Goal: Information Seeking & Learning: Learn about a topic

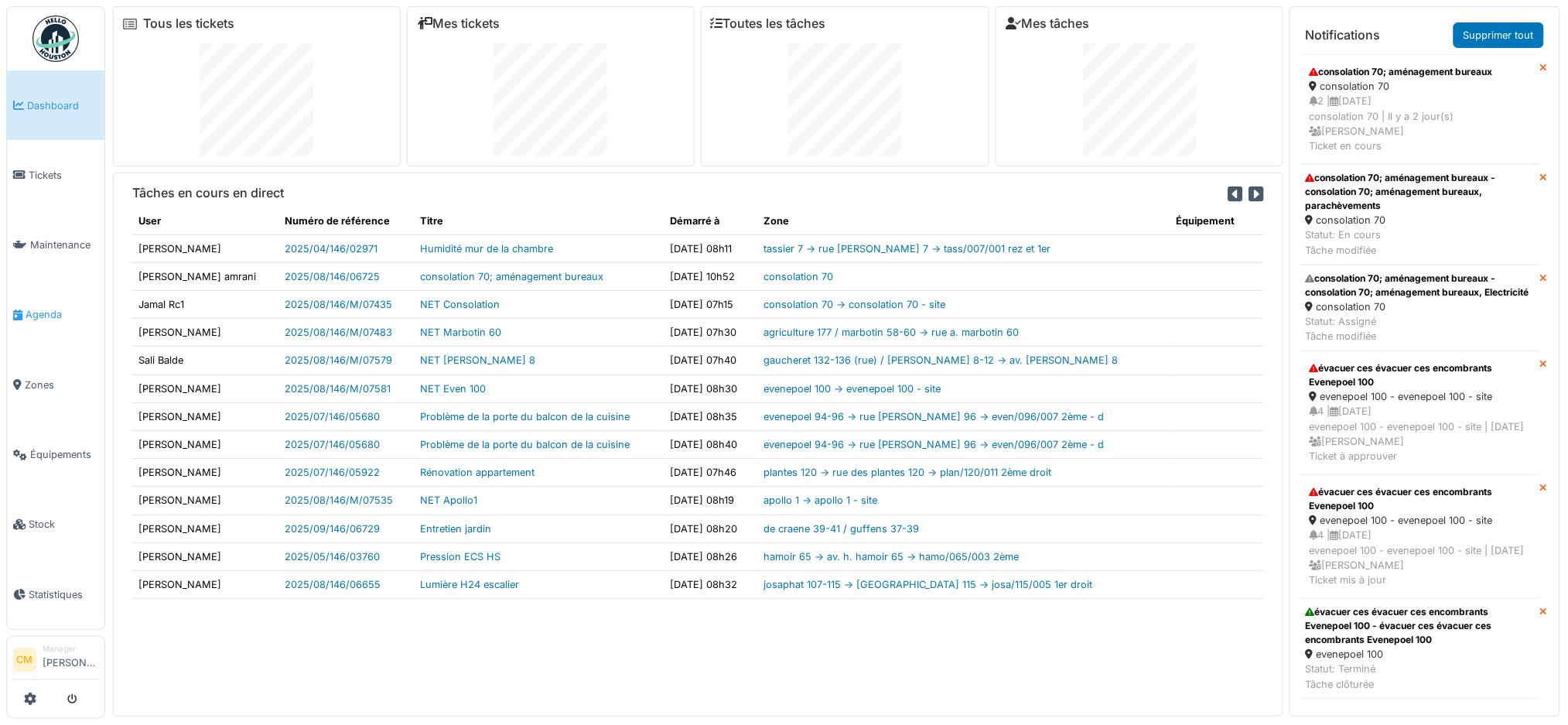
click at [47, 312] on span "Agenda" at bounding box center [62, 315] width 72 height 15
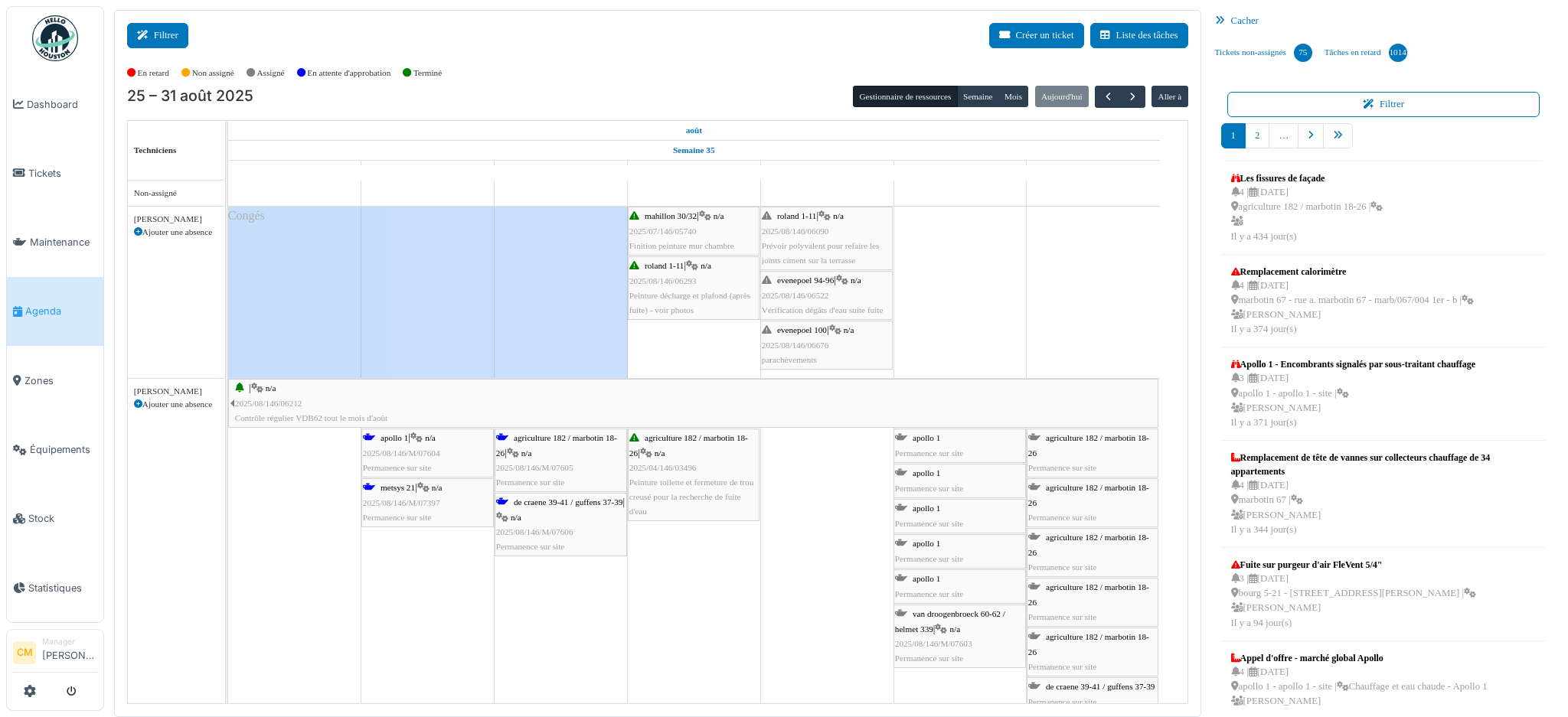
click at [149, 38] on icon at bounding box center [145, 36] width 17 height 10
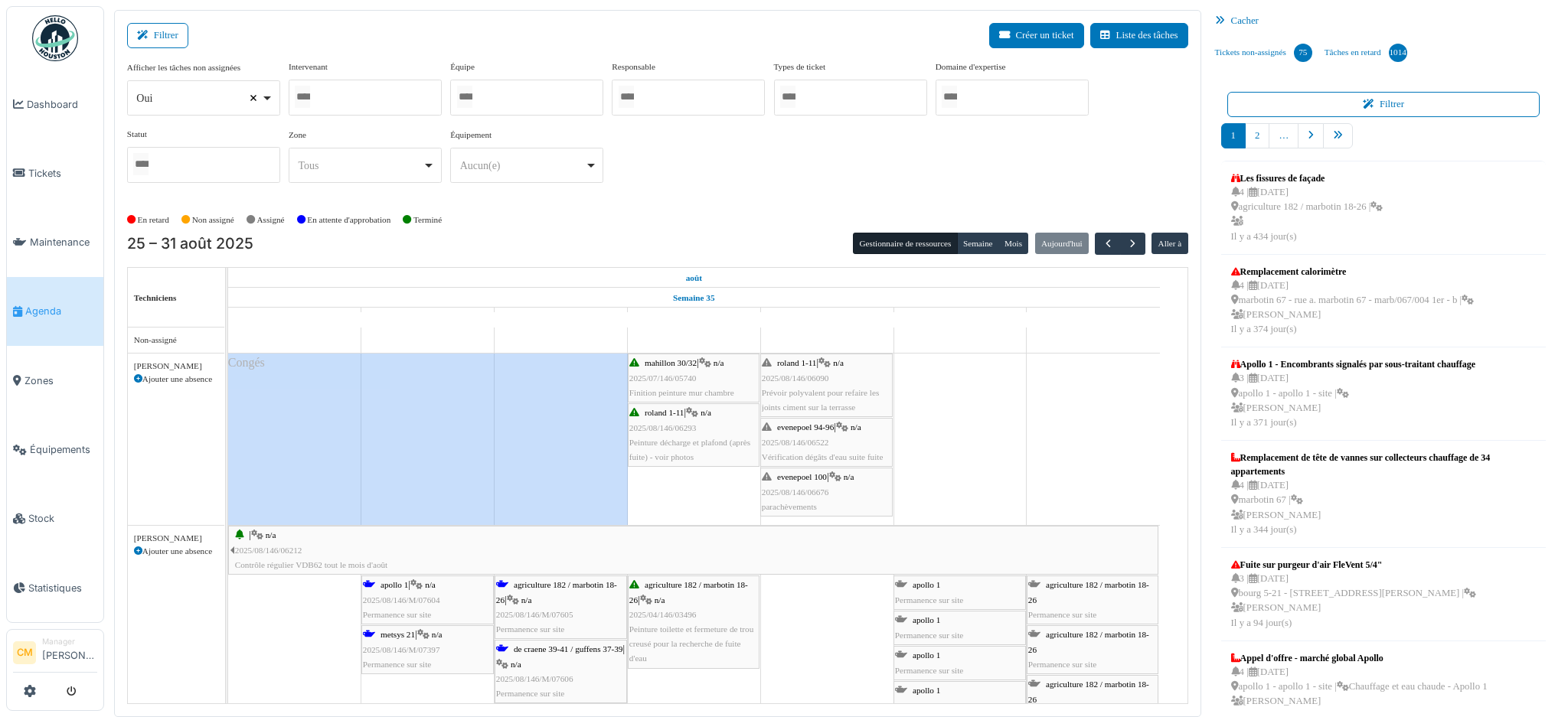
select select
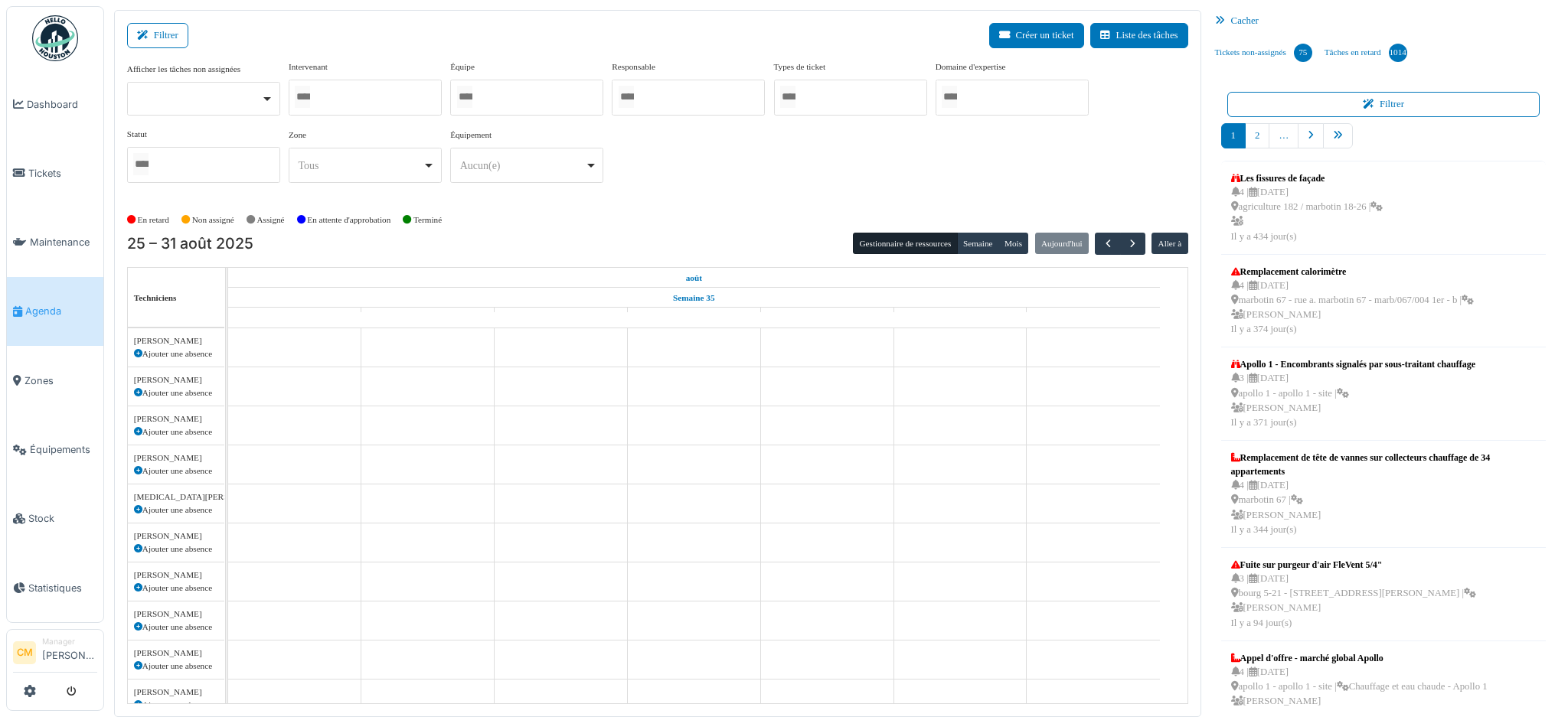
click at [512, 98] on div at bounding box center [526, 98] width 153 height 36
click at [733, 197] on div "Afficher les tâches non assignées Oui Non Intervenant Abdelkader Ouriachi Abdel…" at bounding box center [657, 134] width 1061 height 148
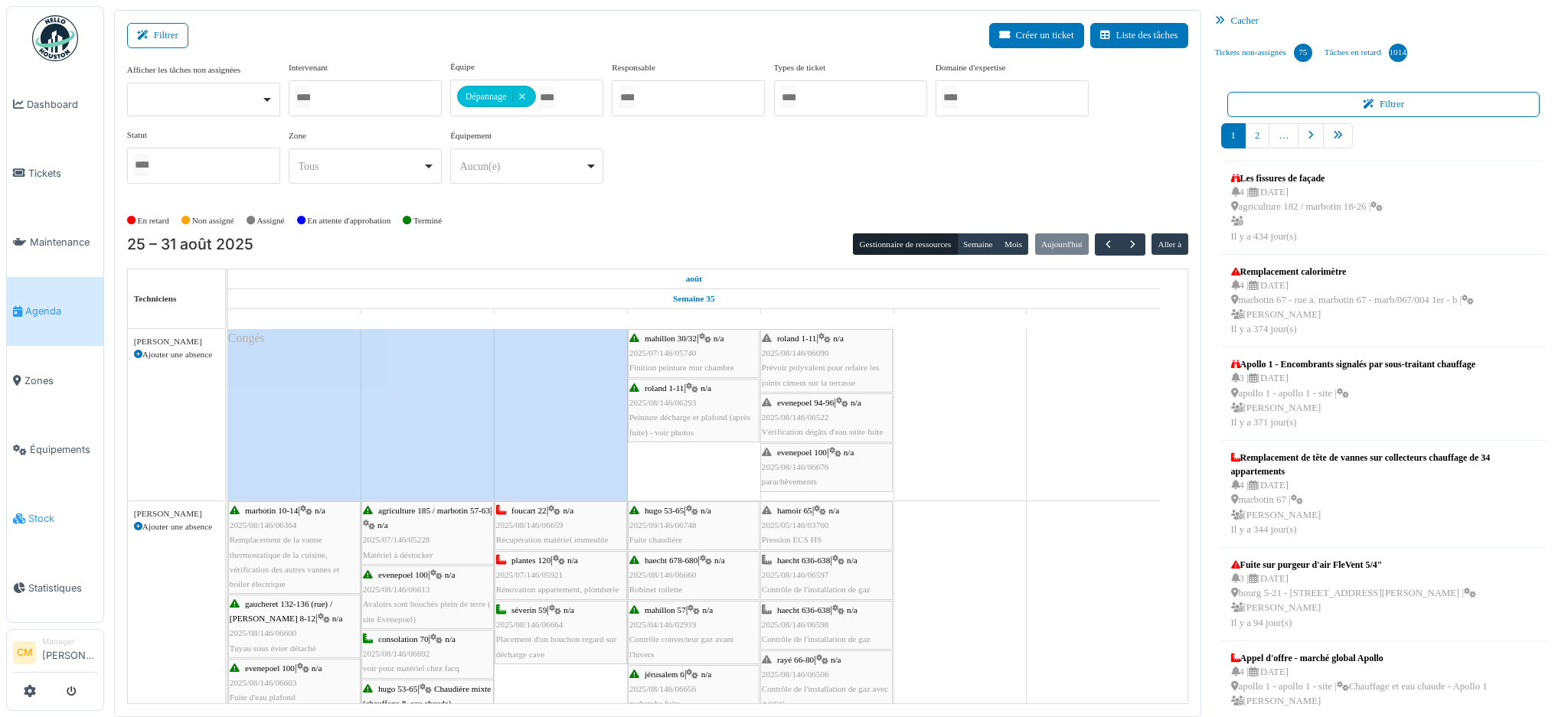
click at [33, 511] on span "Stock" at bounding box center [63, 519] width 69 height 15
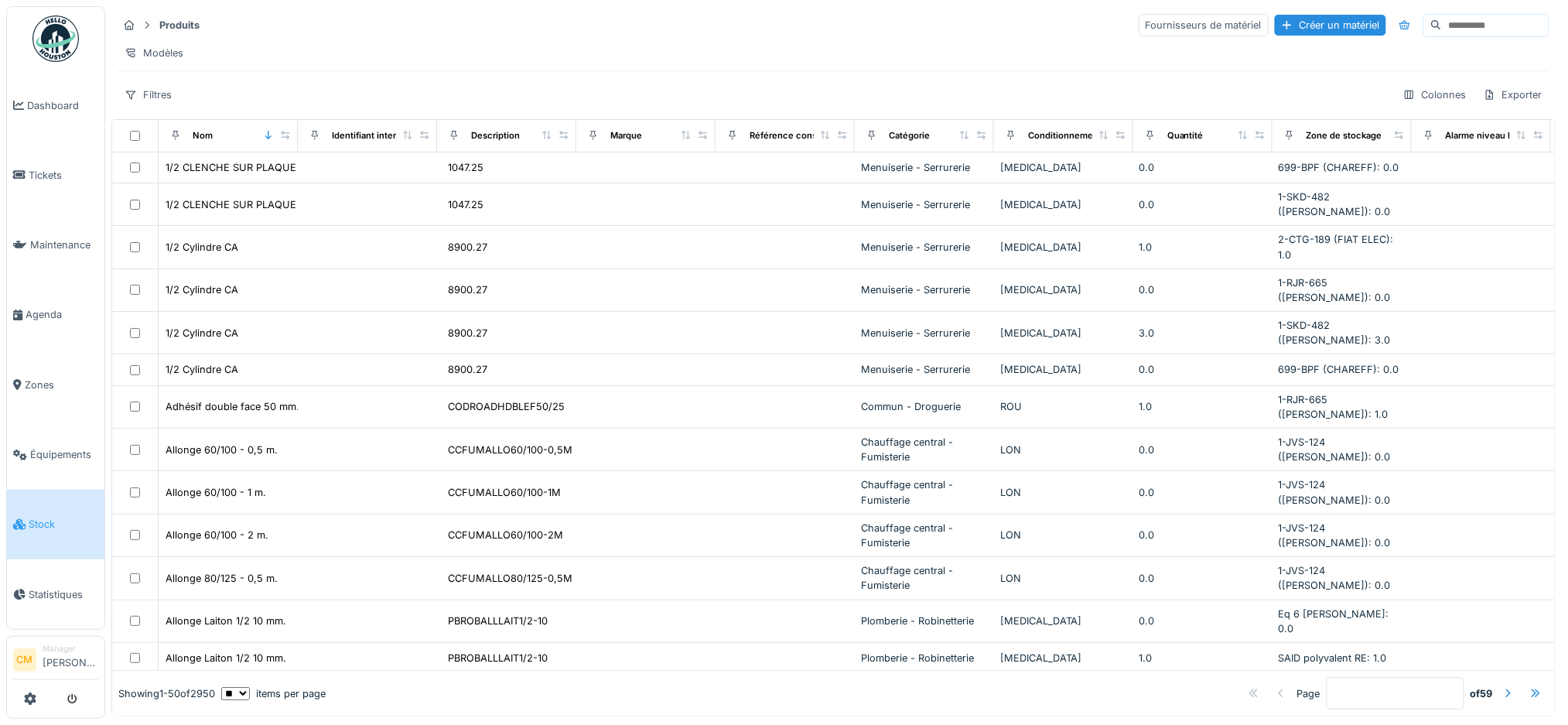
click at [1441, 15] on input at bounding box center [1495, 25] width 107 height 21
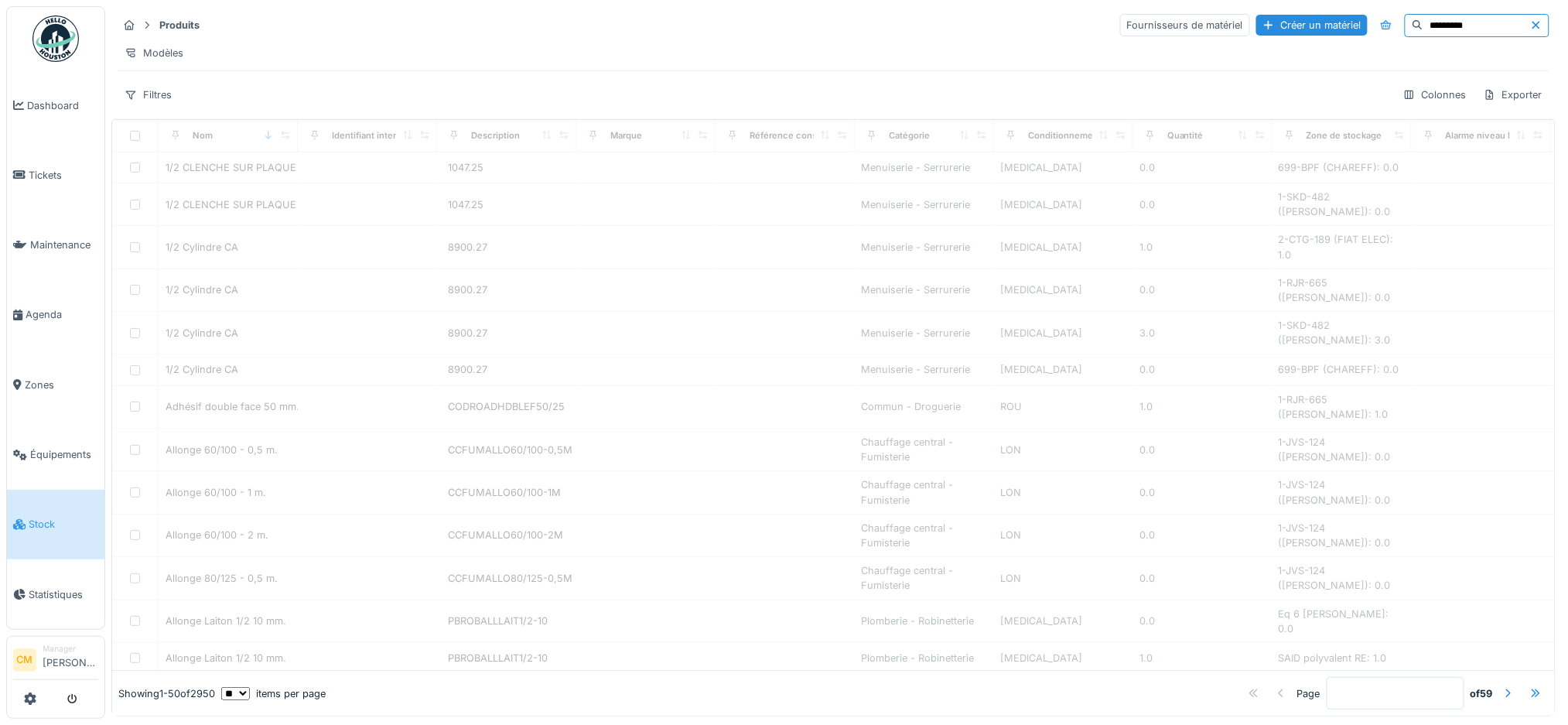
type input "*********"
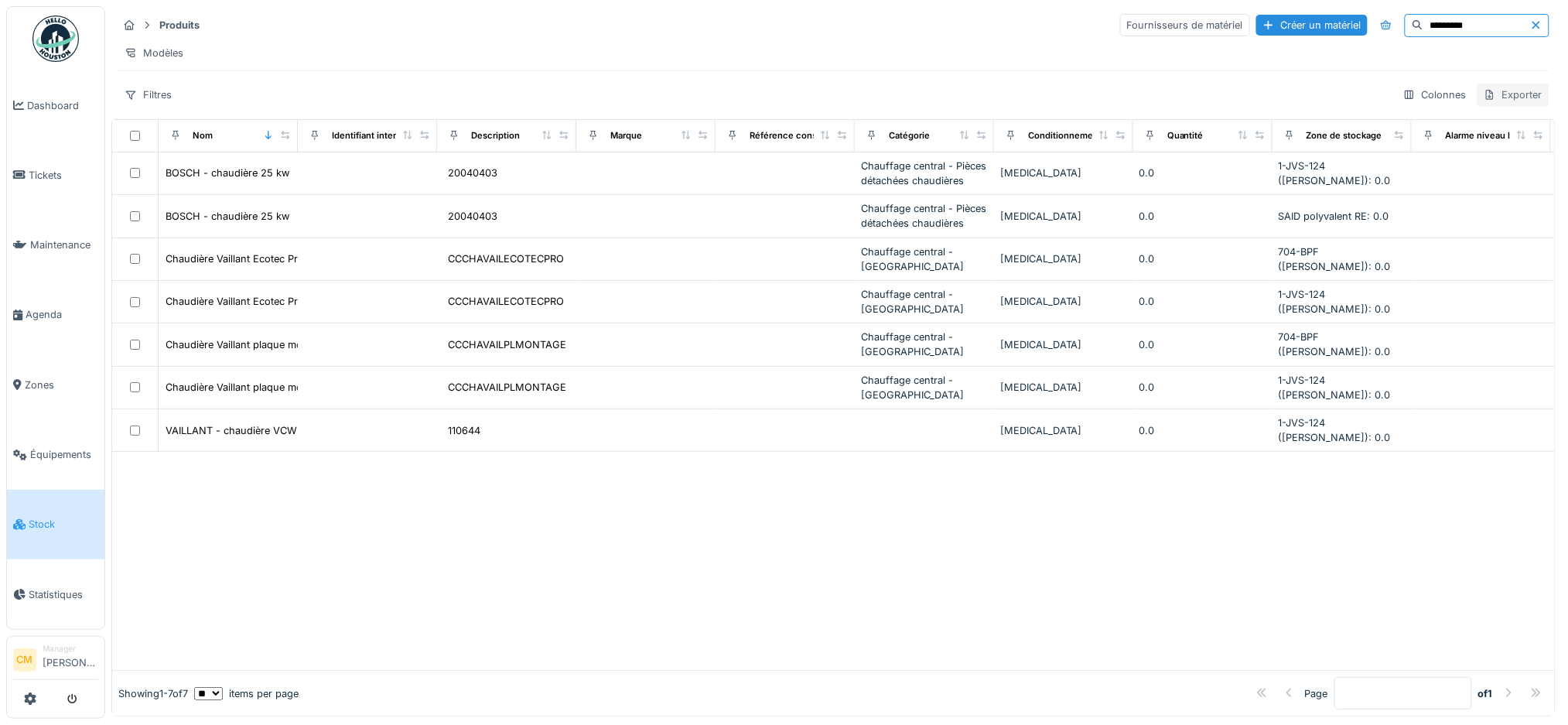
click at [1477, 96] on div "Exporter" at bounding box center [1513, 95] width 72 height 22
click at [1405, 98] on div "Colonnes" at bounding box center [1435, 95] width 77 height 22
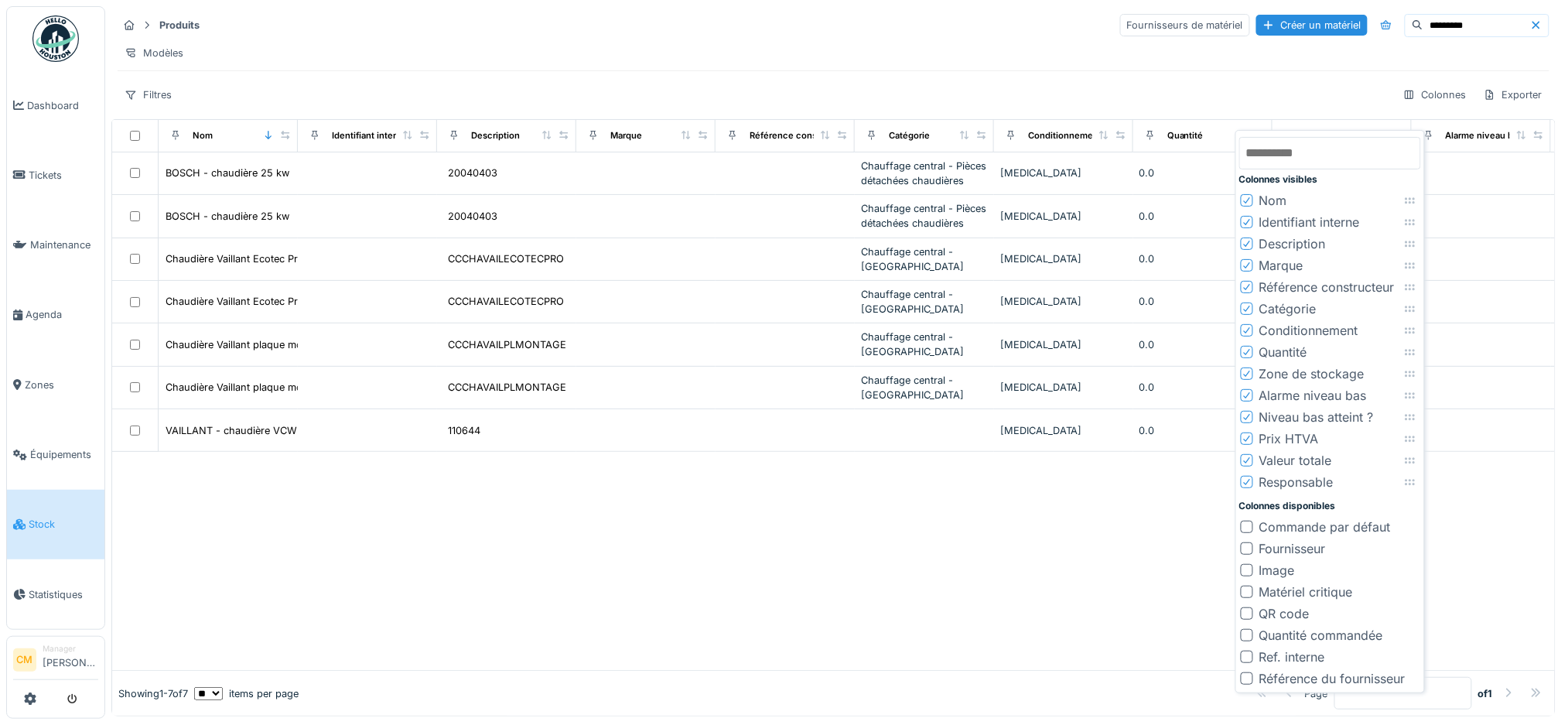
click at [296, 583] on div at bounding box center [832, 561] width 1442 height 218
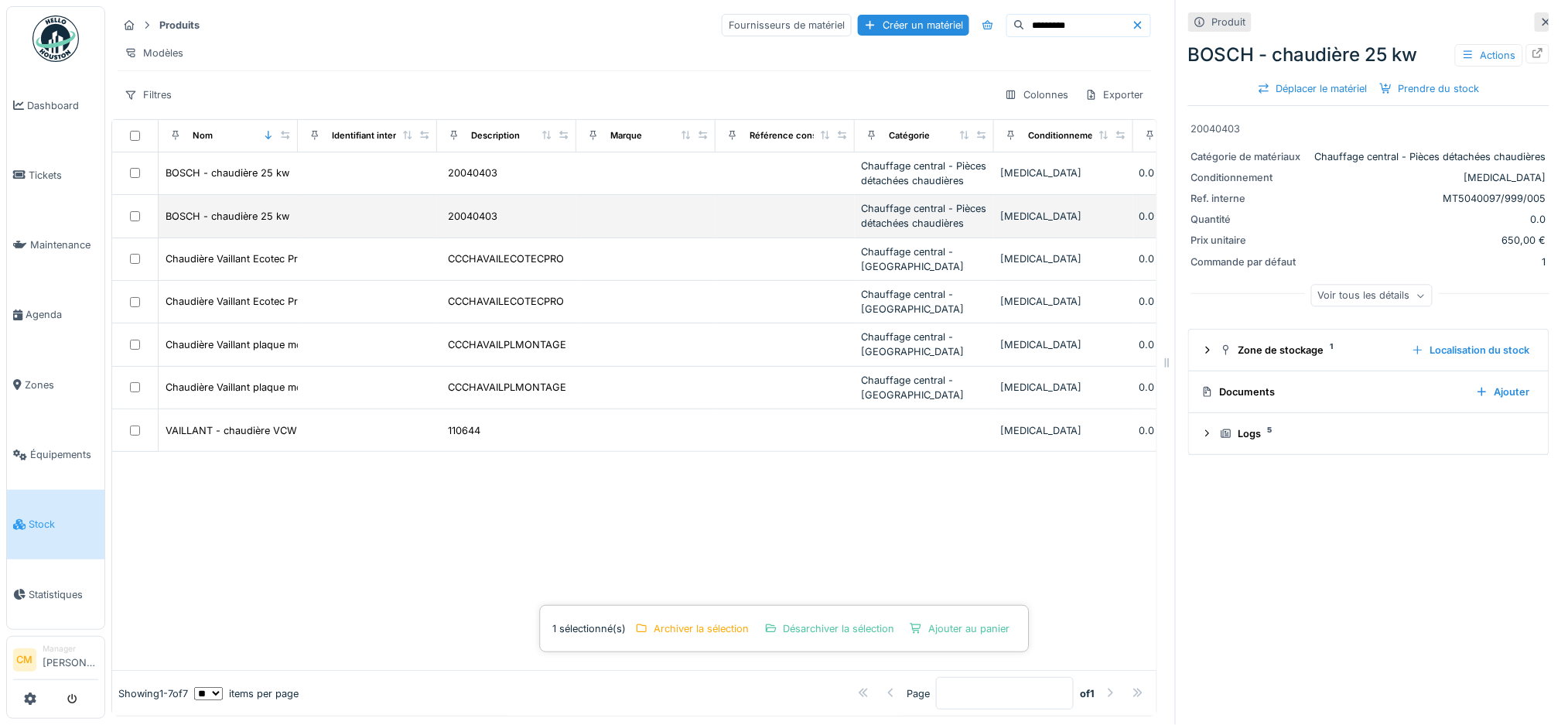
click at [125, 216] on div at bounding box center [135, 216] width 33 height 10
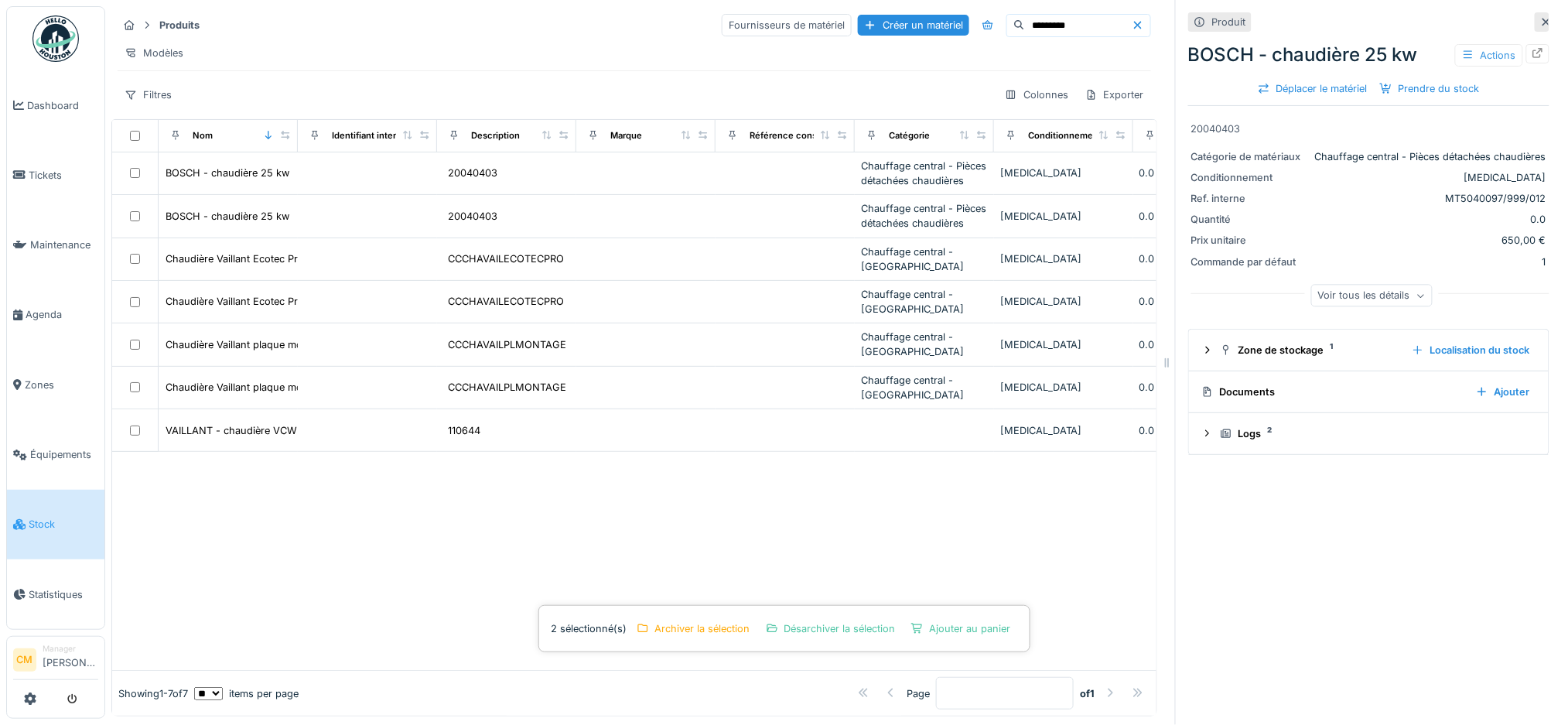
click at [1461, 44] on div "Actions" at bounding box center [1488, 55] width 68 height 22
click at [1352, 284] on div "Voir tous les détails" at bounding box center [1372, 295] width 122 height 22
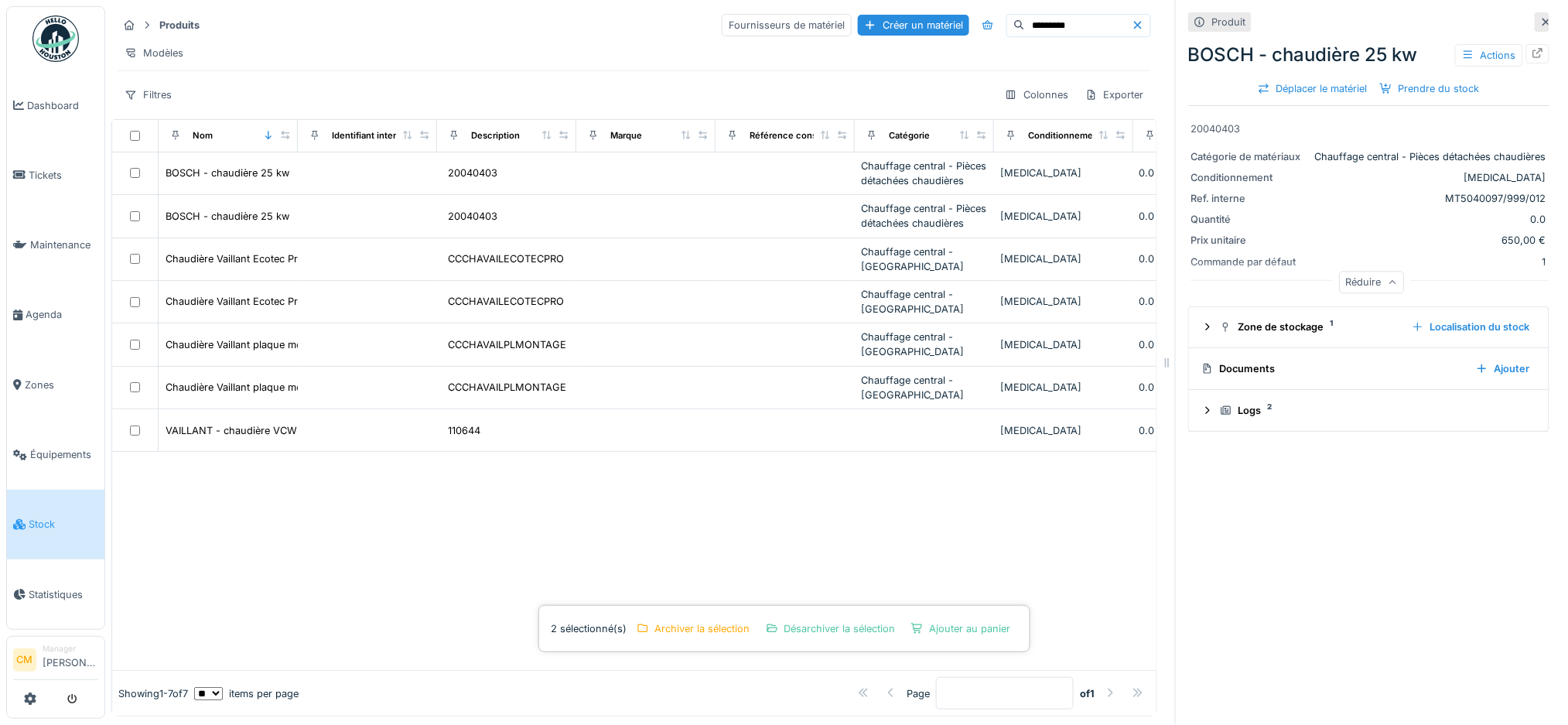
click at [1362, 286] on div "Réduire" at bounding box center [1372, 282] width 65 height 22
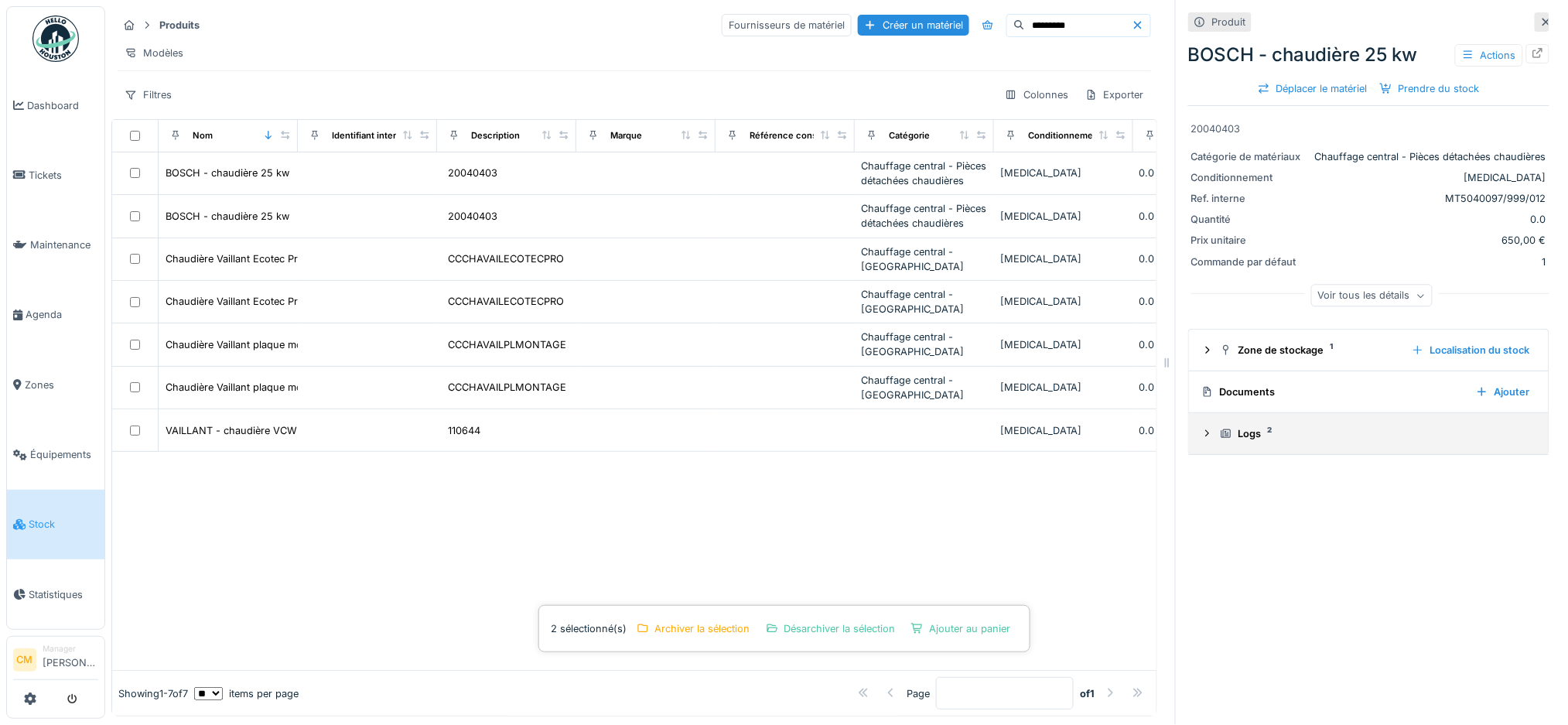
click at [1201, 428] on icon at bounding box center [1207, 433] width 12 height 10
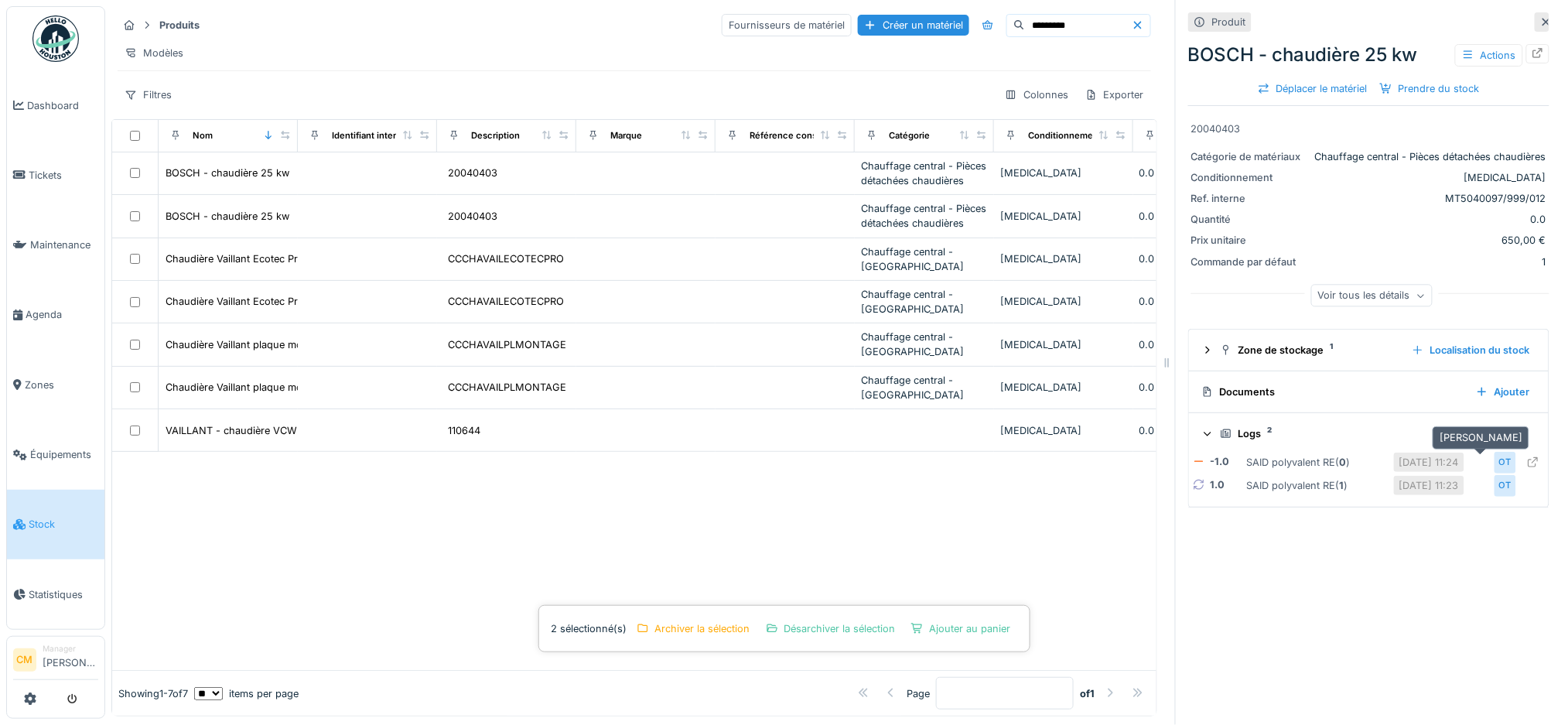
click at [1494, 454] on div "OT" at bounding box center [1505, 463] width 21 height 21
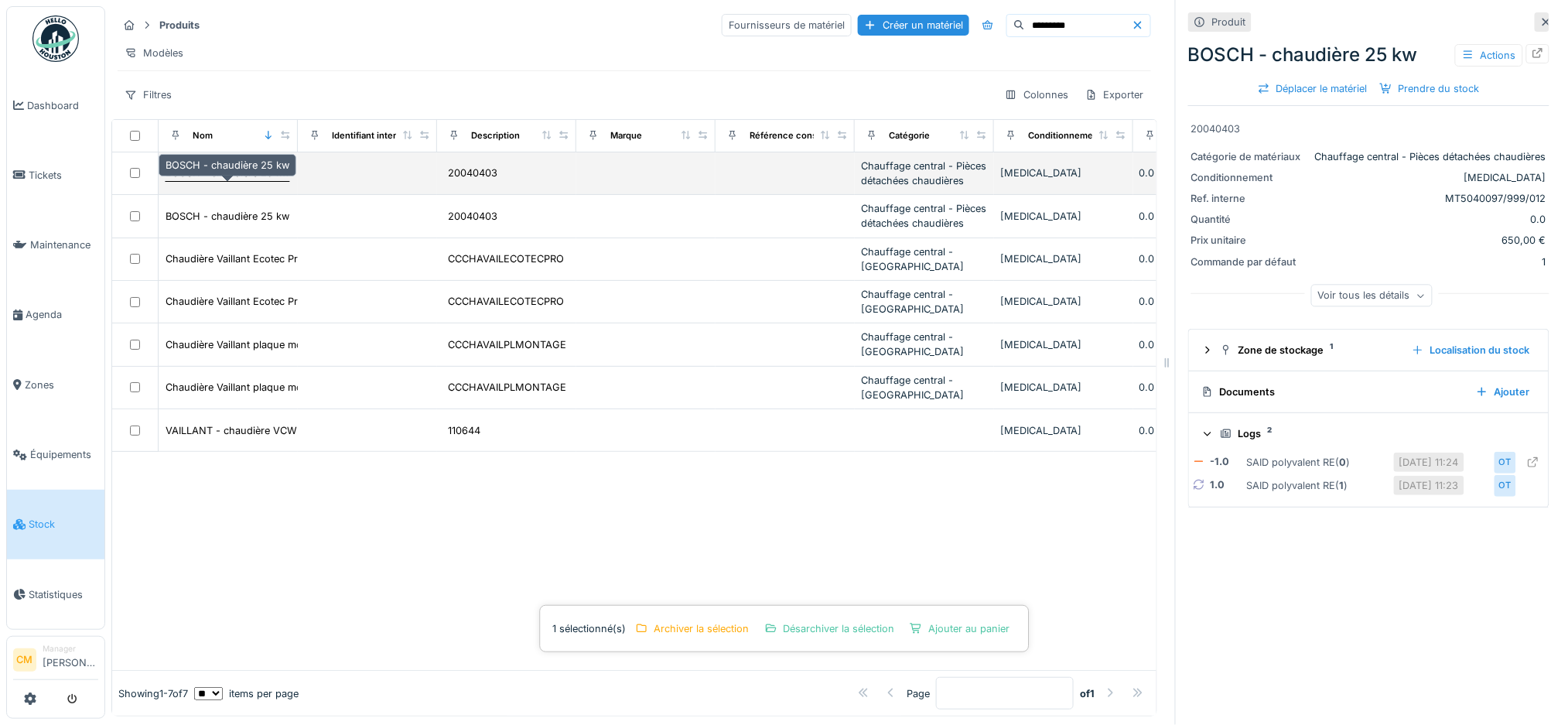
click at [196, 174] on div "BOSCH - chaudière 25 kw" at bounding box center [227, 173] width 124 height 15
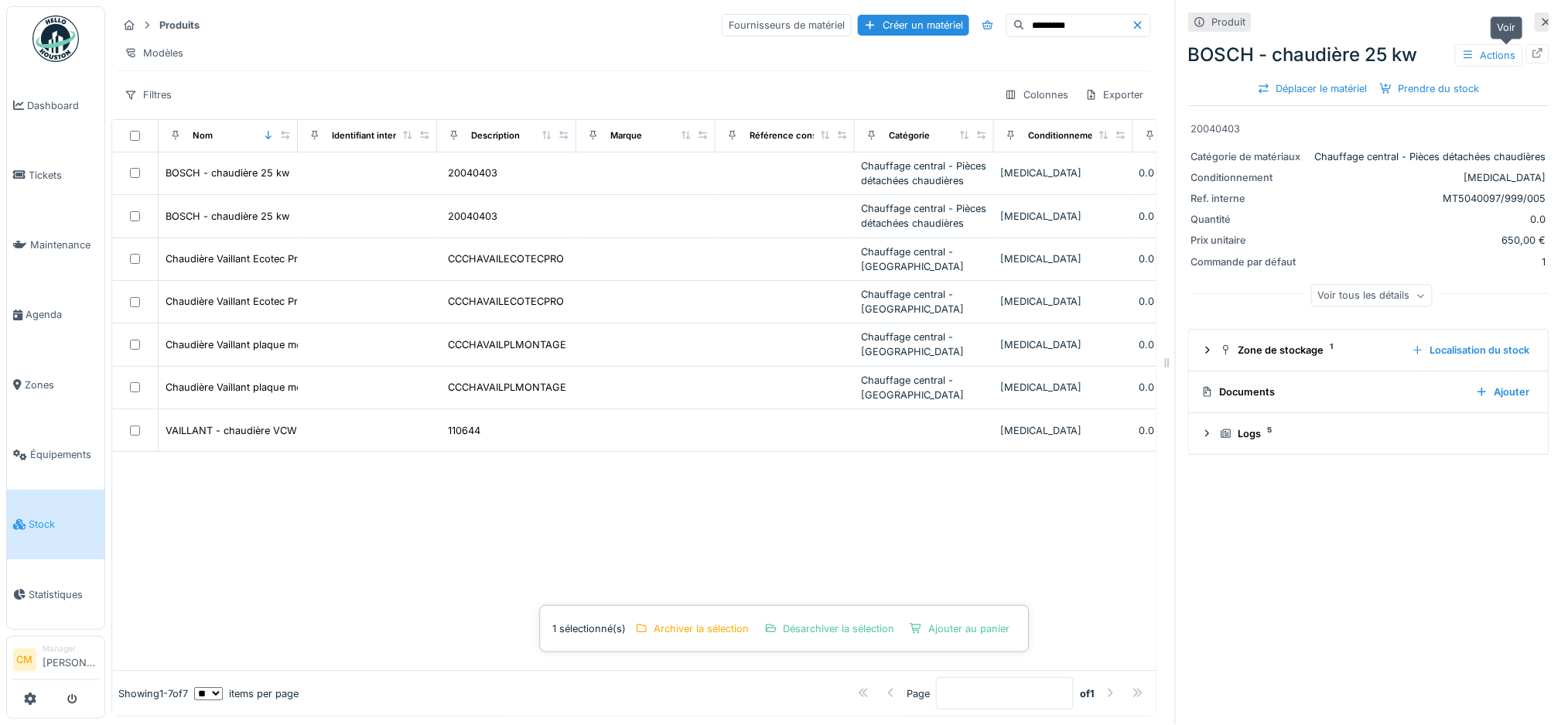
click at [1526, 44] on div at bounding box center [1538, 54] width 23 height 20
click at [1533, 48] on icon at bounding box center [1538, 53] width 10 height 10
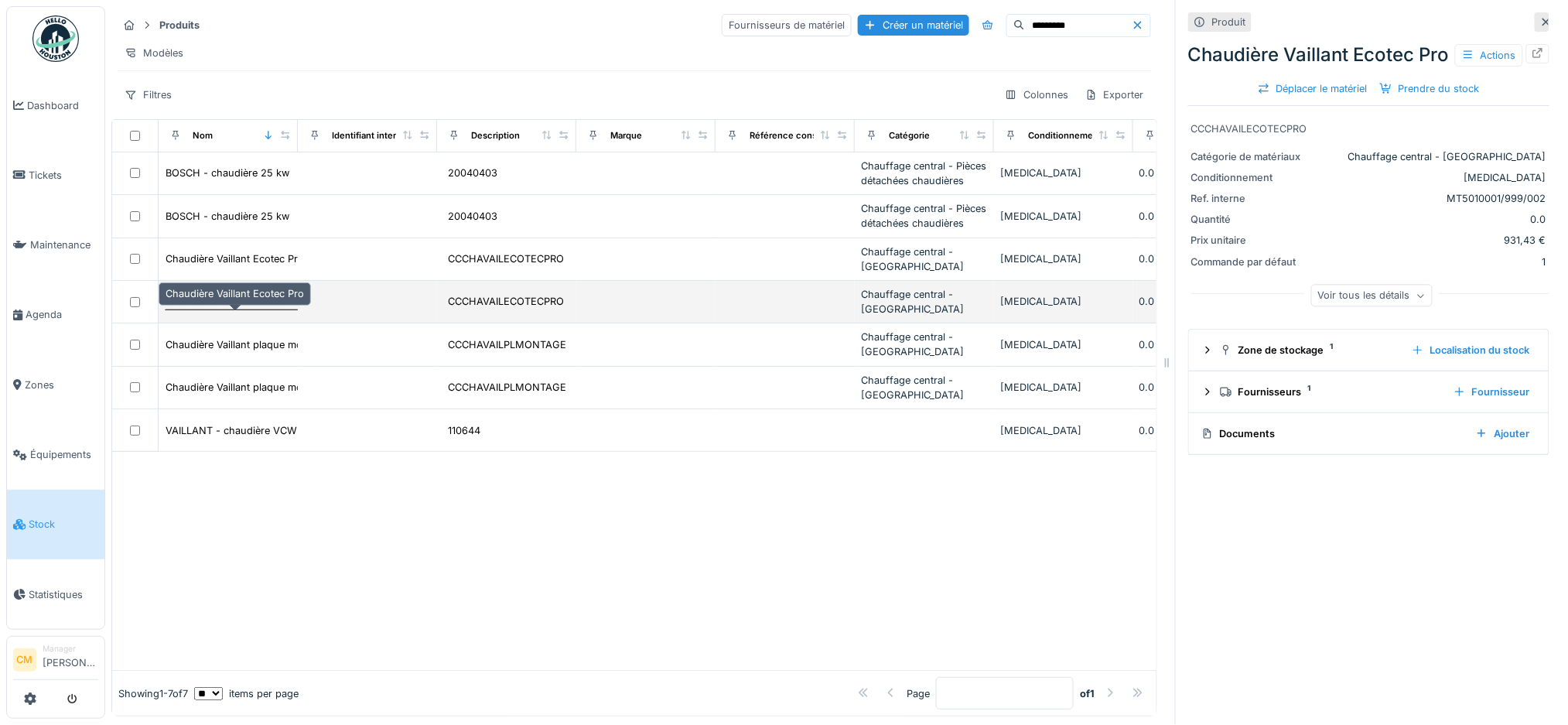
click at [228, 302] on div "Chaudière Vaillant Ecotec Pro" at bounding box center [234, 302] width 138 height 15
click at [142, 303] on div at bounding box center [135, 302] width 33 height 10
click at [126, 303] on div at bounding box center [135, 302] width 33 height 10
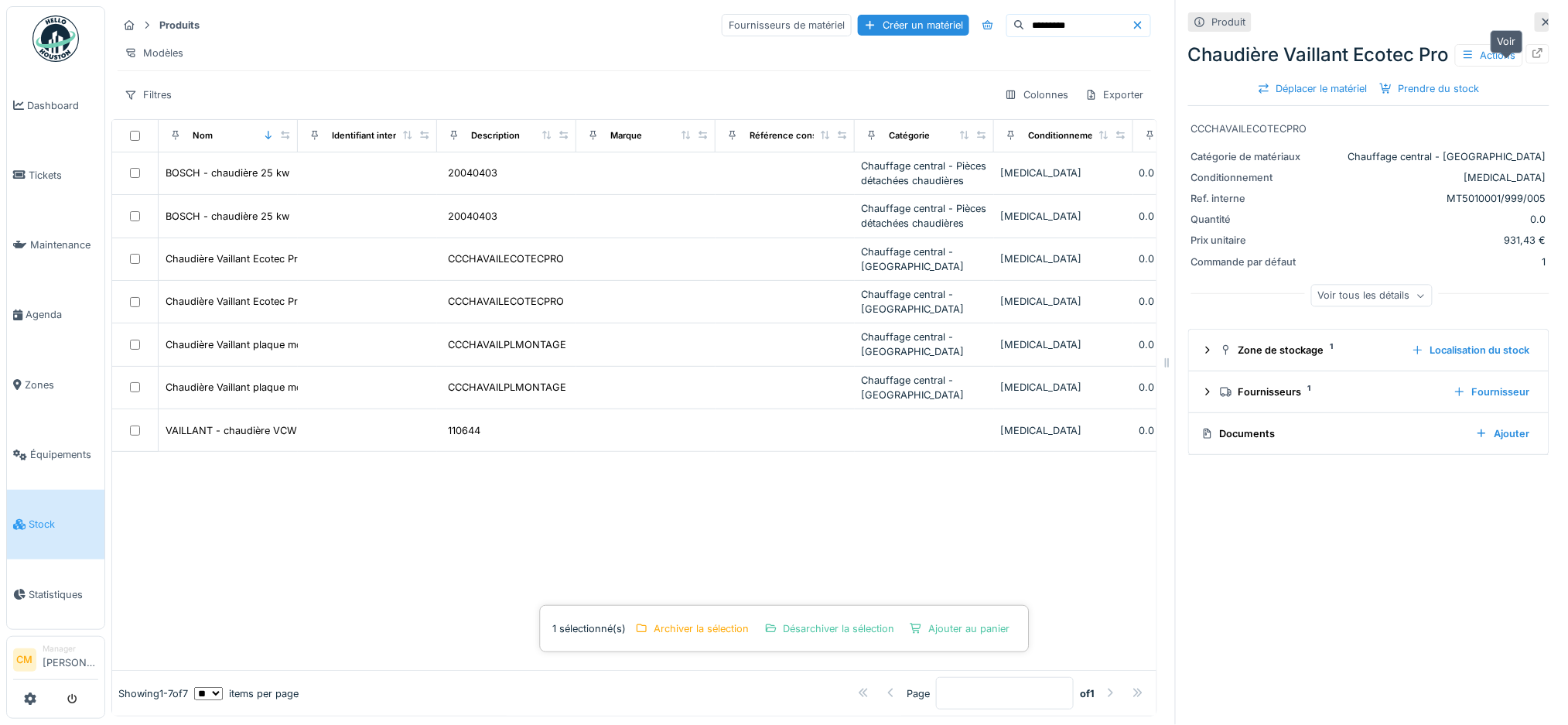
click at [1533, 53] on icon at bounding box center [1538, 53] width 10 height 10
click at [19, 309] on icon at bounding box center [17, 314] width 9 height 11
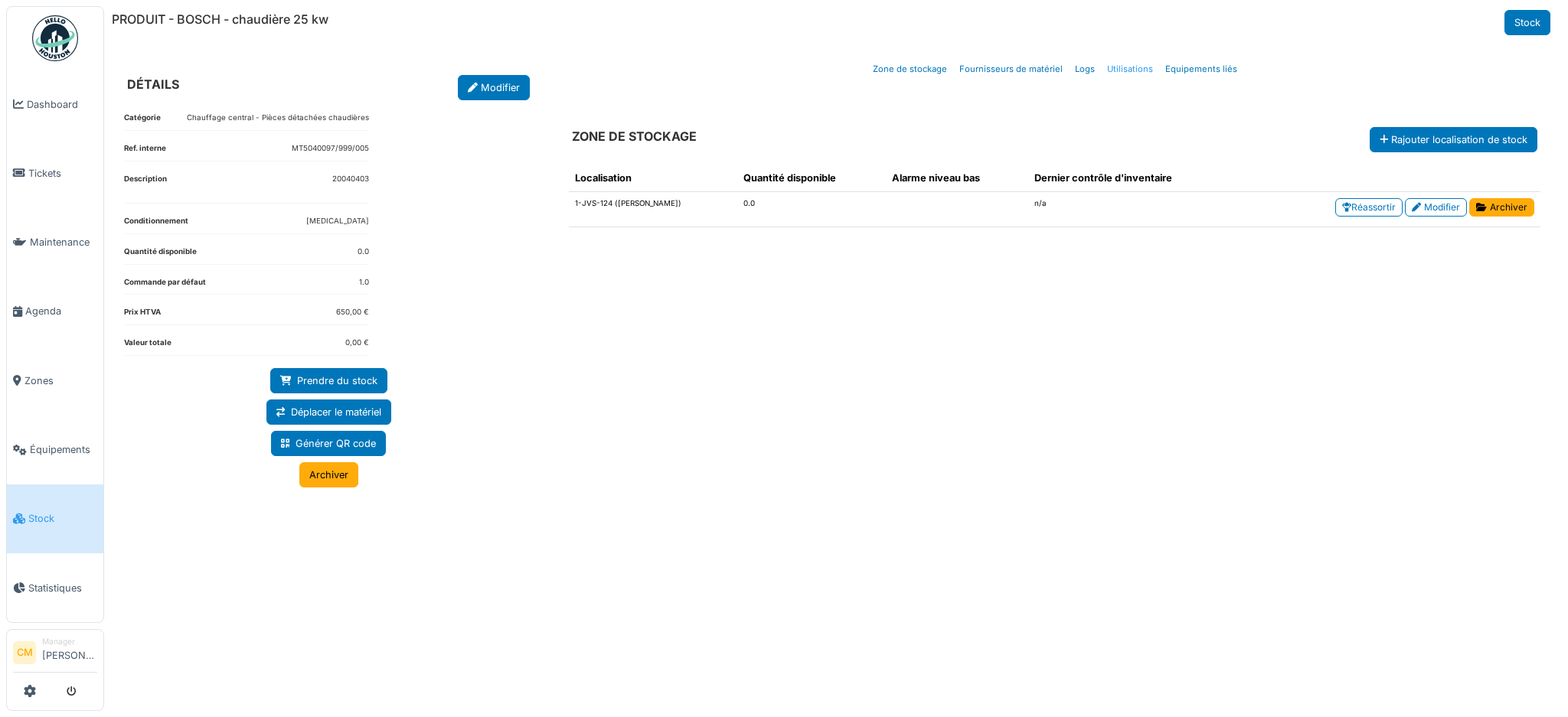
click at [1126, 69] on link "Utilisations" at bounding box center [1130, 69] width 59 height 36
select select "***"
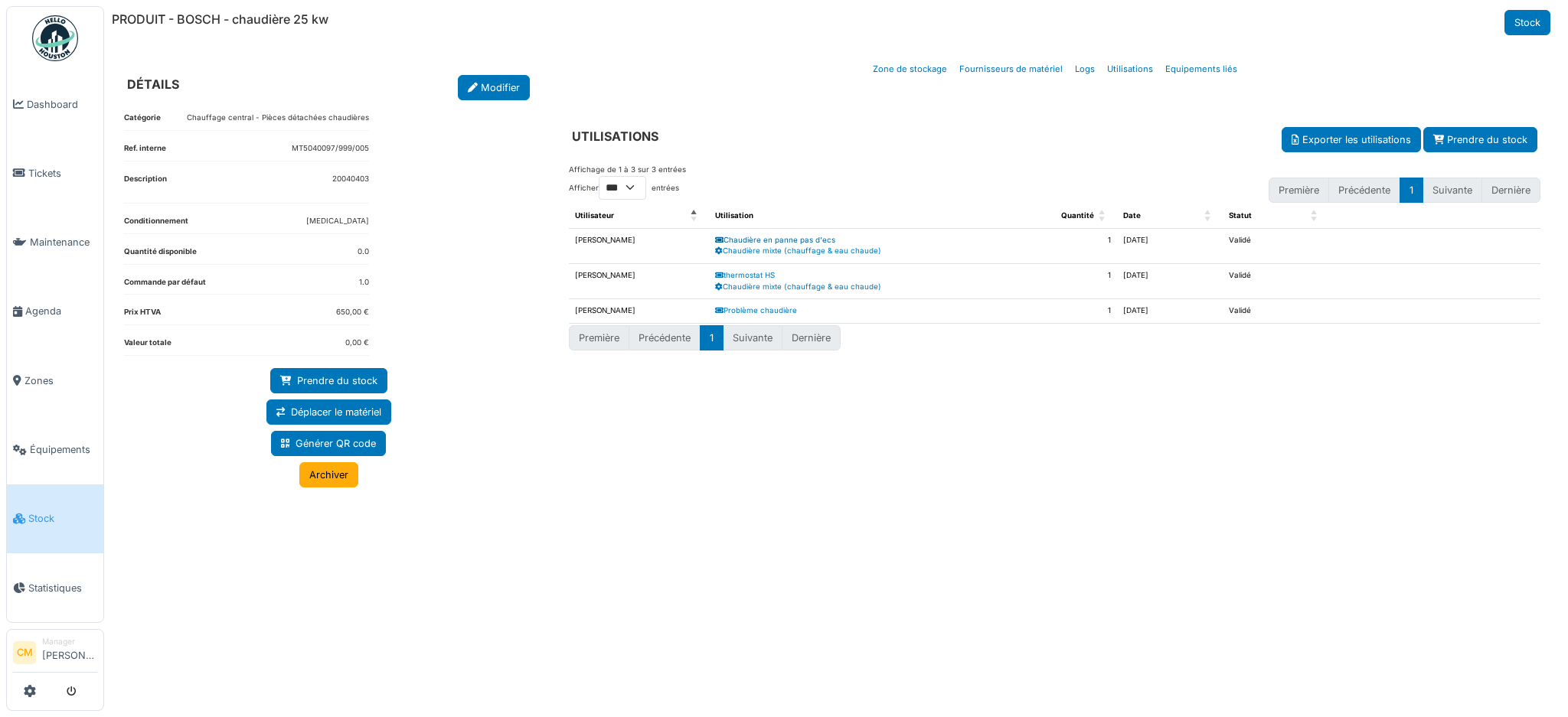
click at [760, 241] on link "Chaudière en panne pas d'ecs" at bounding box center [775, 240] width 120 height 8
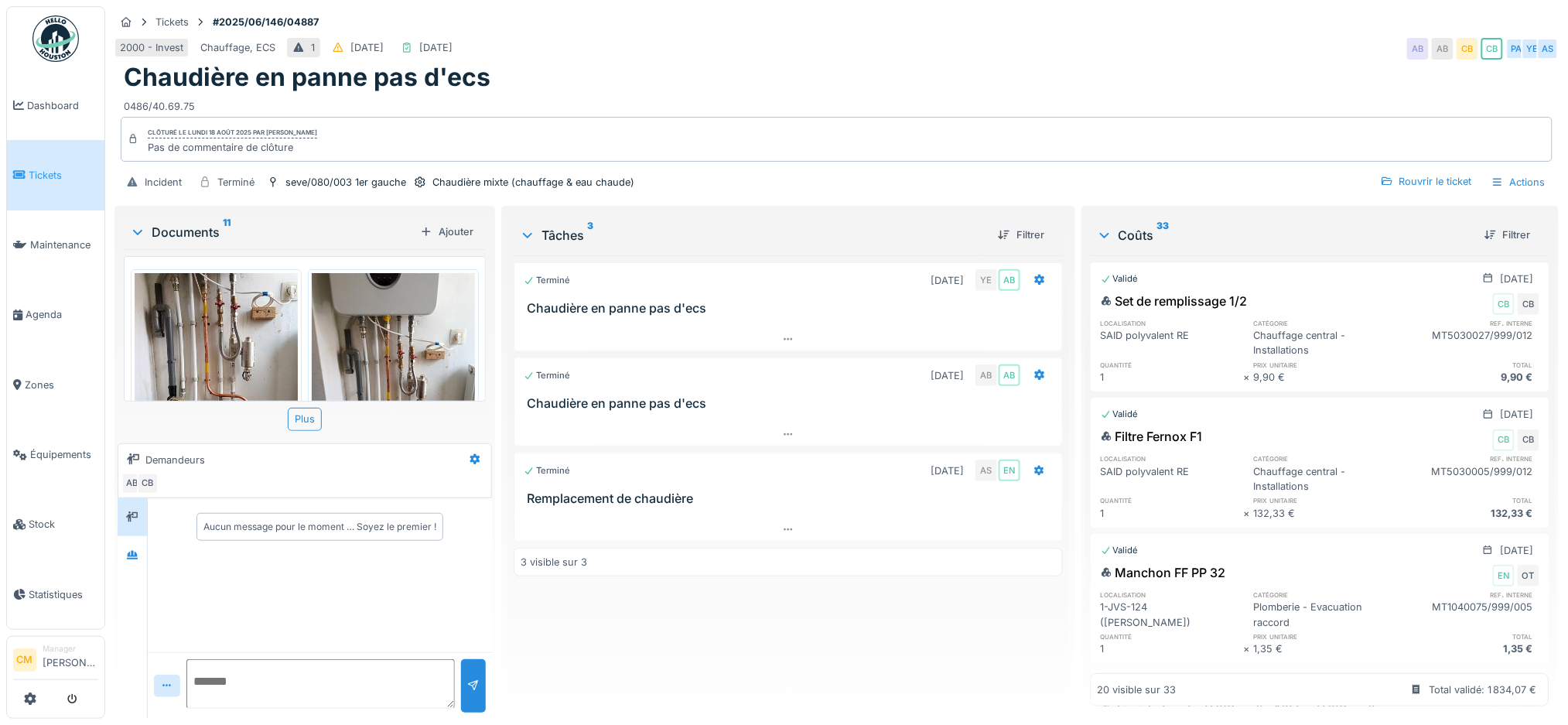
click at [56, 41] on img at bounding box center [56, 39] width 46 height 46
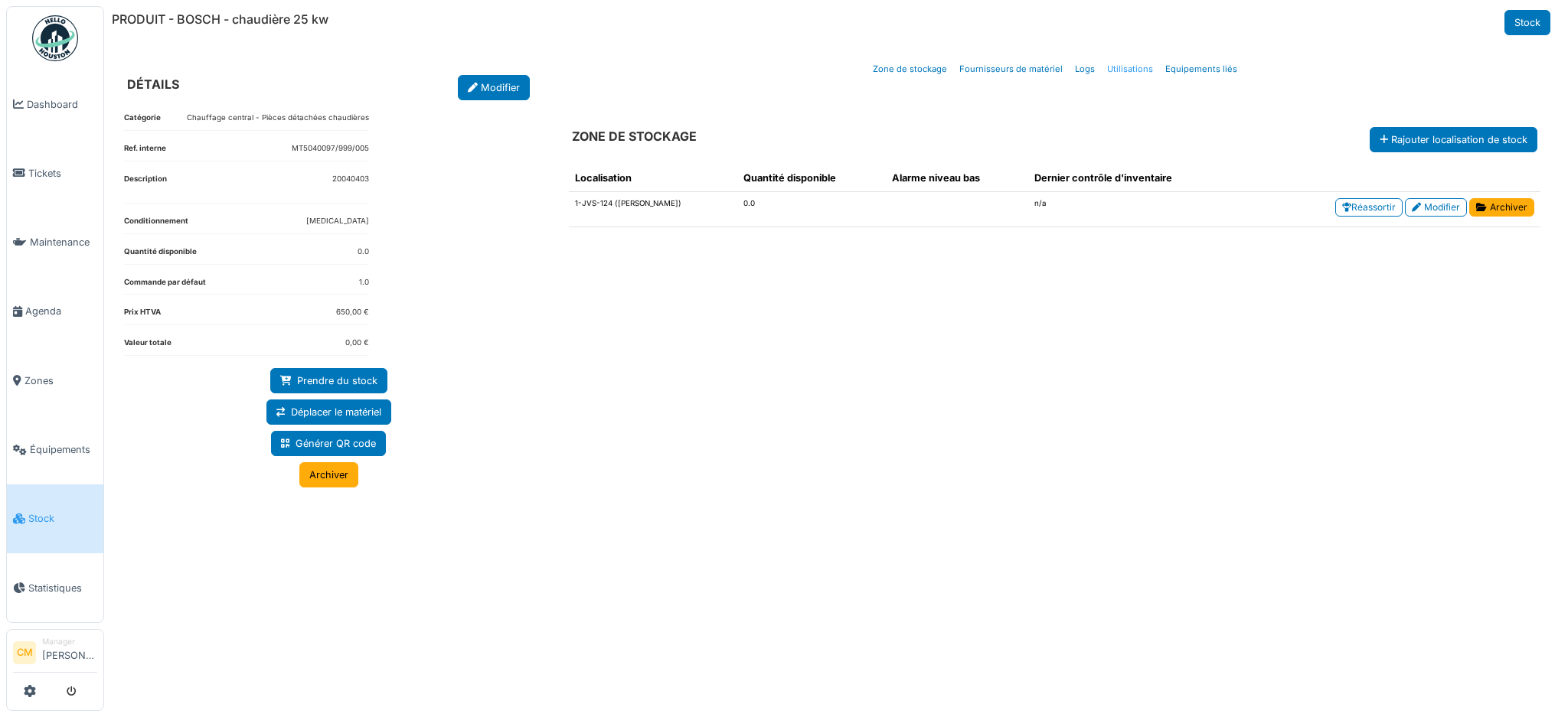
click at [1107, 69] on link "Utilisations" at bounding box center [1130, 69] width 59 height 36
select select "***"
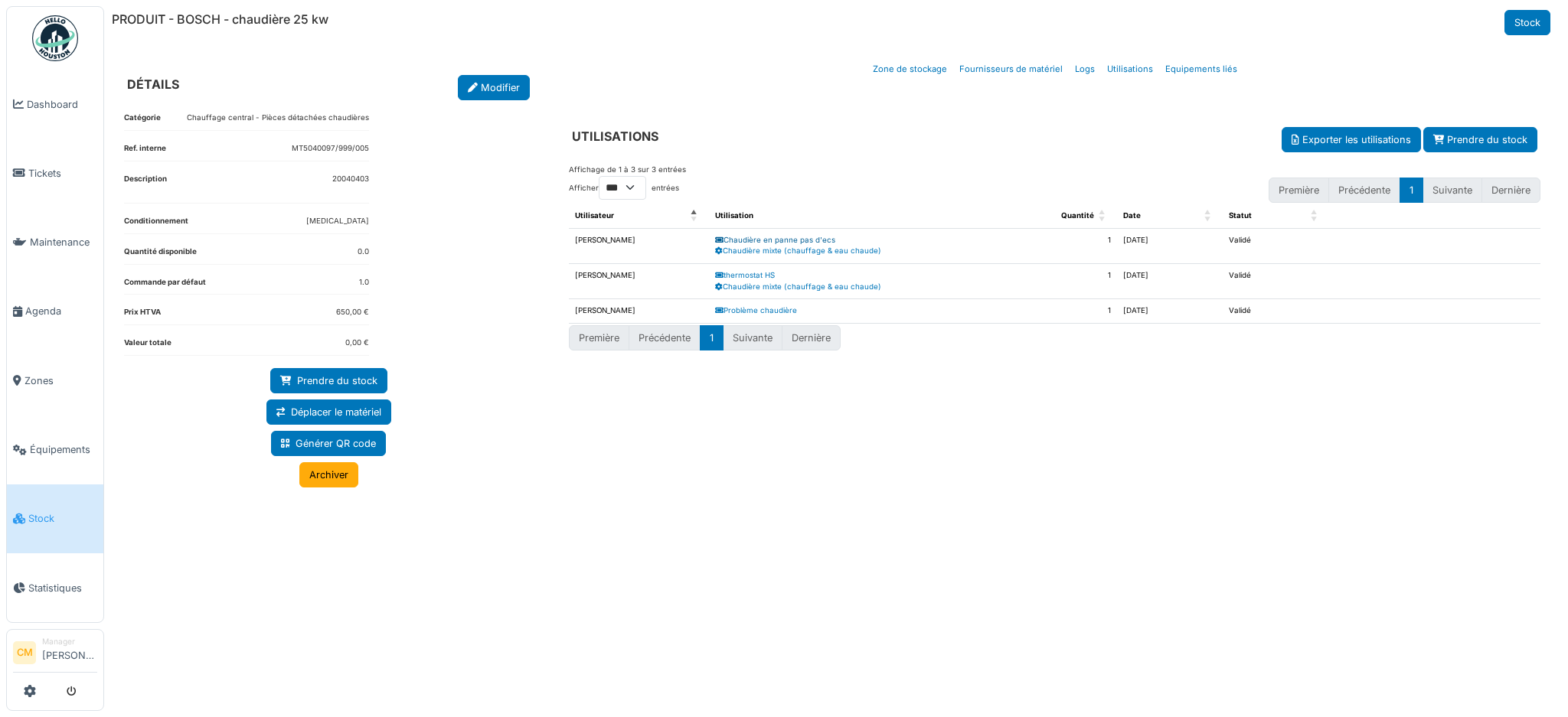
click at [780, 241] on link "Chaudière en panne pas d'ecs" at bounding box center [775, 240] width 120 height 8
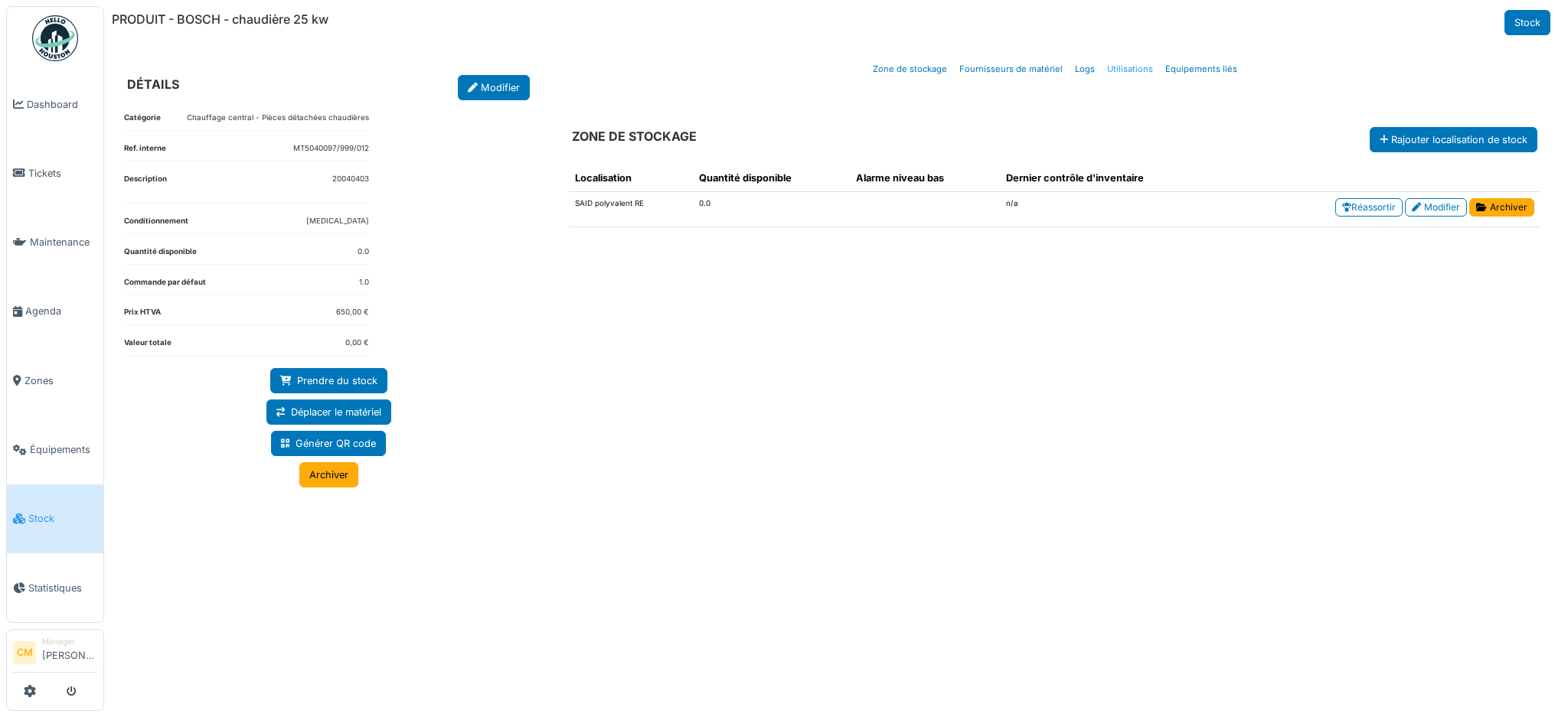
click at [1143, 70] on link "Utilisations" at bounding box center [1130, 69] width 59 height 36
select select "***"
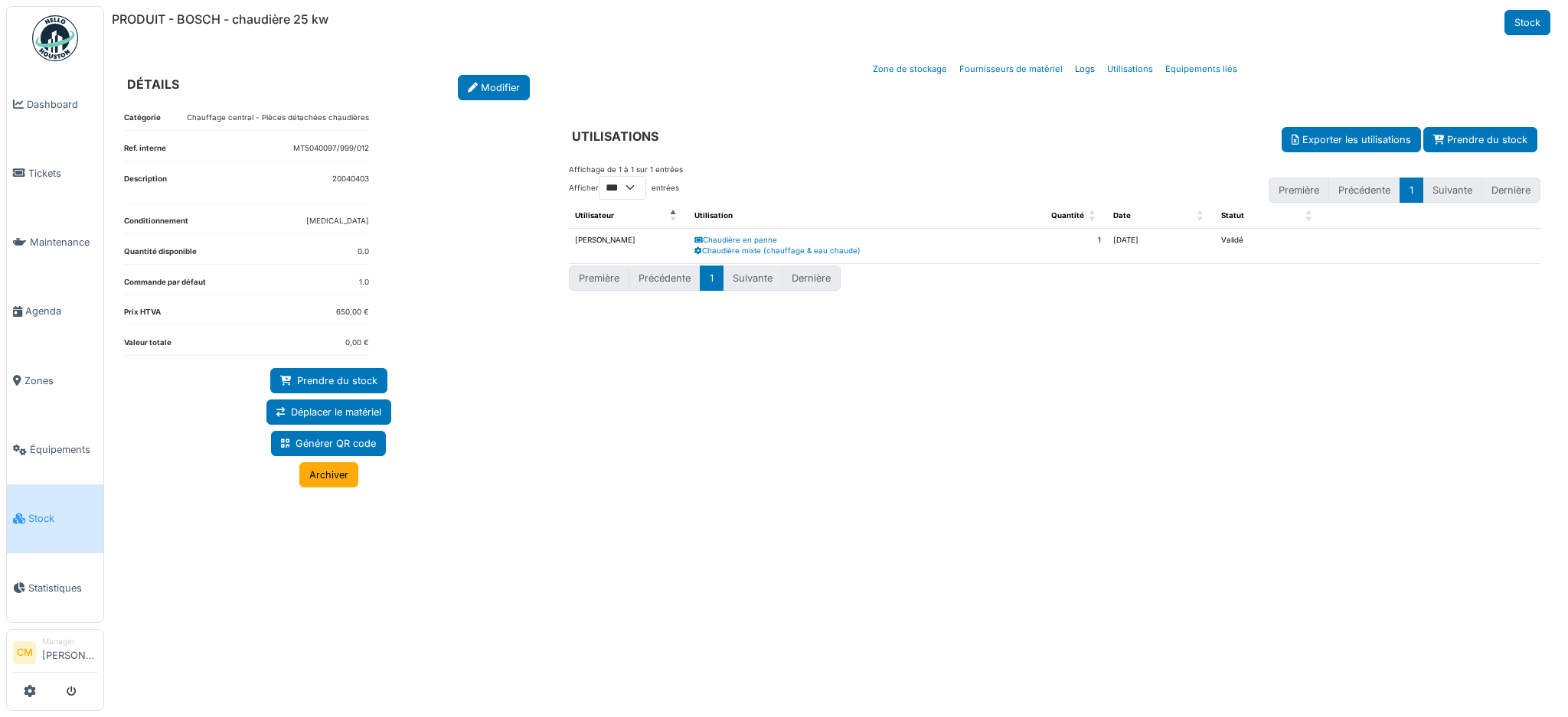
click at [1086, 68] on link "Logs" at bounding box center [1085, 69] width 33 height 36
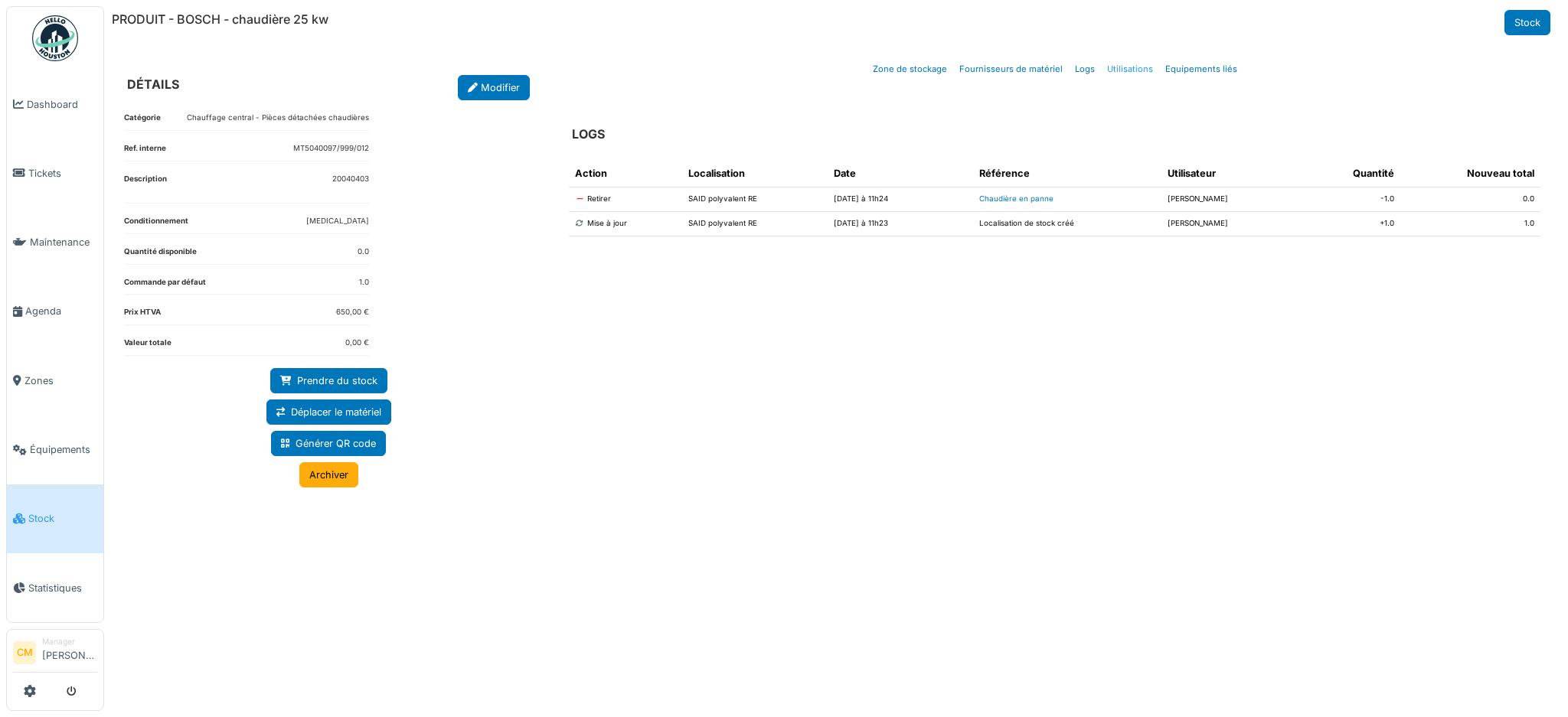
click at [1124, 69] on link "Utilisations" at bounding box center [1130, 69] width 59 height 36
select select "***"
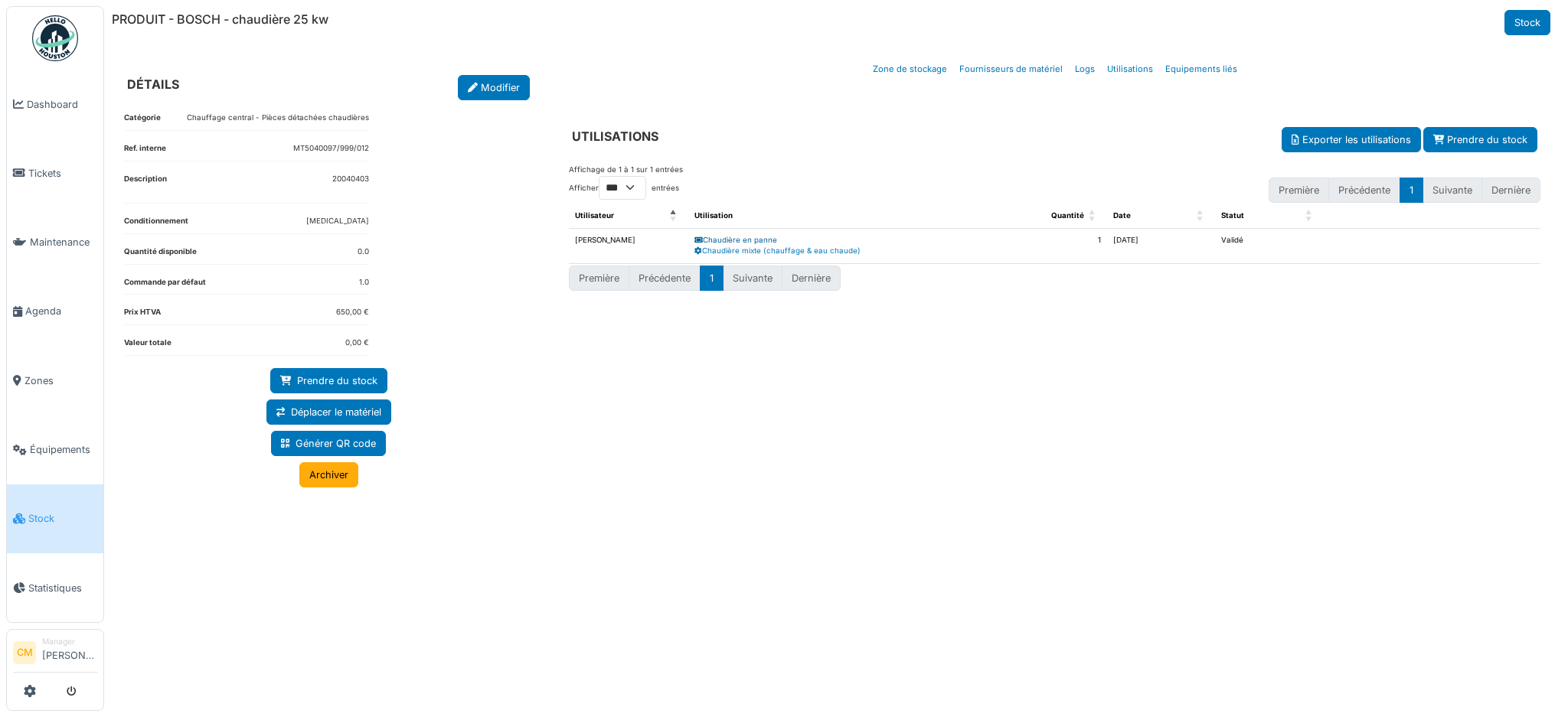
select select "***"
click at [743, 241] on link "Chaudière en panne" at bounding box center [736, 240] width 83 height 8
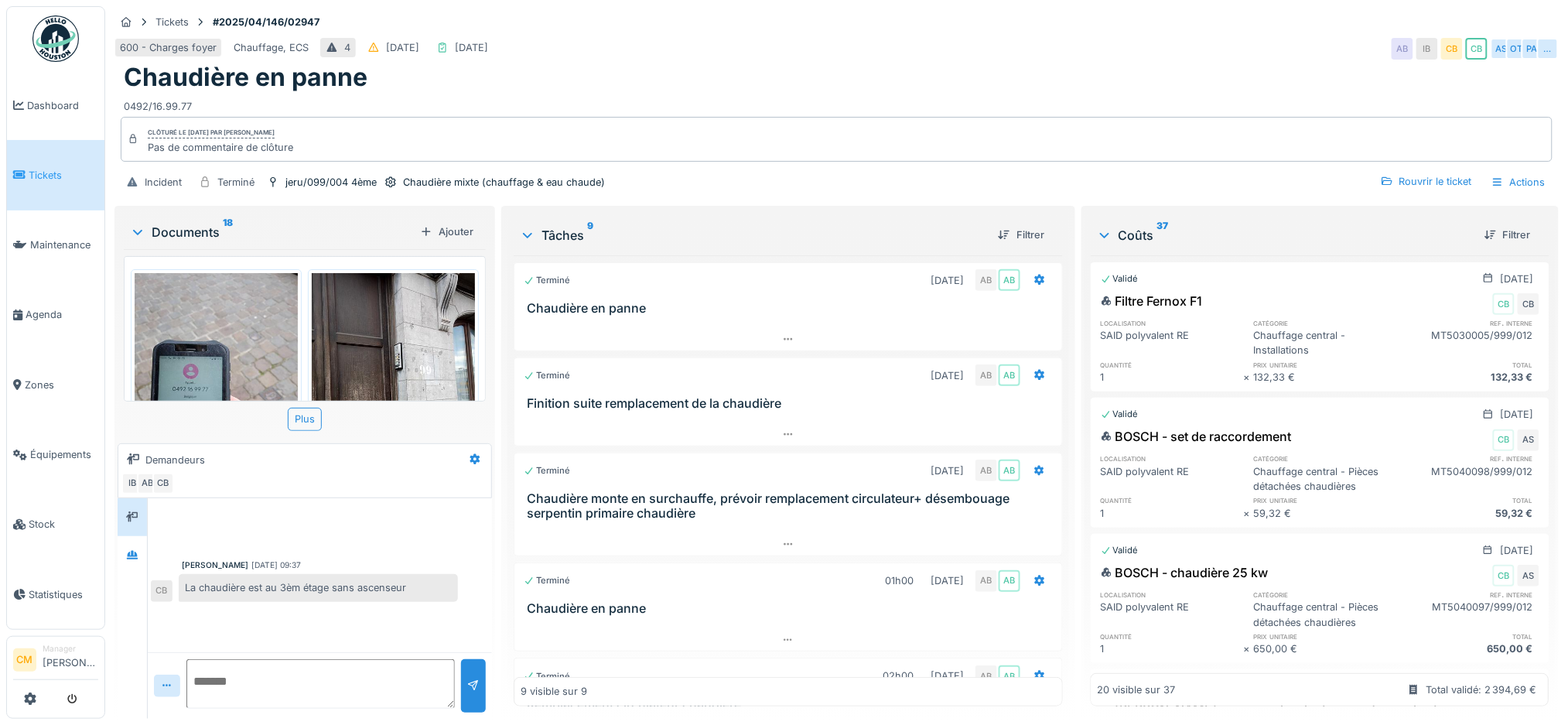
click at [47, 42] on img at bounding box center [56, 39] width 46 height 46
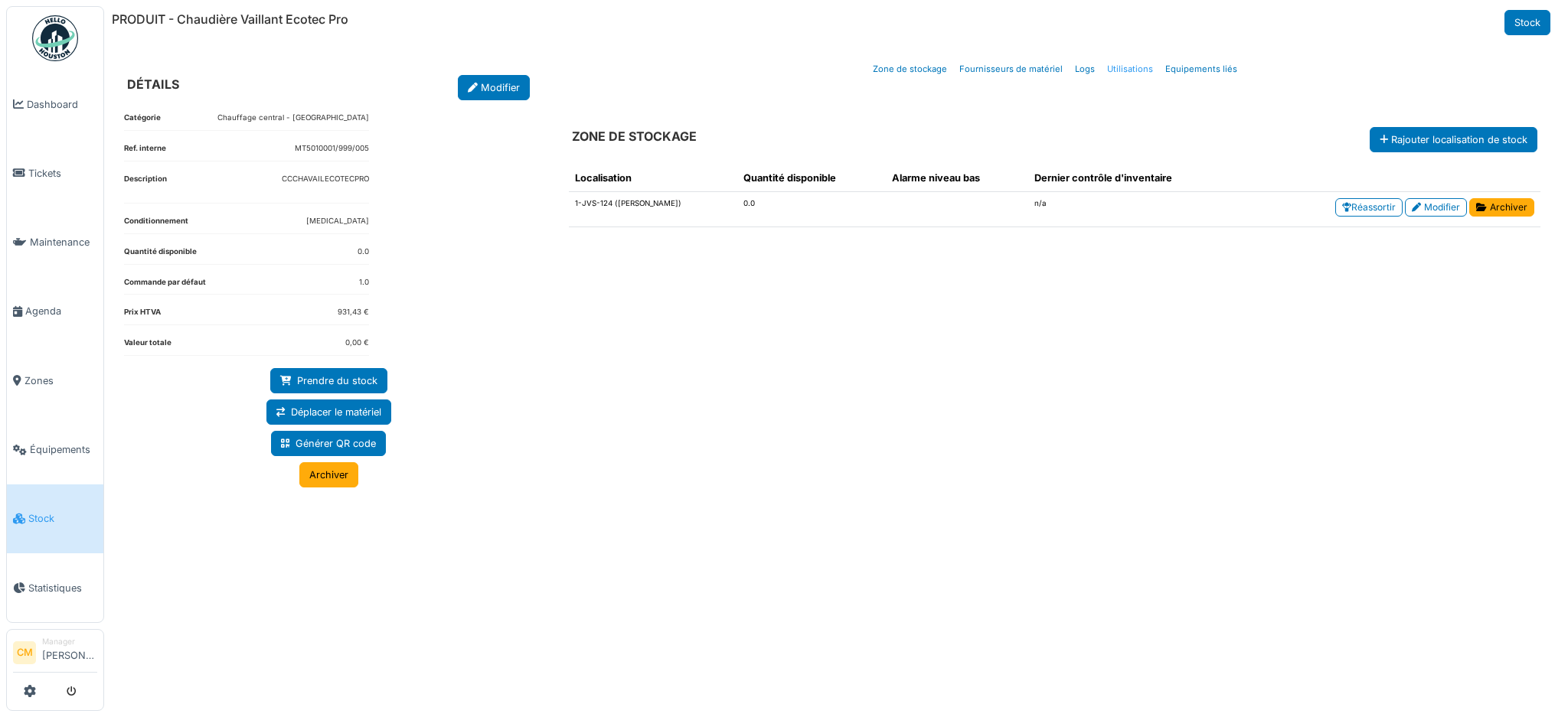
click at [1126, 73] on link "Utilisations" at bounding box center [1130, 69] width 59 height 36
select select "***"
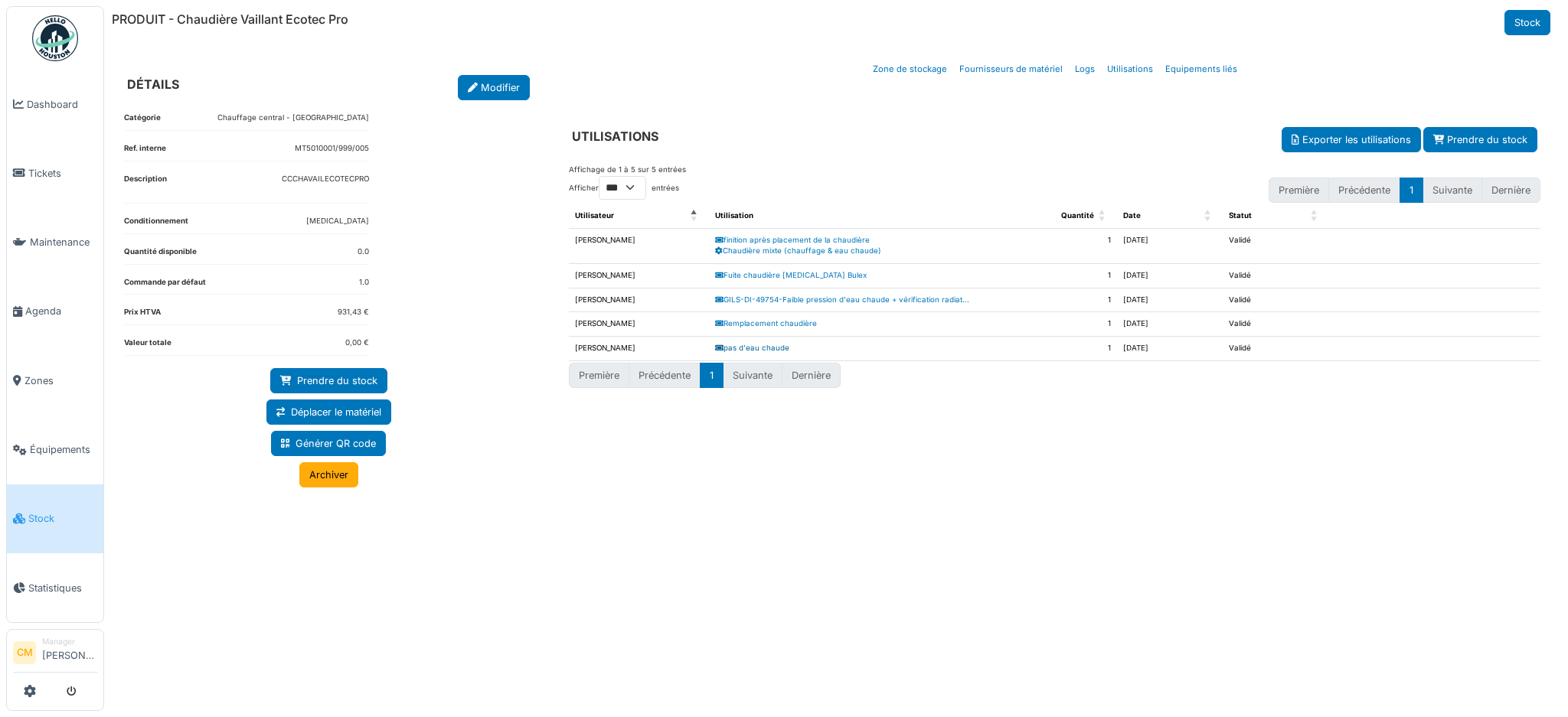
click at [769, 348] on link "pas d'eau chaude" at bounding box center [751, 348] width 74 height 8
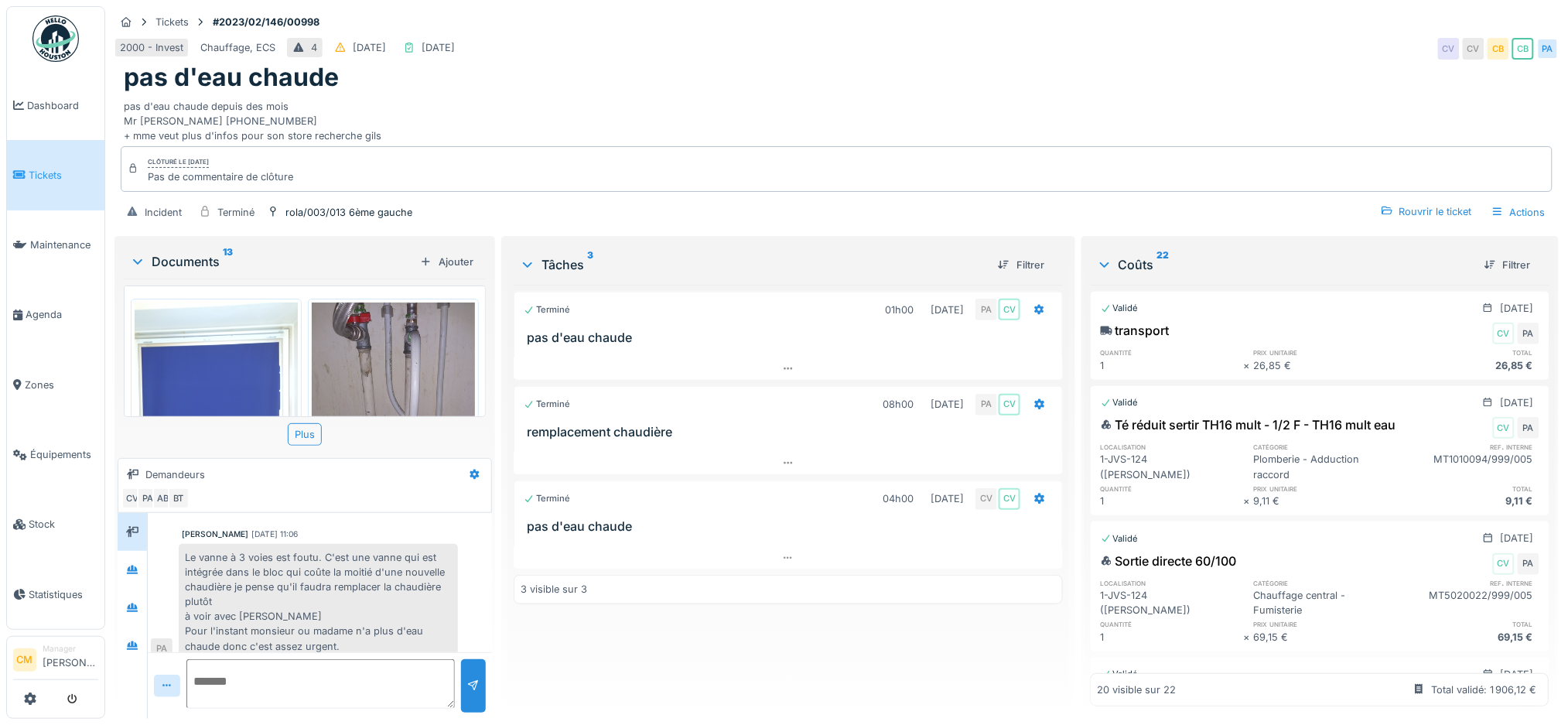
click at [52, 37] on img at bounding box center [56, 39] width 46 height 46
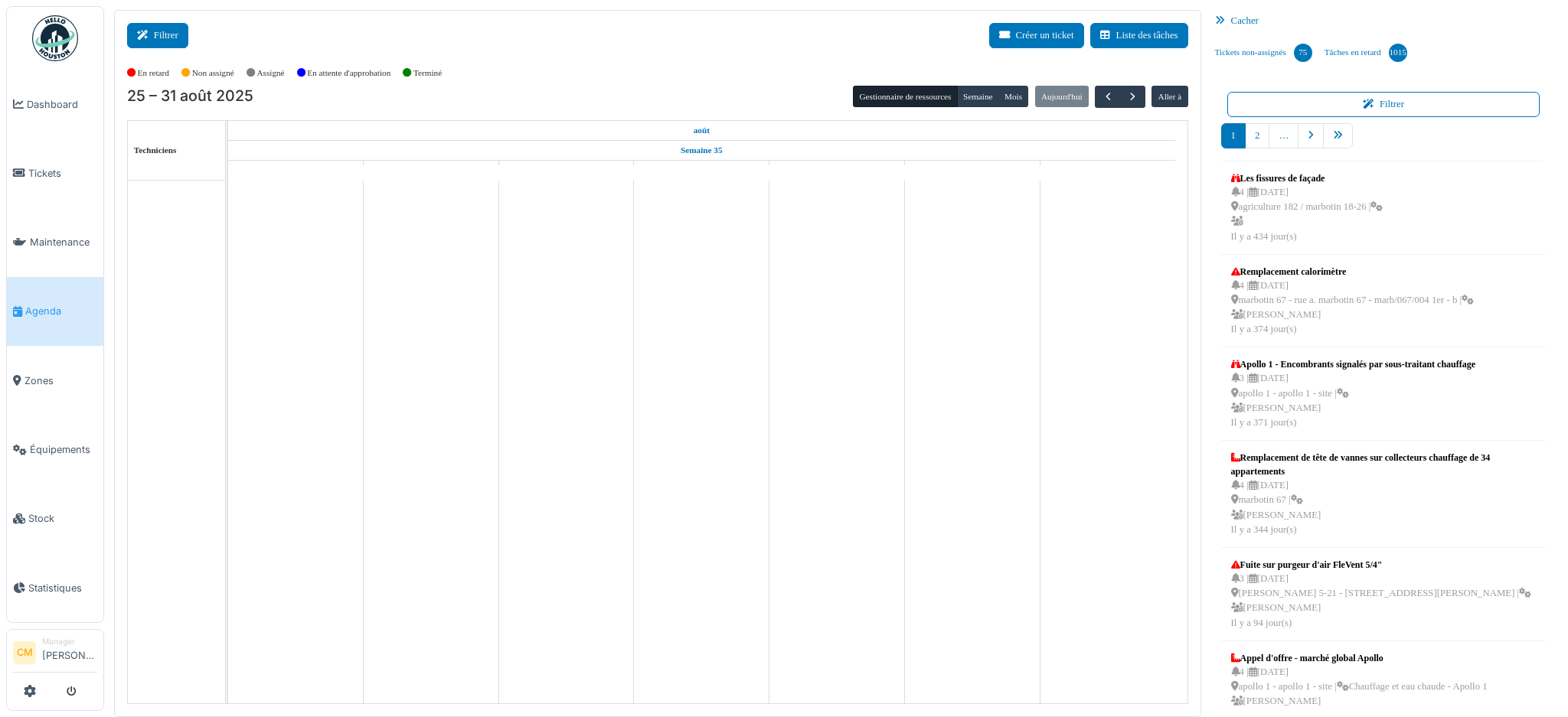
click at [164, 37] on button "Filtrer" at bounding box center [157, 35] width 61 height 25
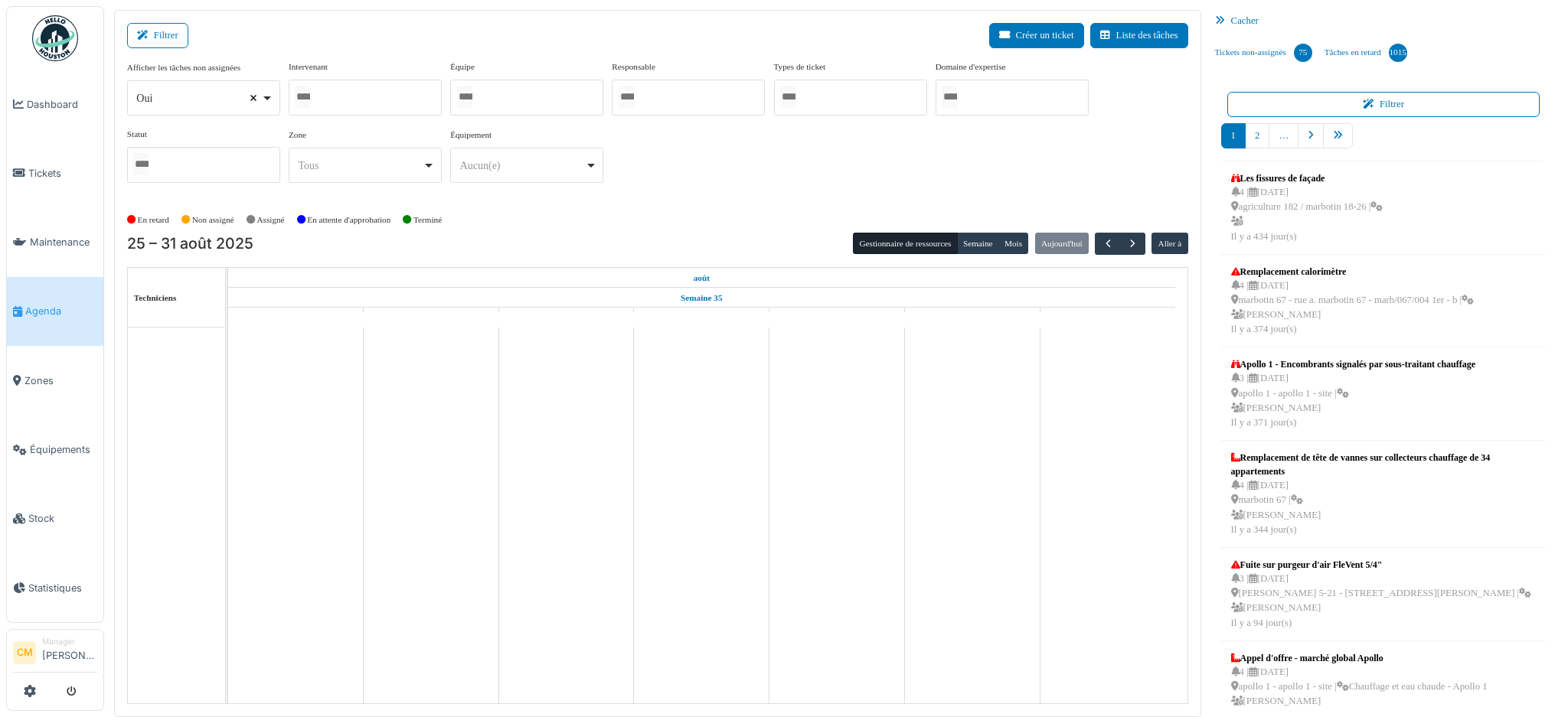
select select
click at [473, 101] on input "Tous" at bounding box center [464, 96] width 15 height 22
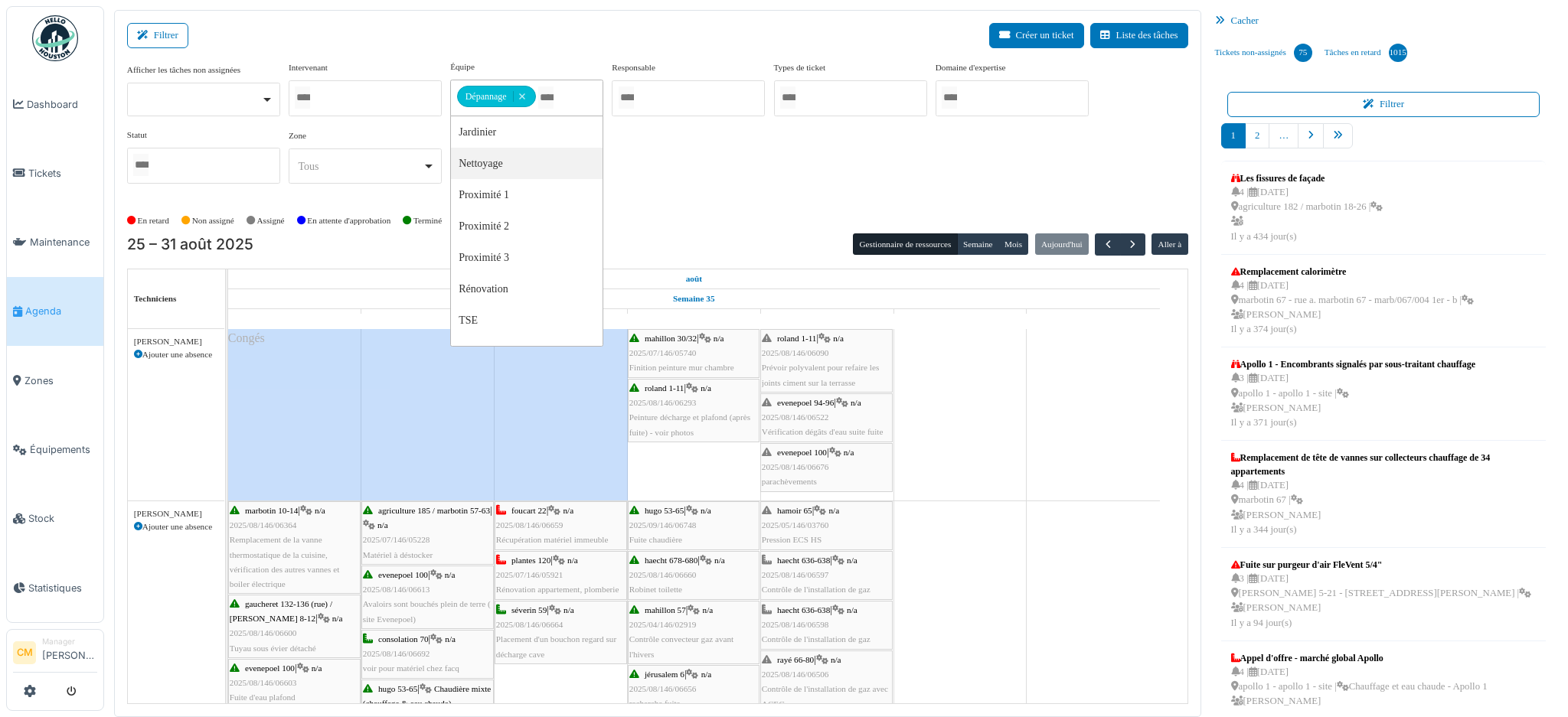
click at [754, 150] on div "Afficher les tâches non assignées Oui Non Intervenant Abdelkader Ouriachi Abdel…" at bounding box center [657, 128] width 1061 height 136
drag, startPoint x: 1117, startPoint y: 242, endPoint x: 1135, endPoint y: 238, distance: 18.4
click at [1126, 244] on span "button" at bounding box center [1133, 245] width 13 height 13
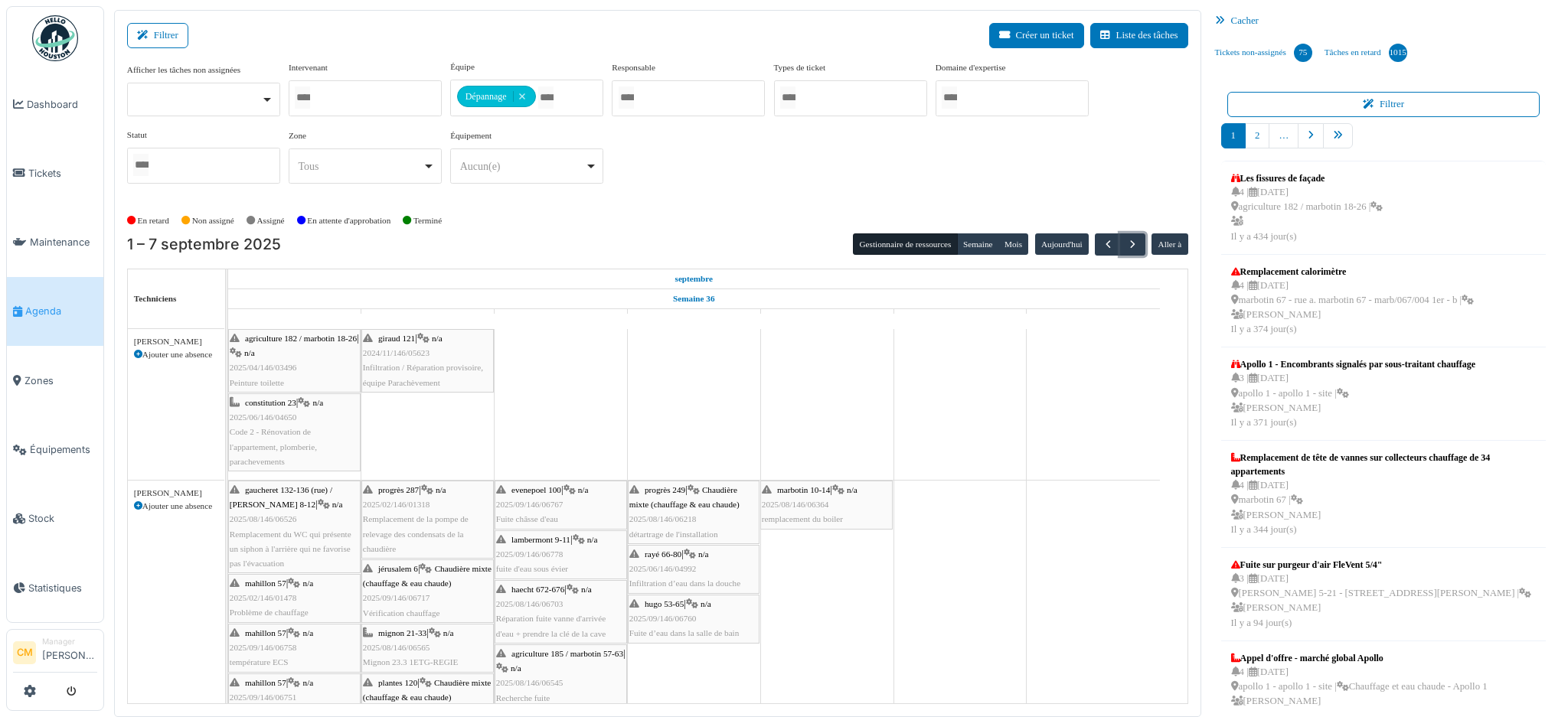
scroll to position [102, 0]
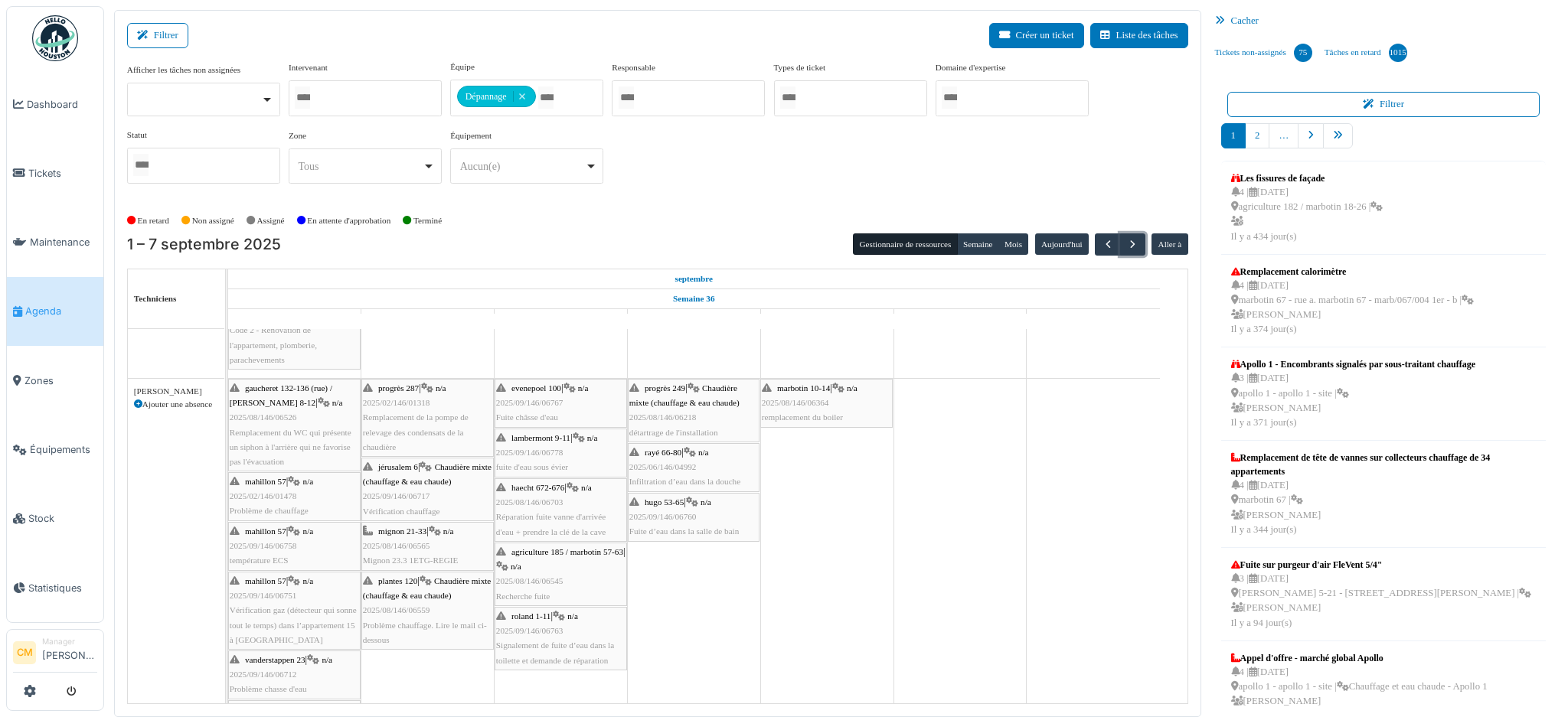
click at [341, 94] on div at bounding box center [365, 98] width 153 height 36
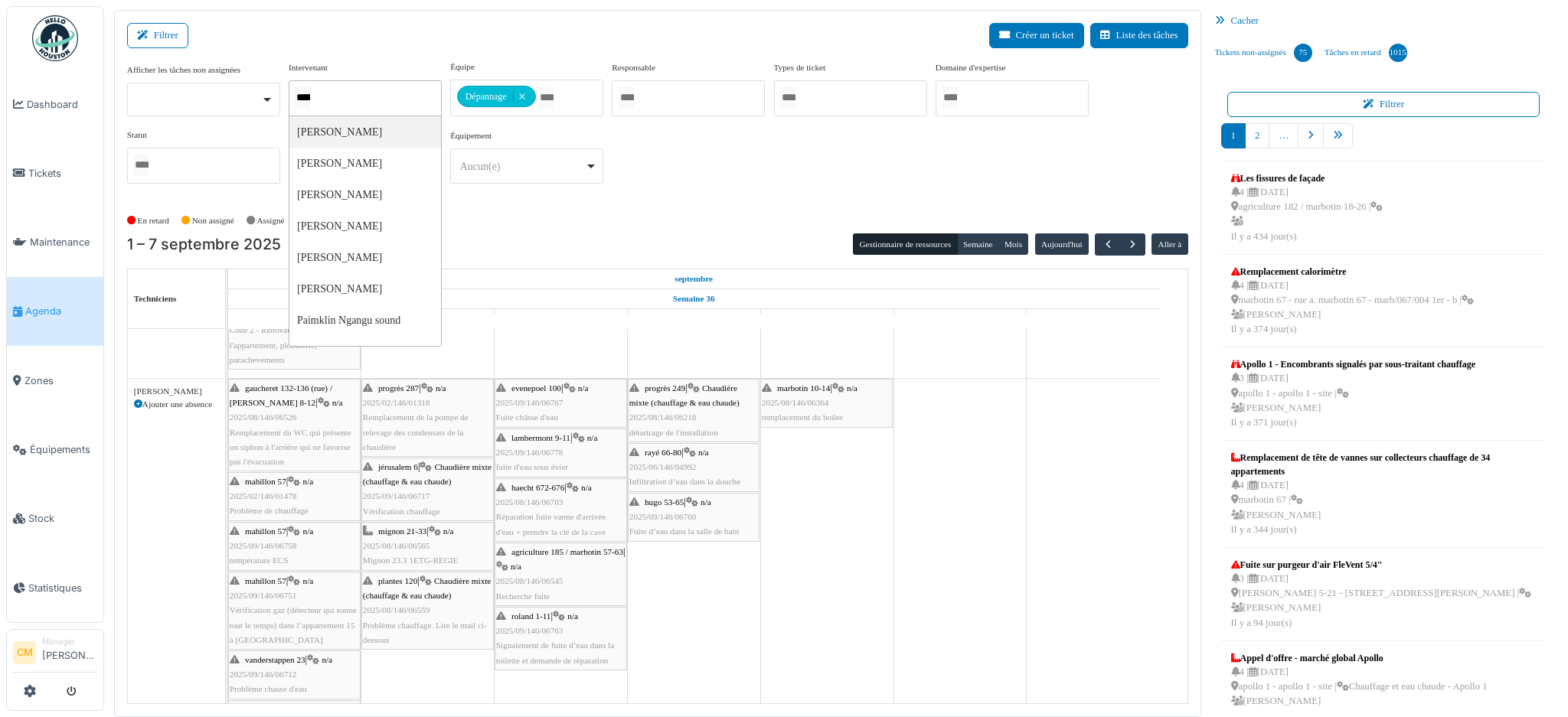
type input "******"
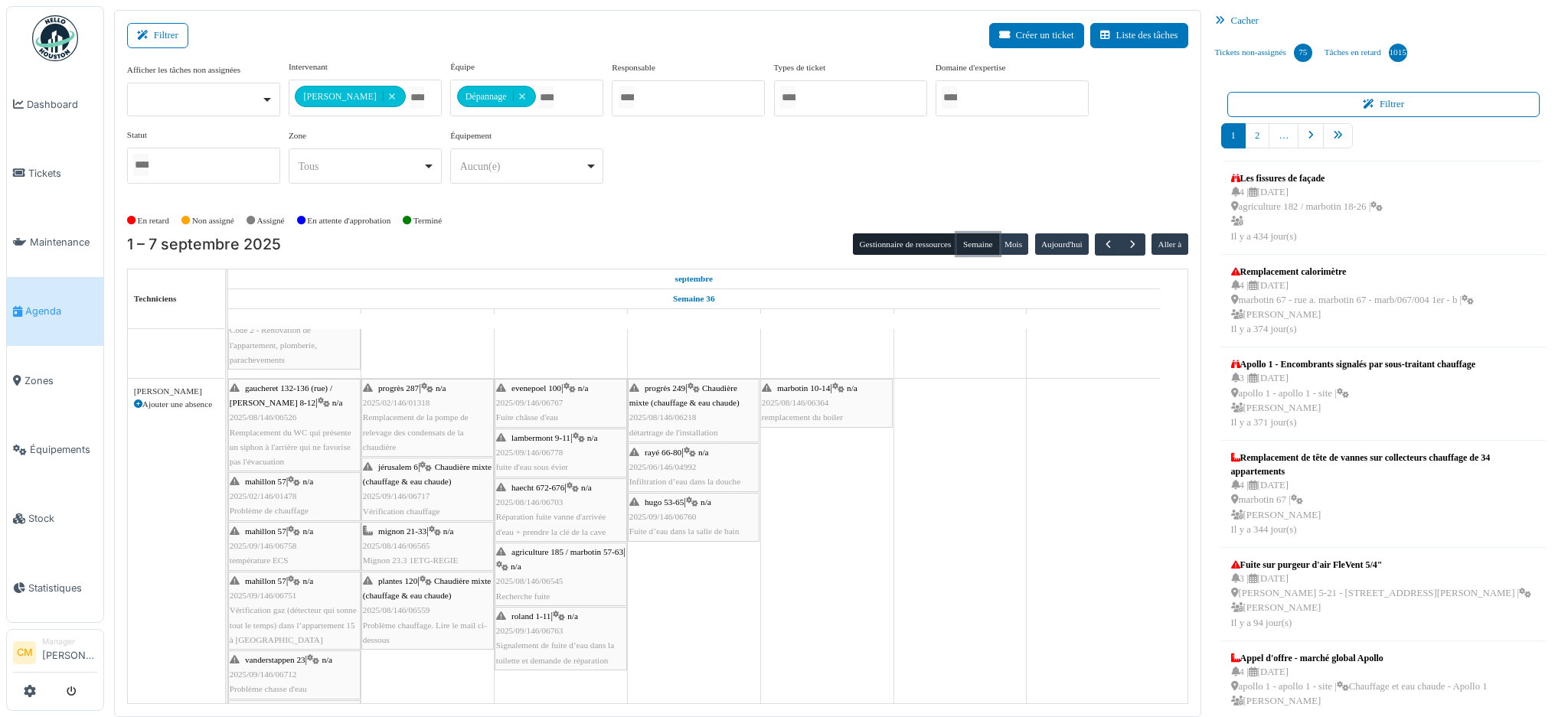
click at [965, 241] on button "Semaine" at bounding box center [978, 244] width 42 height 21
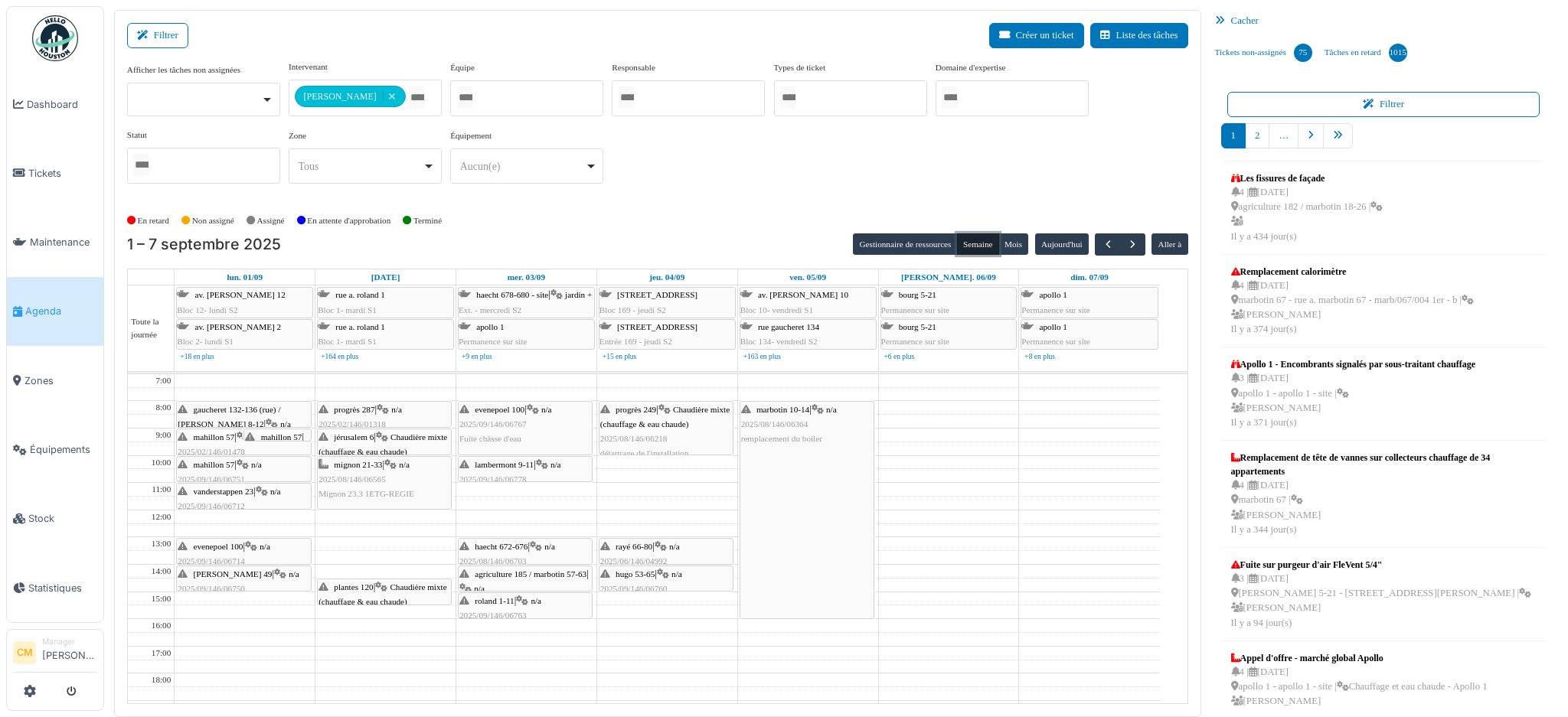
click at [233, 417] on div "gaucheret 132-136 (rue) / thomas 8-12 | n/a 2025/08/146/06526 Remplacement du W…" at bounding box center [243, 446] width 132 height 88
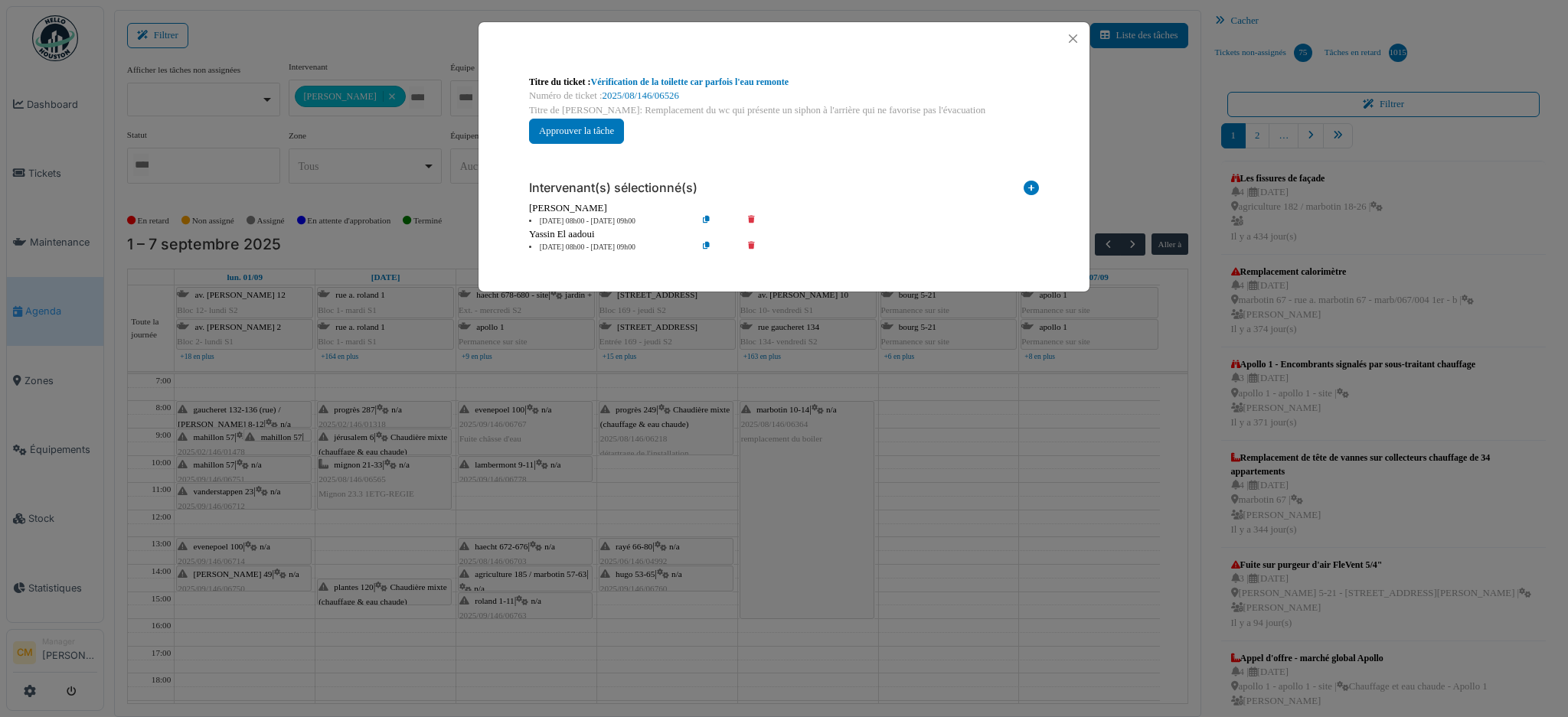
click at [372, 490] on div "Titre du ticket : Vérification de la toilette car parfois l'eau remonte Numéro …" at bounding box center [784, 358] width 1568 height 717
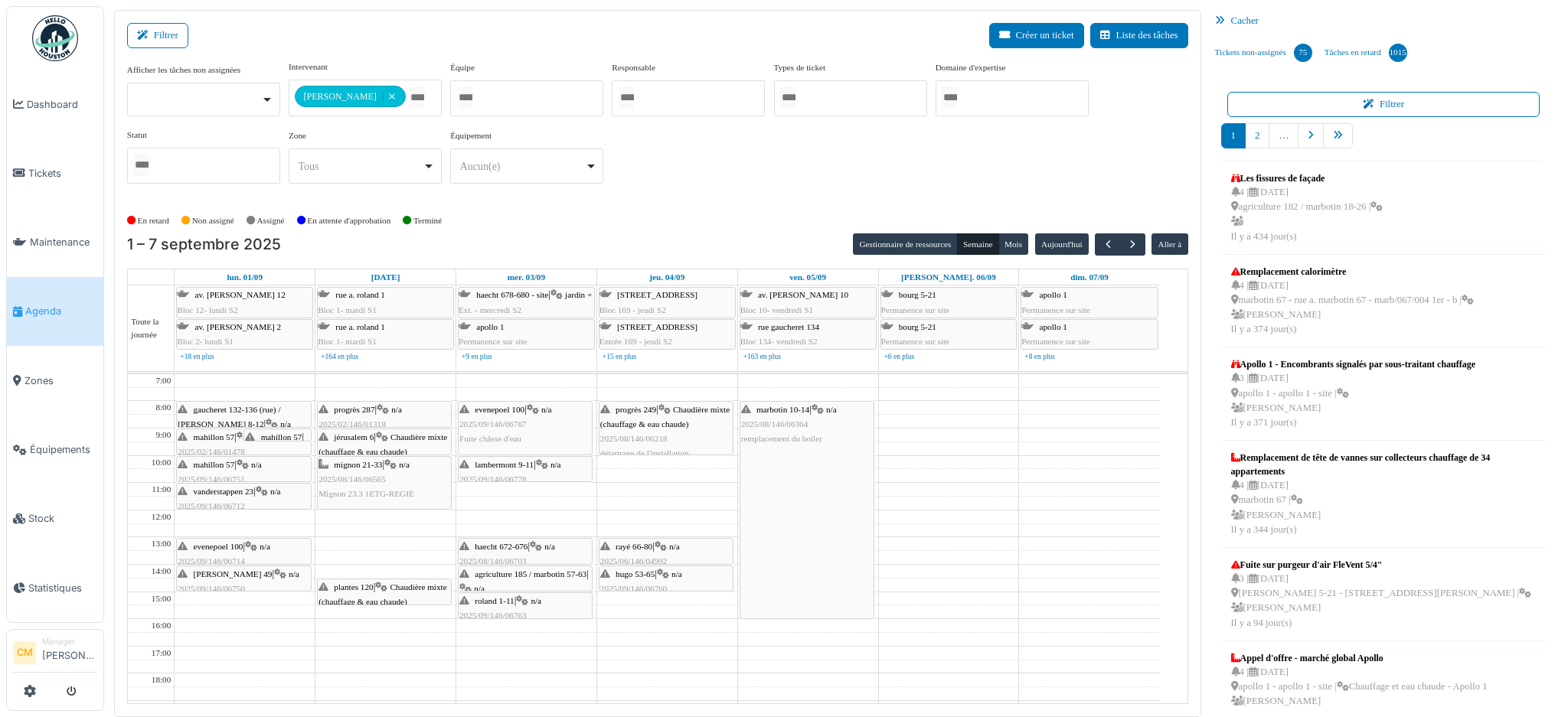
click at [365, 478] on span "2025/08/146/06565" at bounding box center [352, 479] width 68 height 9
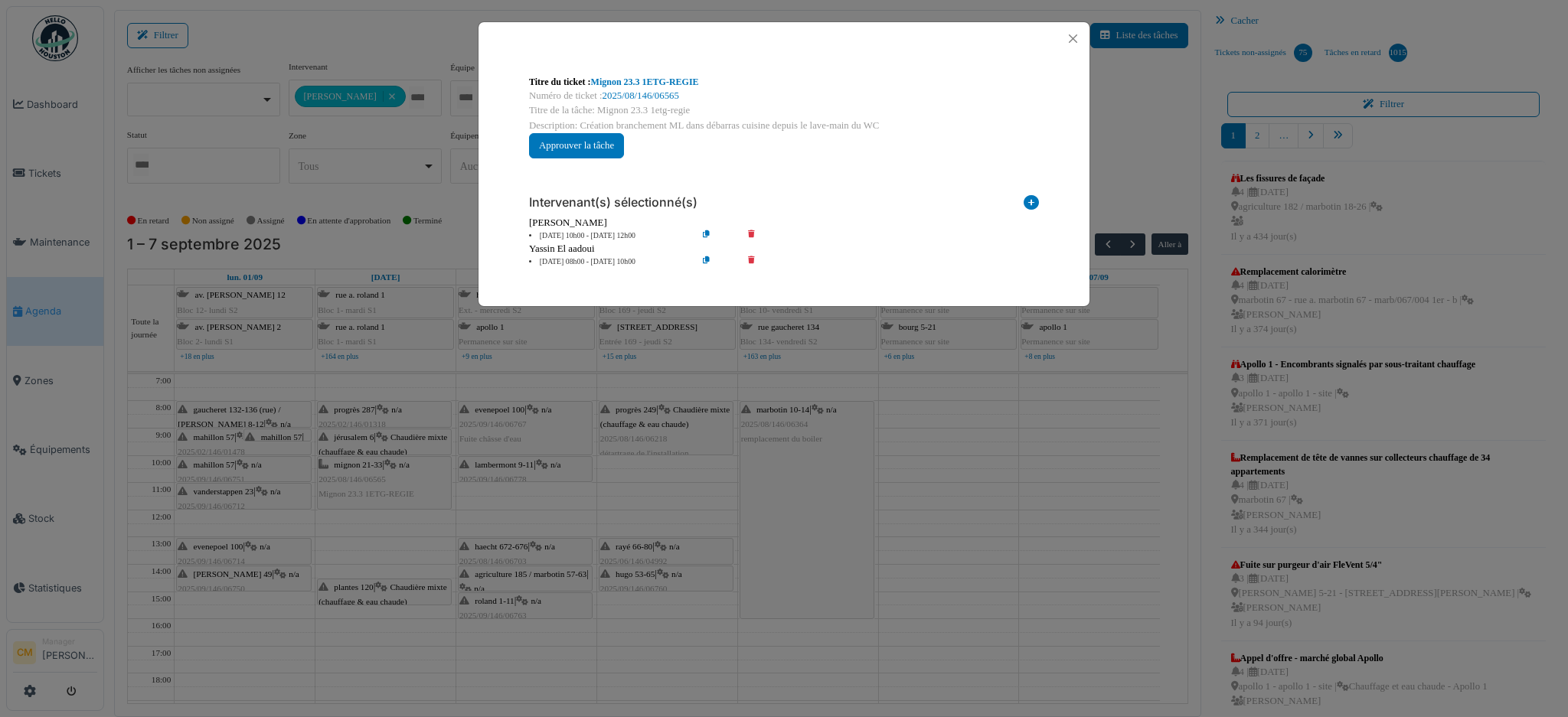
click at [512, 441] on div "Titre du ticket : Mignon 23.3 1ETG-REGIE Numéro de ticket : 2025/08/146/06565 T…" at bounding box center [784, 358] width 1568 height 717
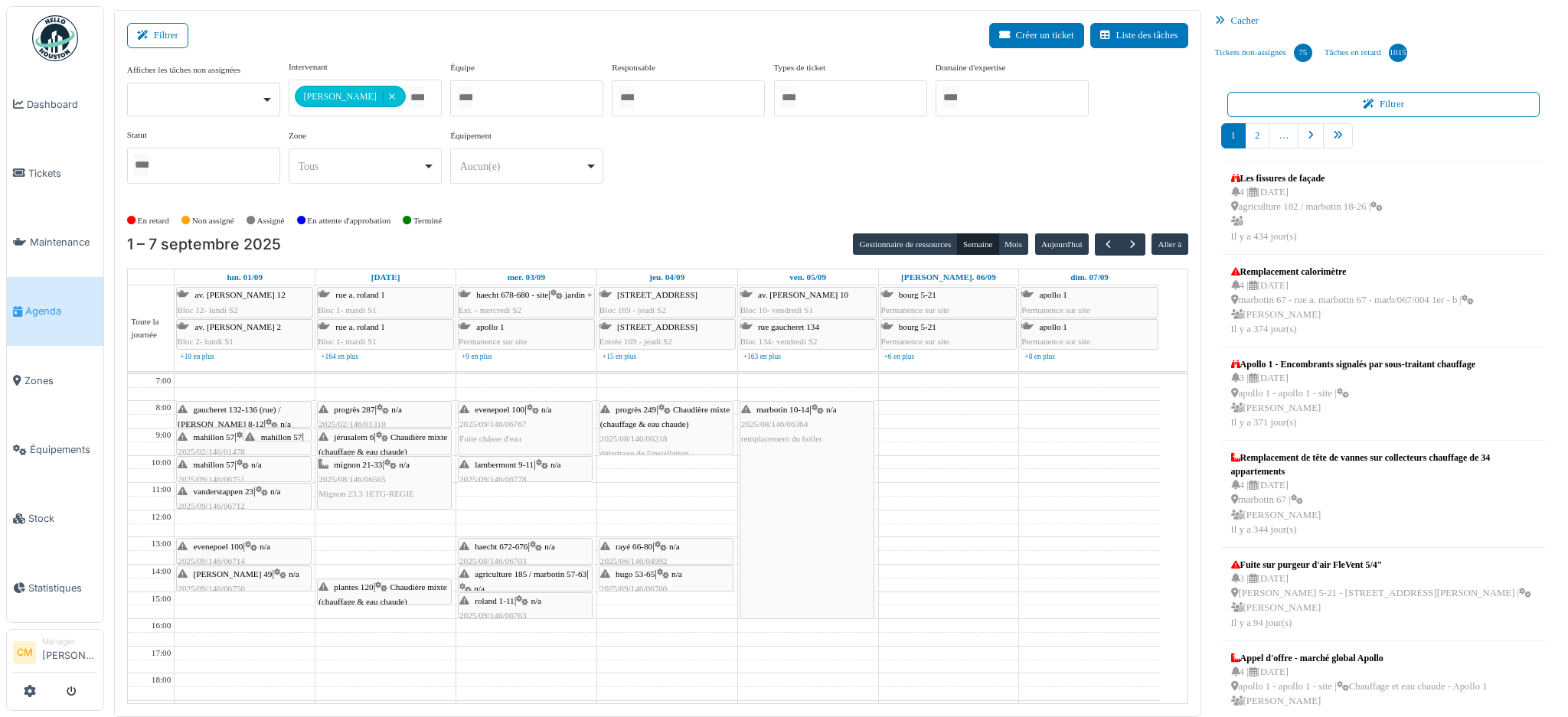
click at [664, 440] on span "2025/08/146/06218" at bounding box center [634, 438] width 68 height 9
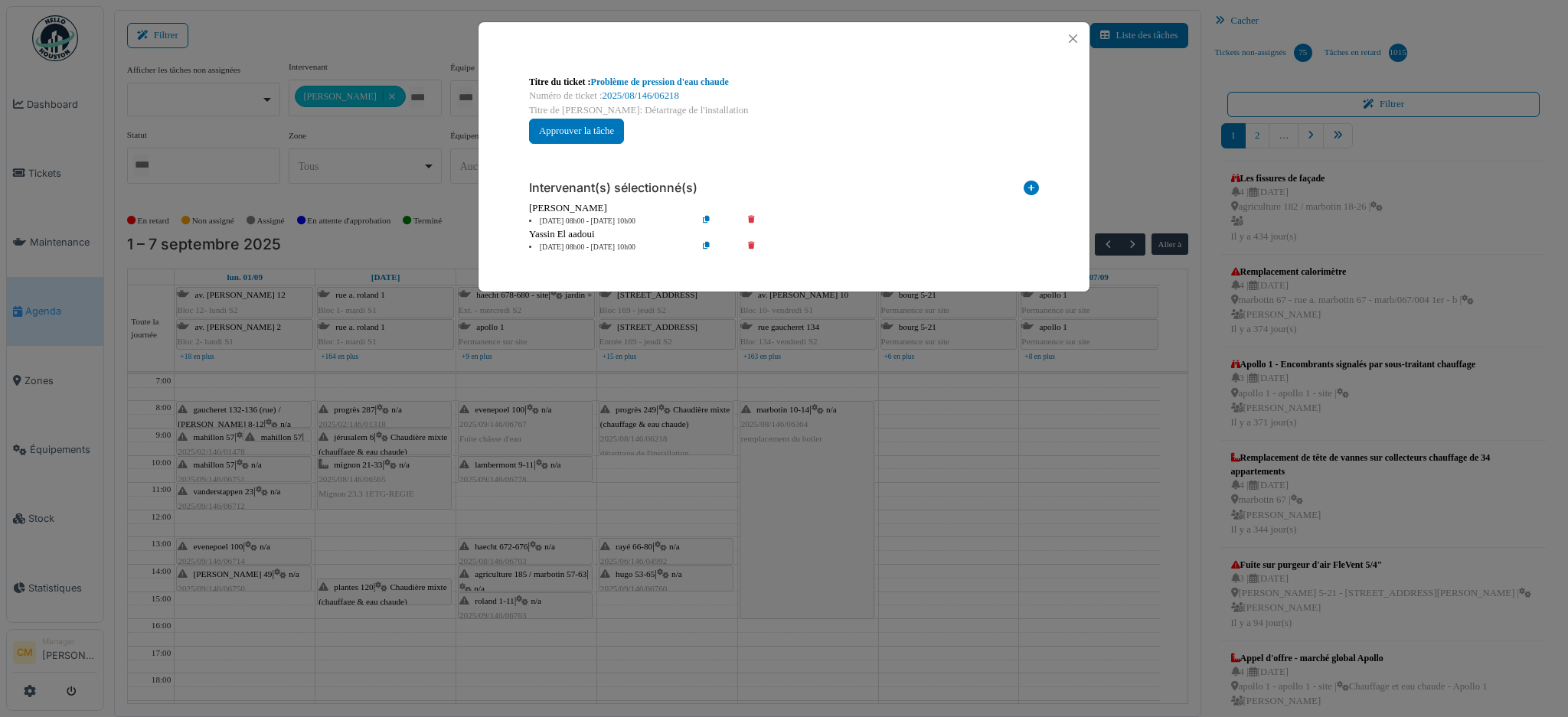
click at [817, 514] on div "Titre du ticket : Problème de pression d'eau chaude Numéro de ticket : 2025/08/…" at bounding box center [784, 358] width 1568 height 717
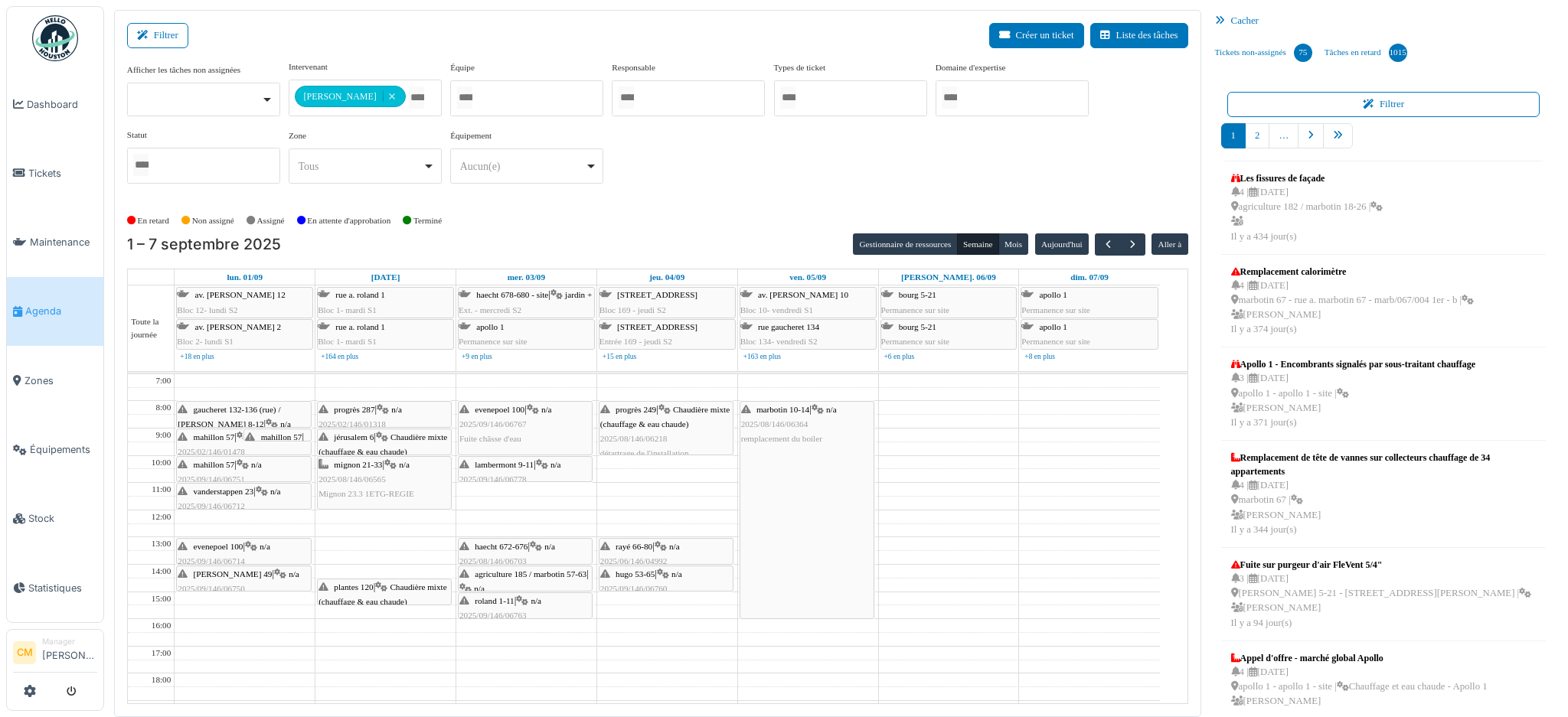
click at [775, 416] on div "marbotin 10-14 | n/a 2025/08/146/06364 remplacement du boiler" at bounding box center [807, 424] width 132 height 45
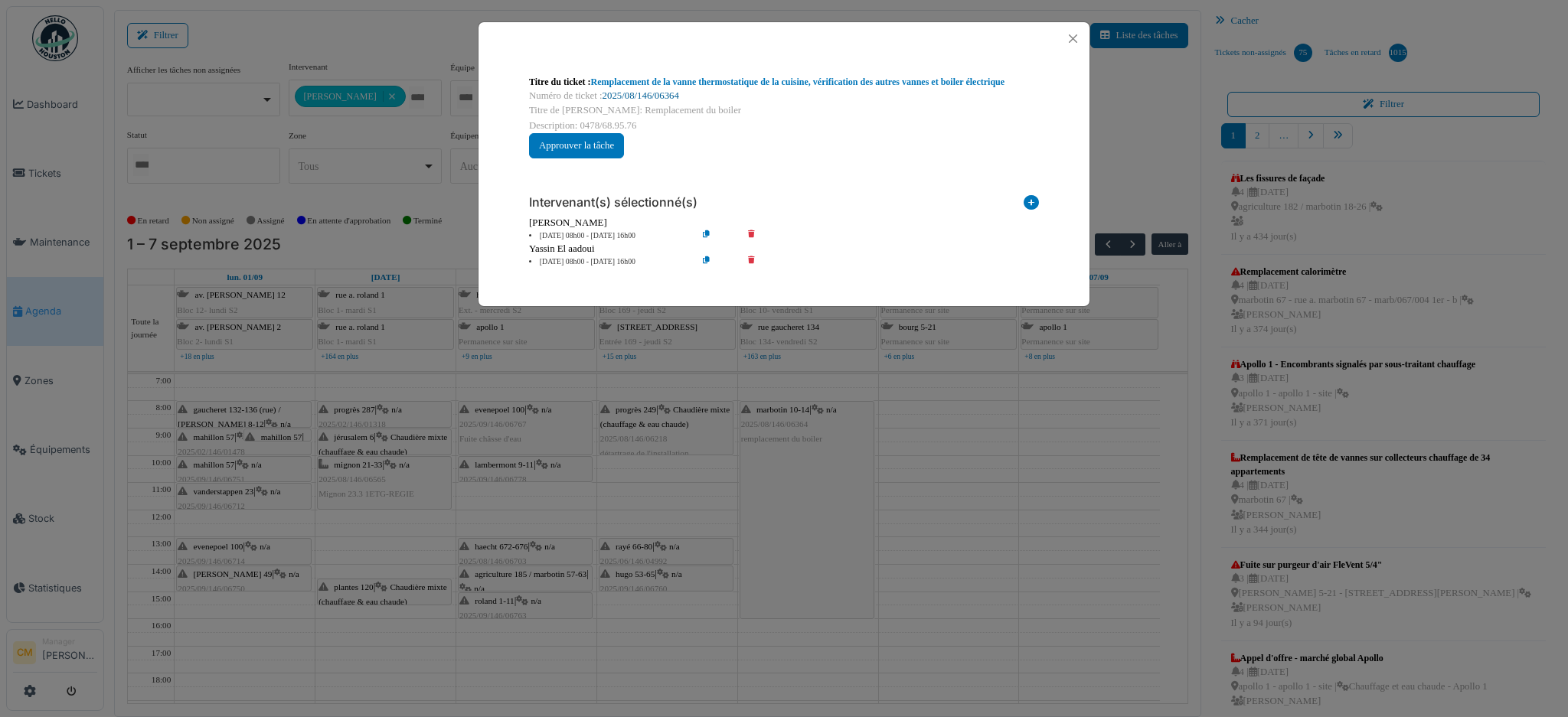
click at [658, 98] on link "2025/08/146/06364" at bounding box center [641, 95] width 76 height 11
click at [1075, 34] on button "Close" at bounding box center [1072, 38] width 20 height 20
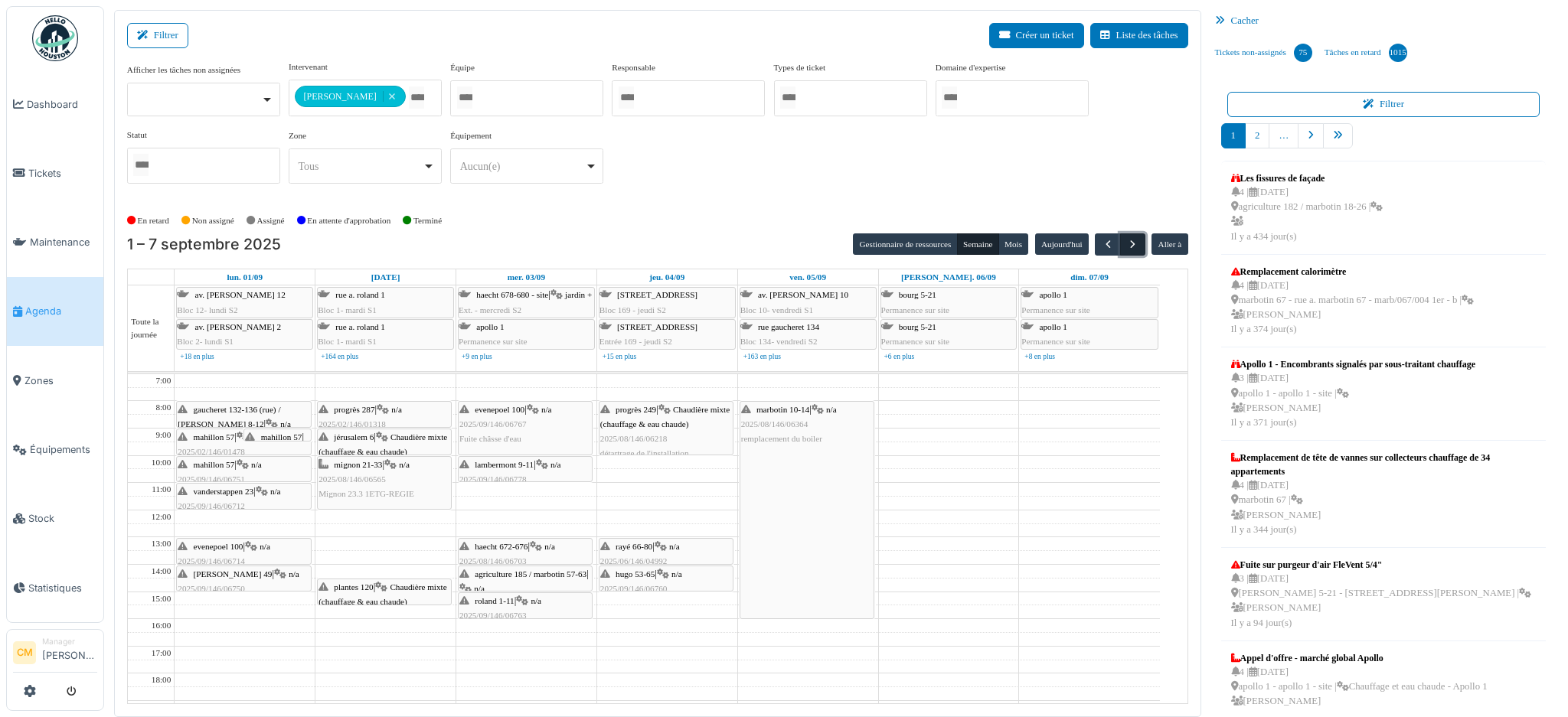
click at [1126, 245] on span "button" at bounding box center [1133, 245] width 13 height 13
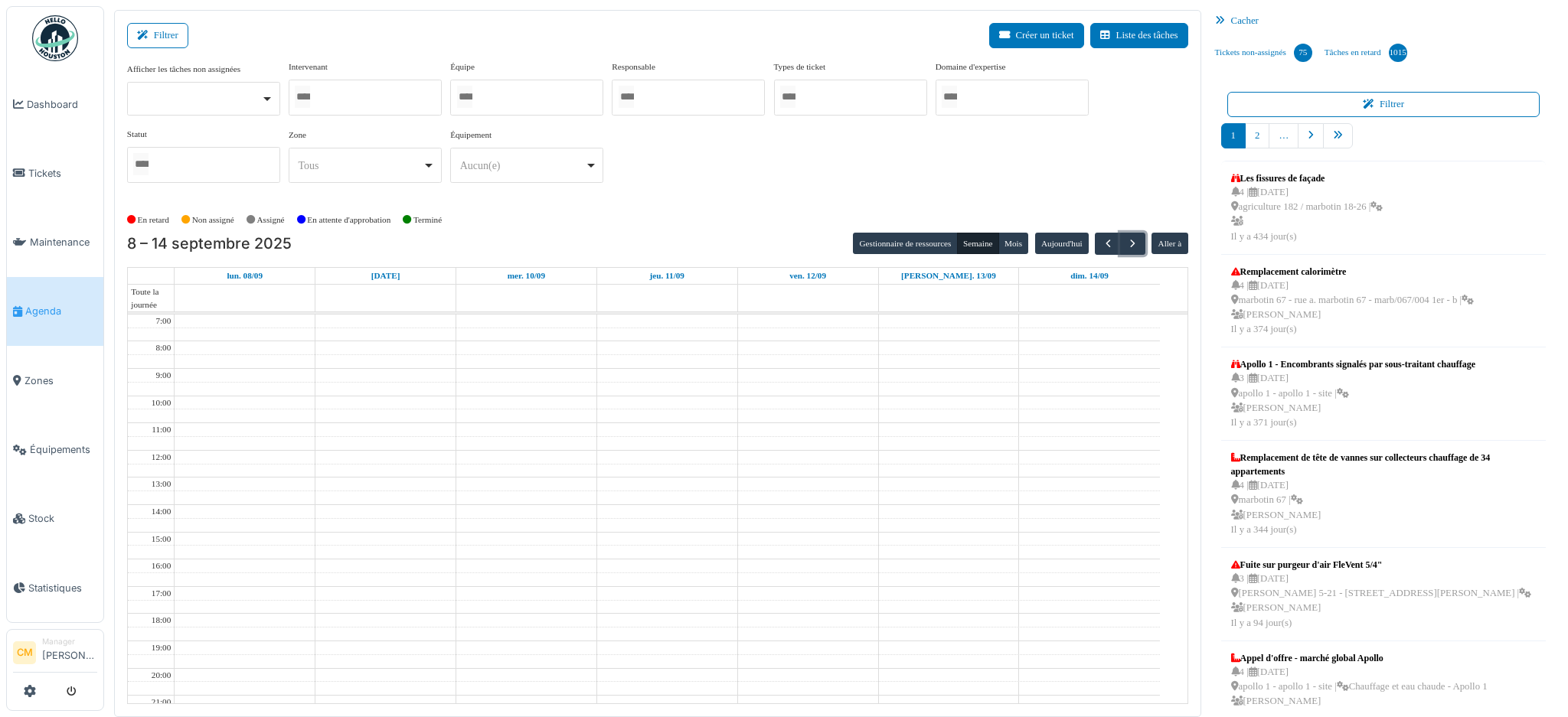
click at [349, 98] on div at bounding box center [365, 98] width 153 height 36
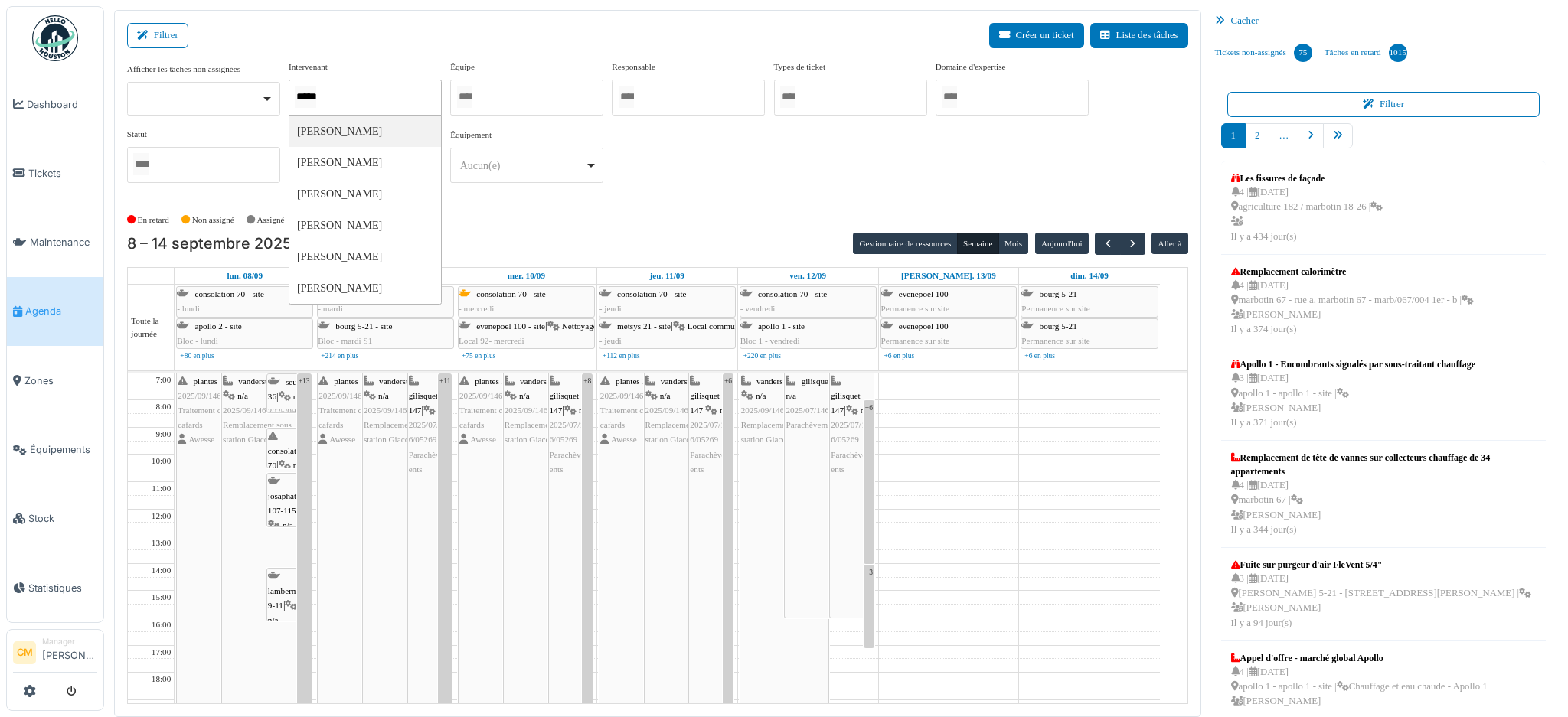
type input "******"
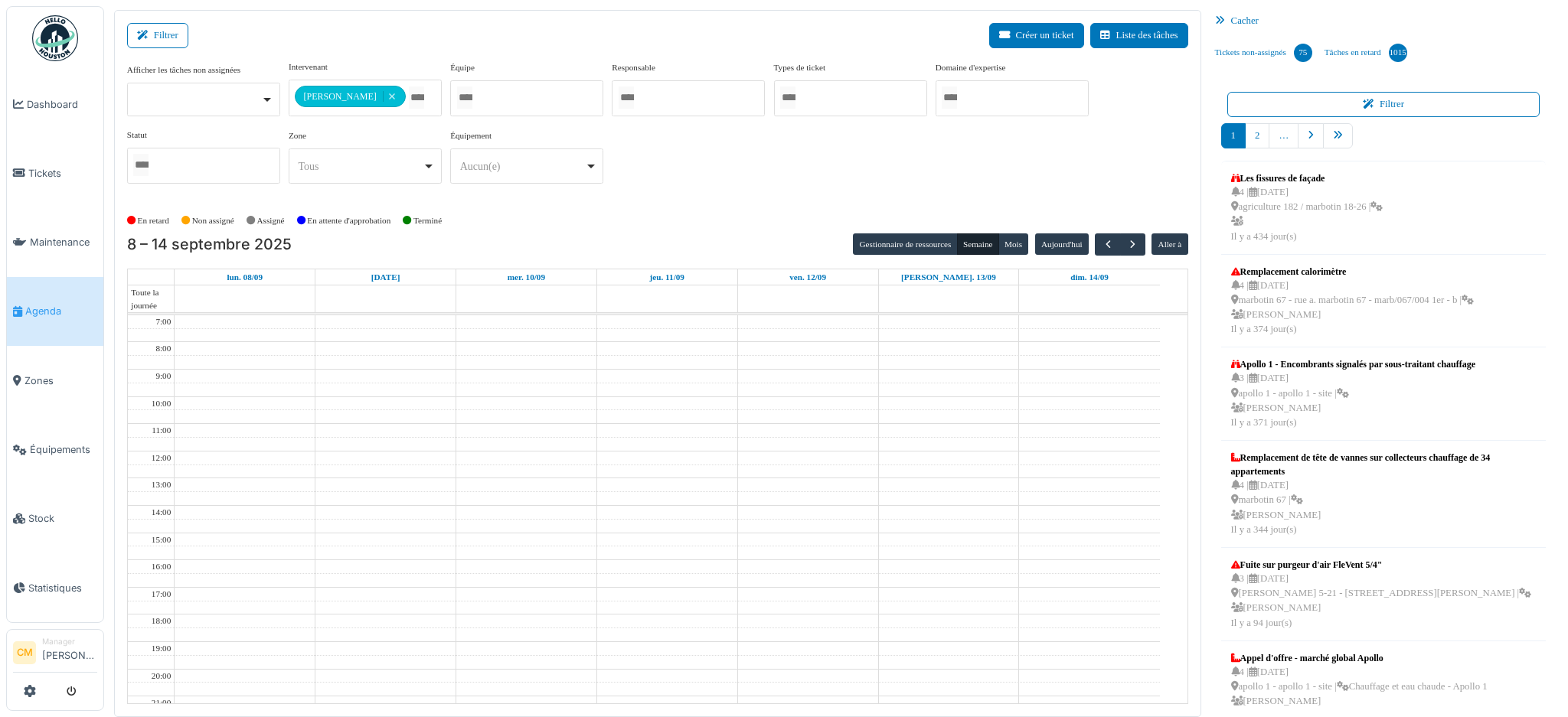
click at [590, 225] on div "En retard Non assigné Assigné En attente d'approbation Terminé" at bounding box center [657, 220] width 1061 height 25
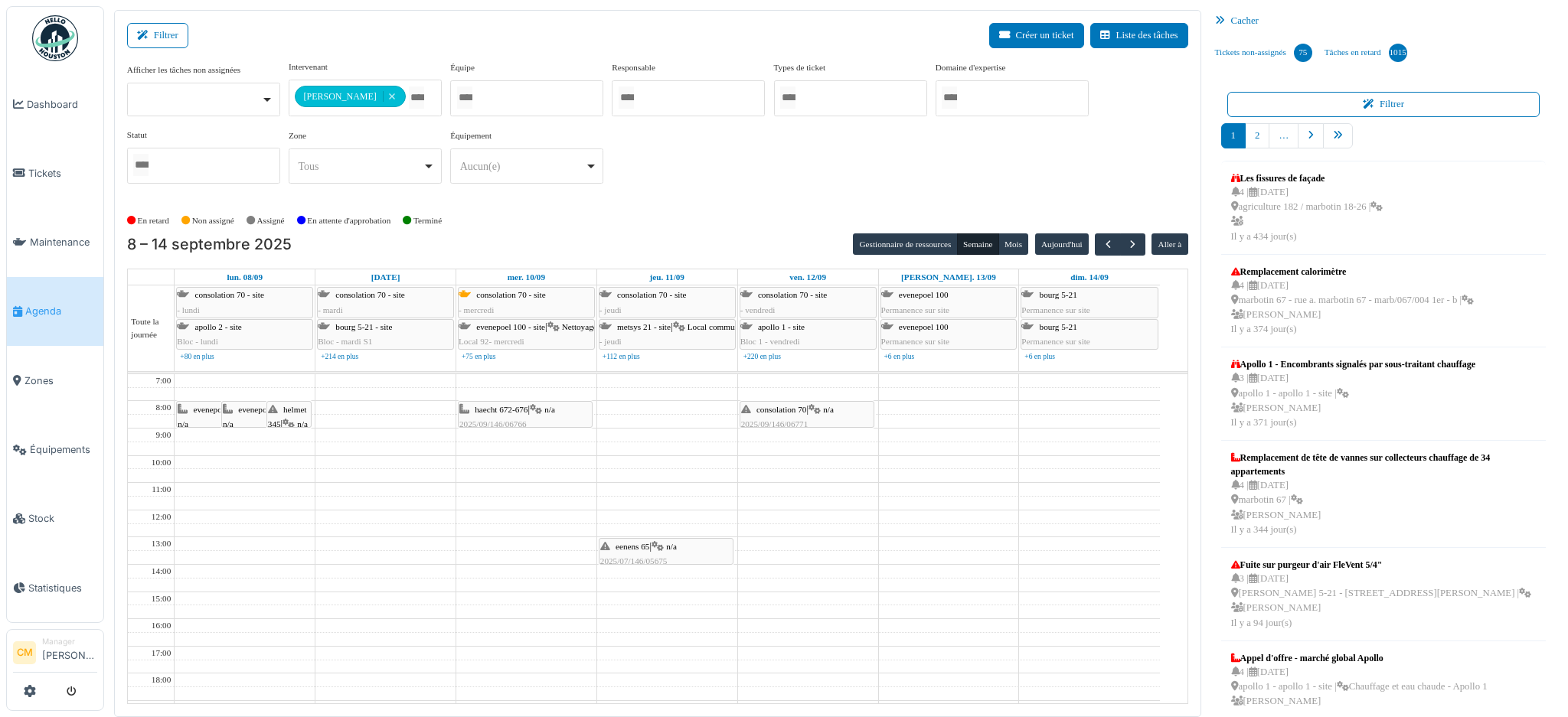
click at [198, 416] on div "evenepoel 90-92 | n/a 2025/09/146/06773 Contrôle de l’installation électrique d…" at bounding box center [220, 439] width 87 height 73
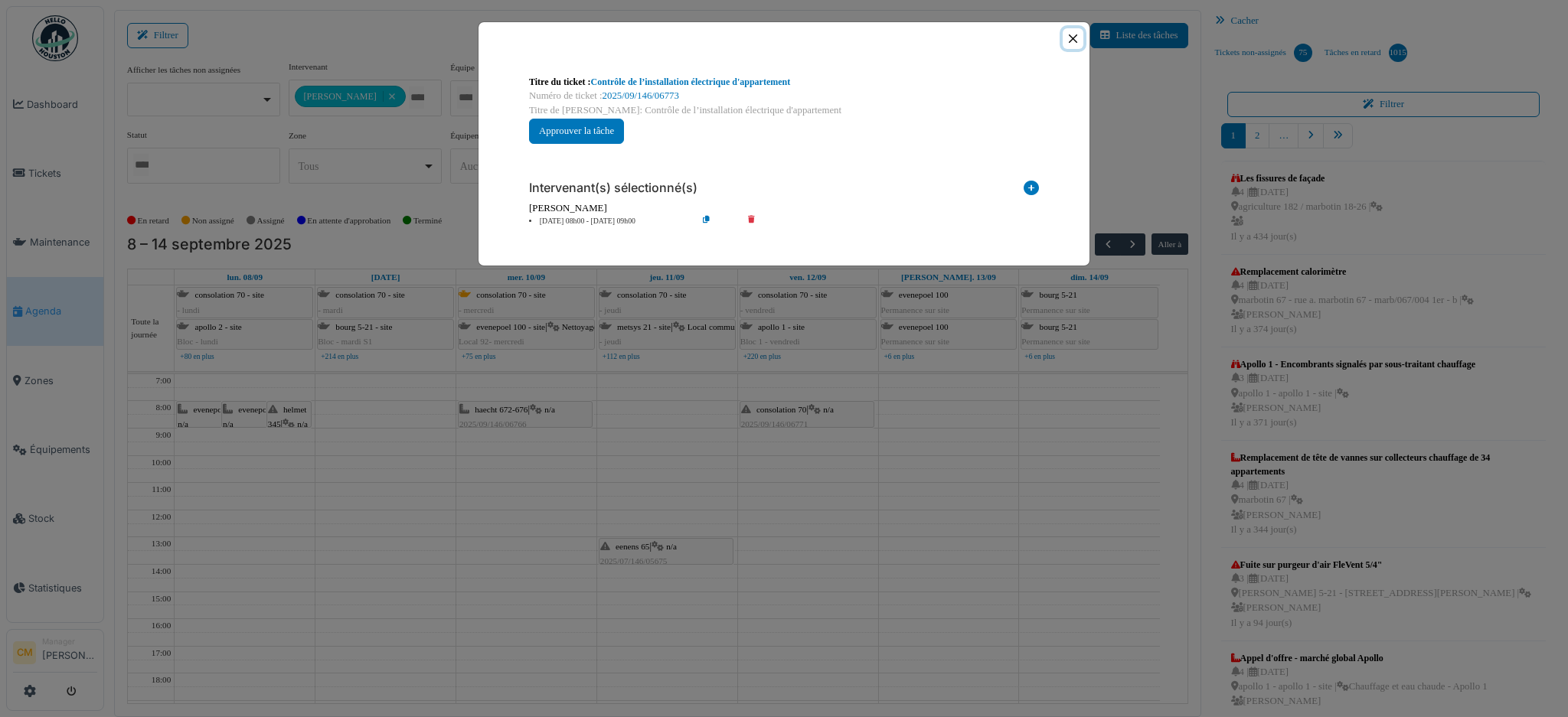
click at [1075, 42] on button "Close" at bounding box center [1072, 38] width 20 height 20
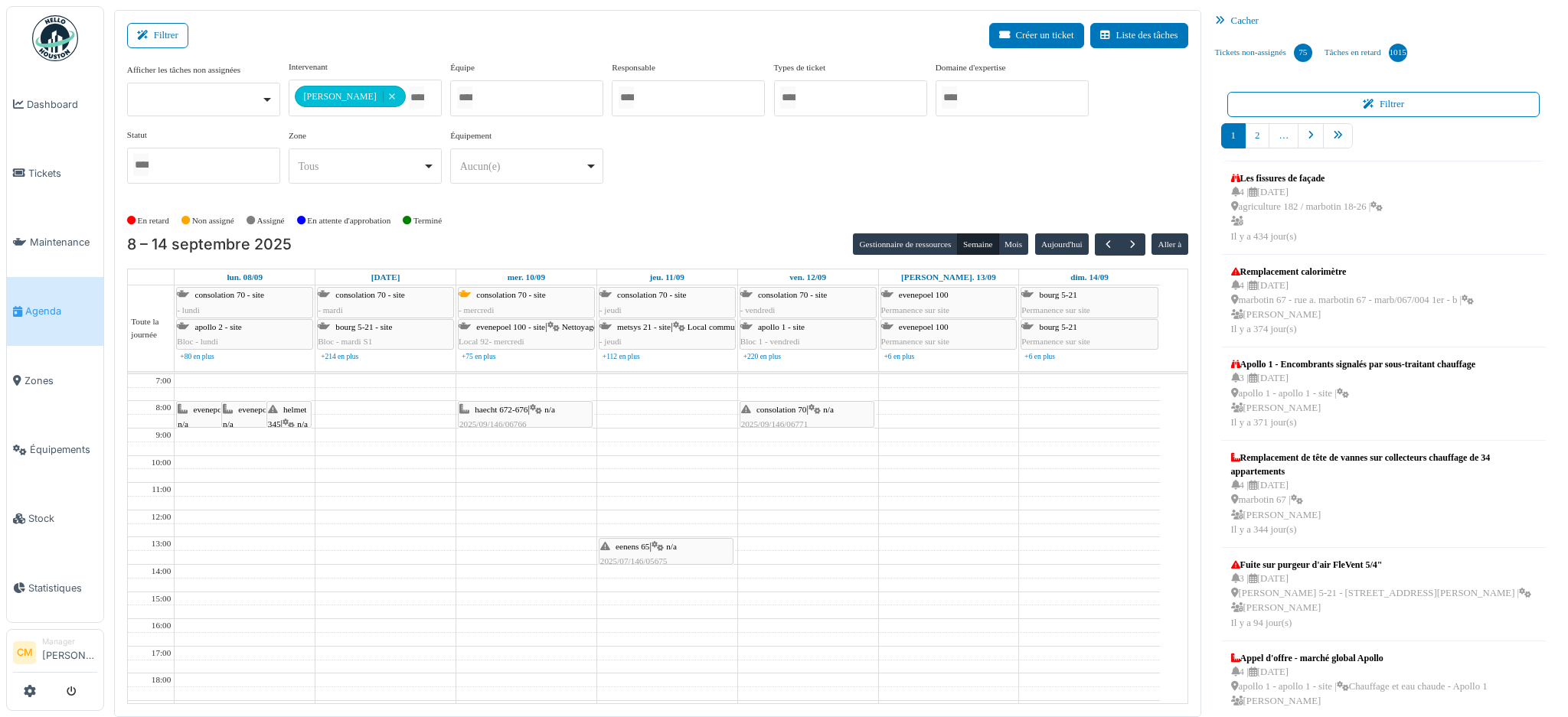
click at [243, 416] on div "evenepoel 100 | n/a 2025/09/146/06774 Contrôle de l’installation électrique d'a…" at bounding box center [266, 439] width 87 height 73
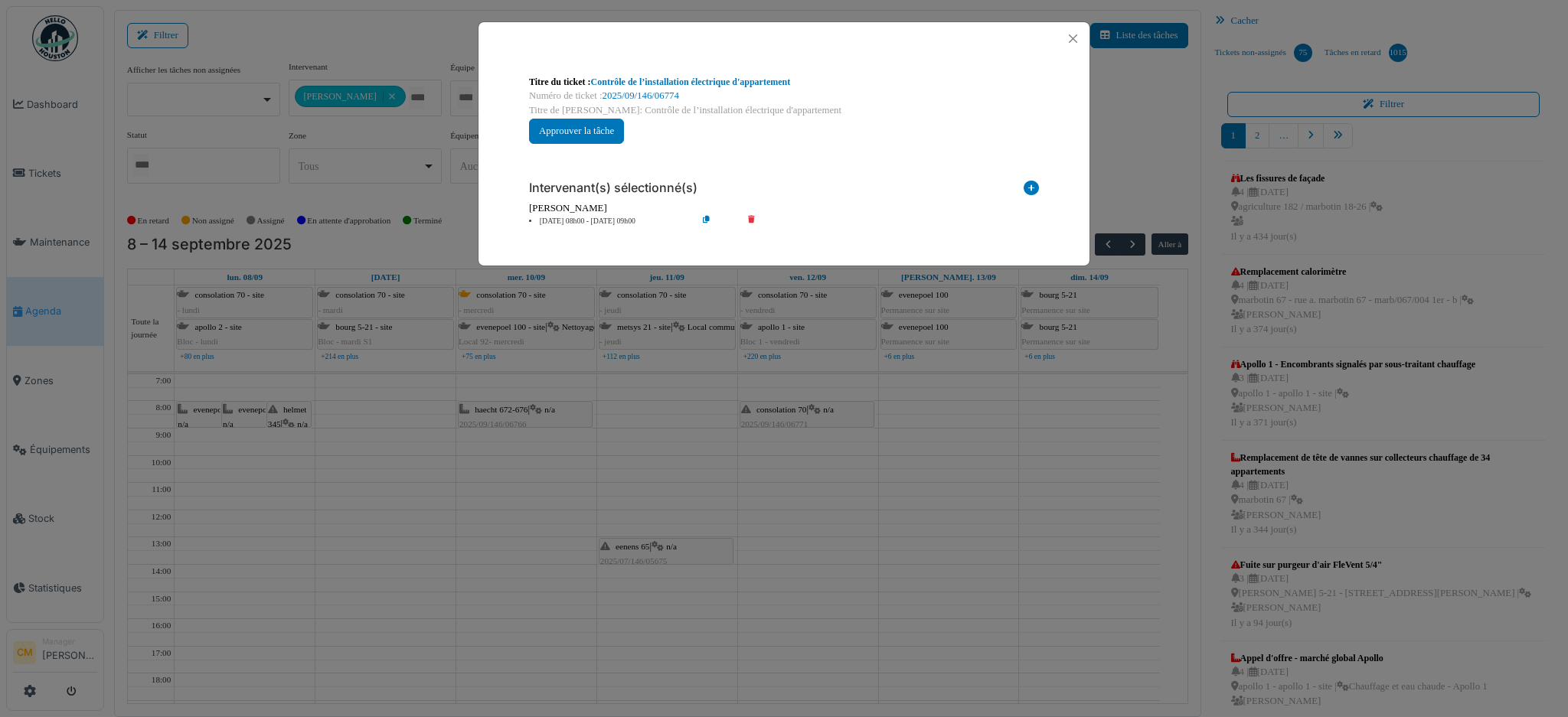
click at [291, 415] on div "Titre du ticket : Contrôle de l’installation électrique d'appartement Numéro de…" at bounding box center [784, 358] width 1568 height 717
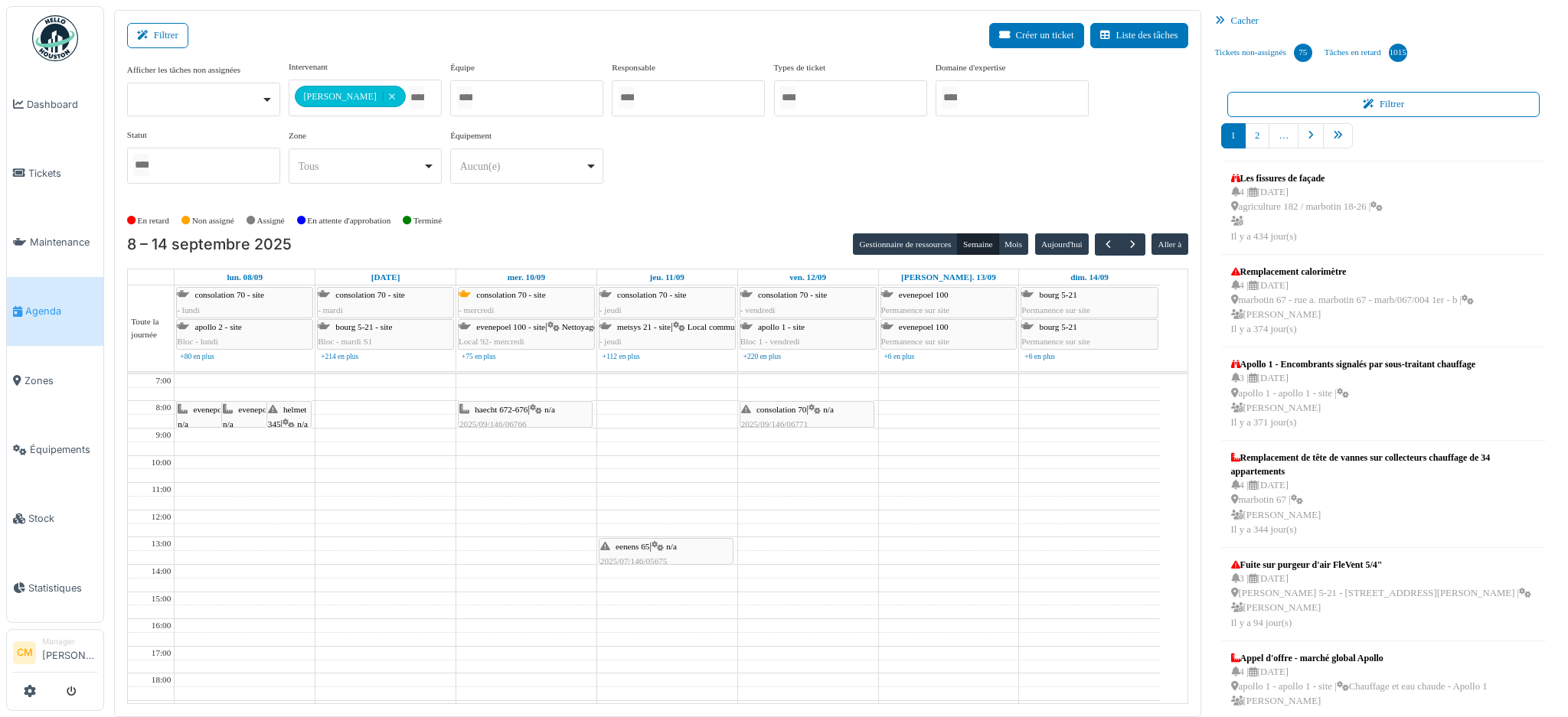
click at [291, 417] on div "helmet 345 | n/a 2025/05/146/03913 Remplacement parlophone" at bounding box center [289, 454] width 42 height 102
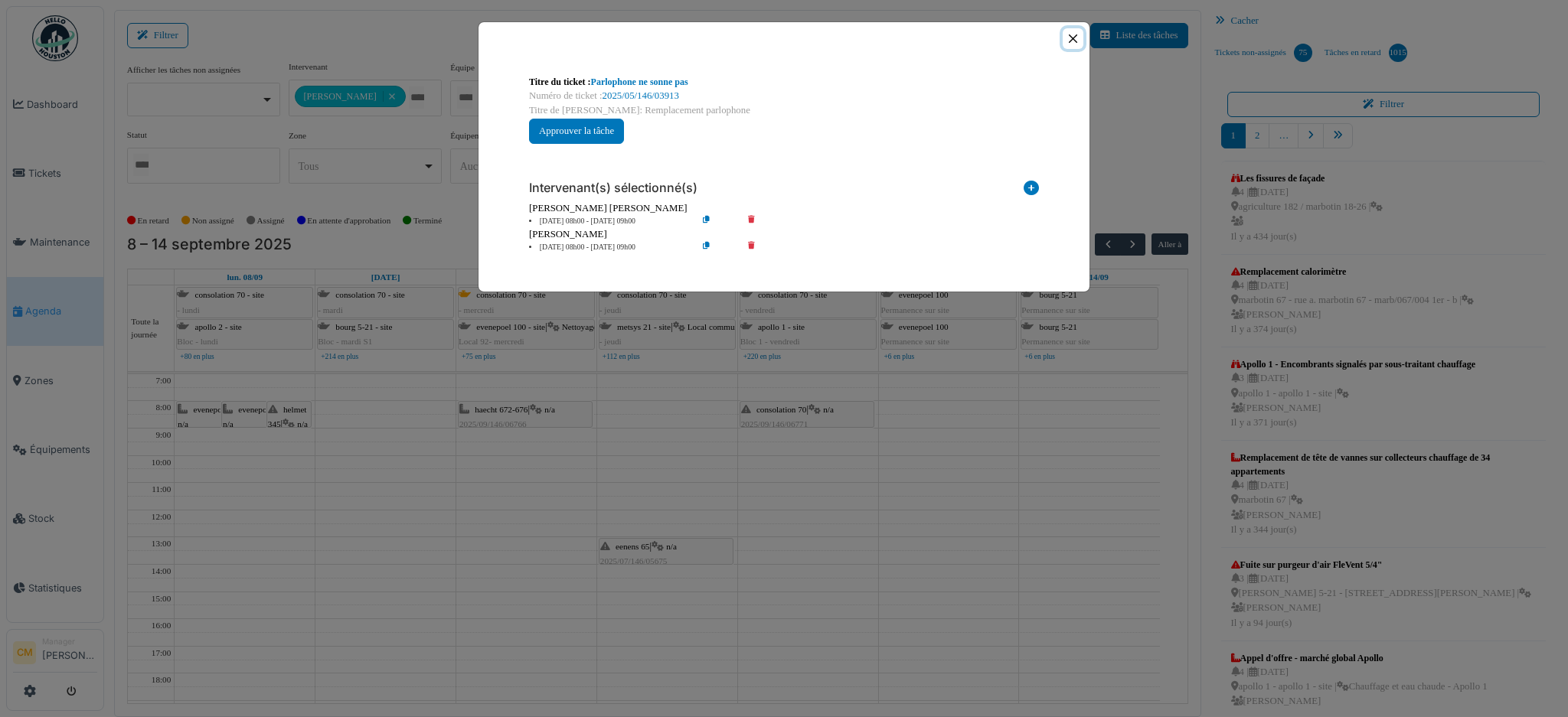
click at [1076, 40] on button "Close" at bounding box center [1072, 38] width 20 height 20
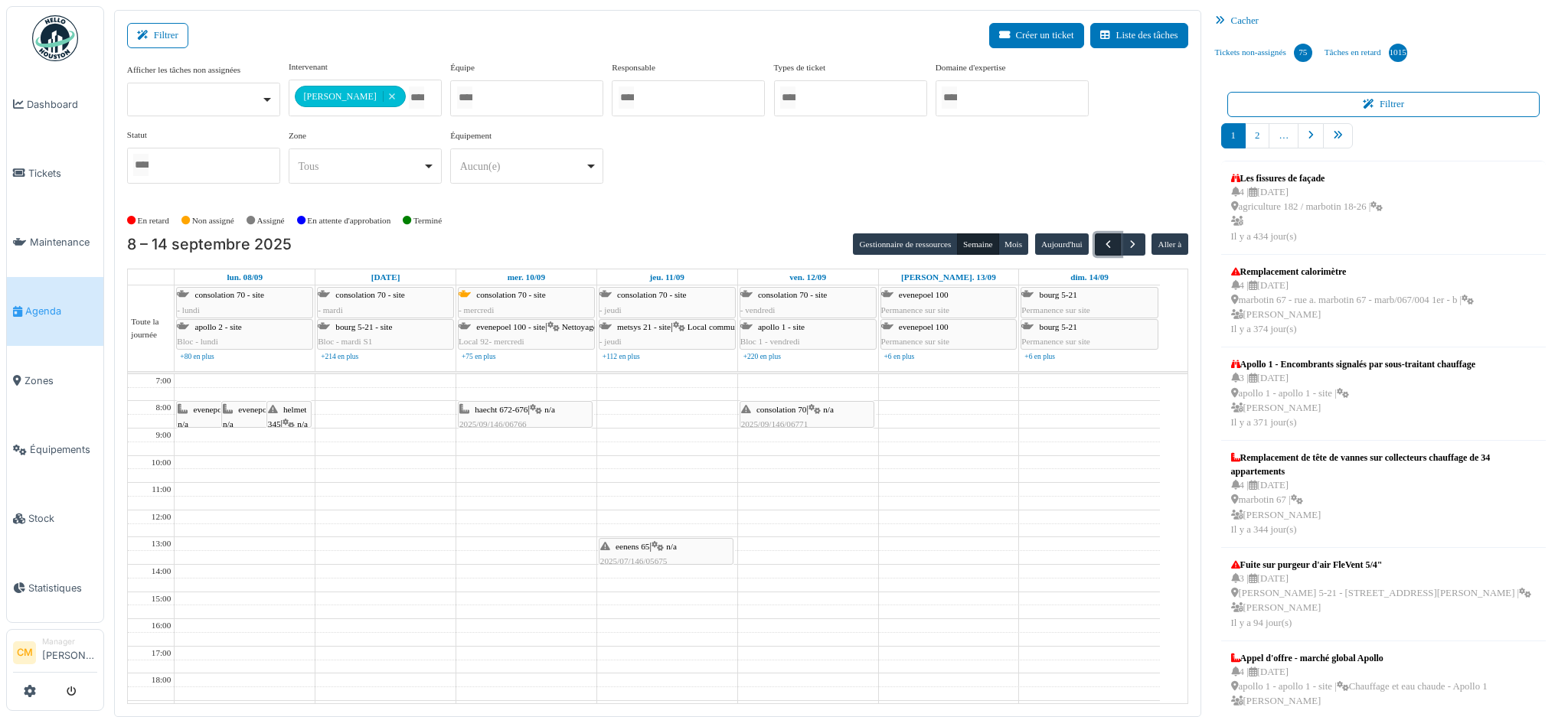
click at [1101, 242] on span "button" at bounding box center [1108, 245] width 13 height 13
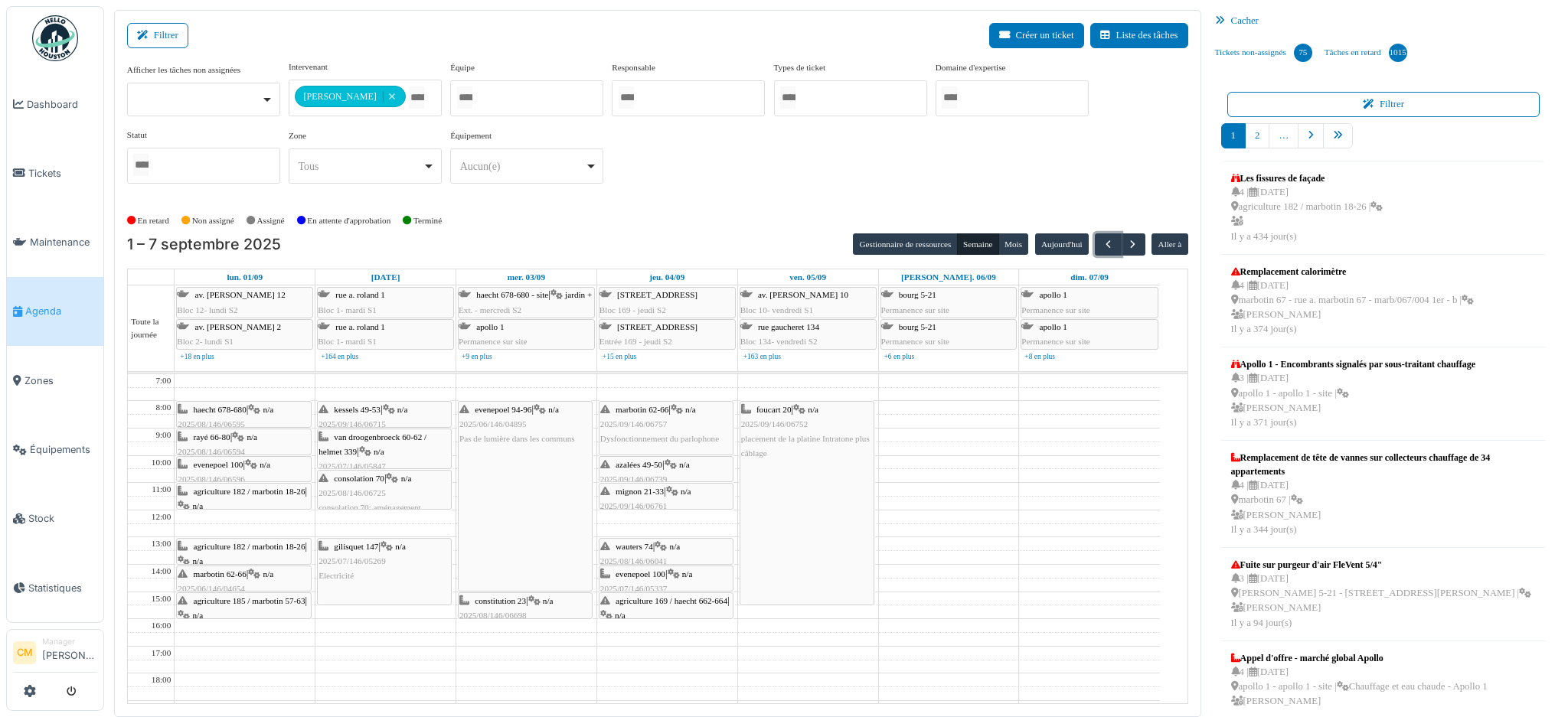
click at [353, 568] on div "gilisquet 147 | n/a 2025/07/146/05269 Electricité" at bounding box center [385, 562] width 132 height 45
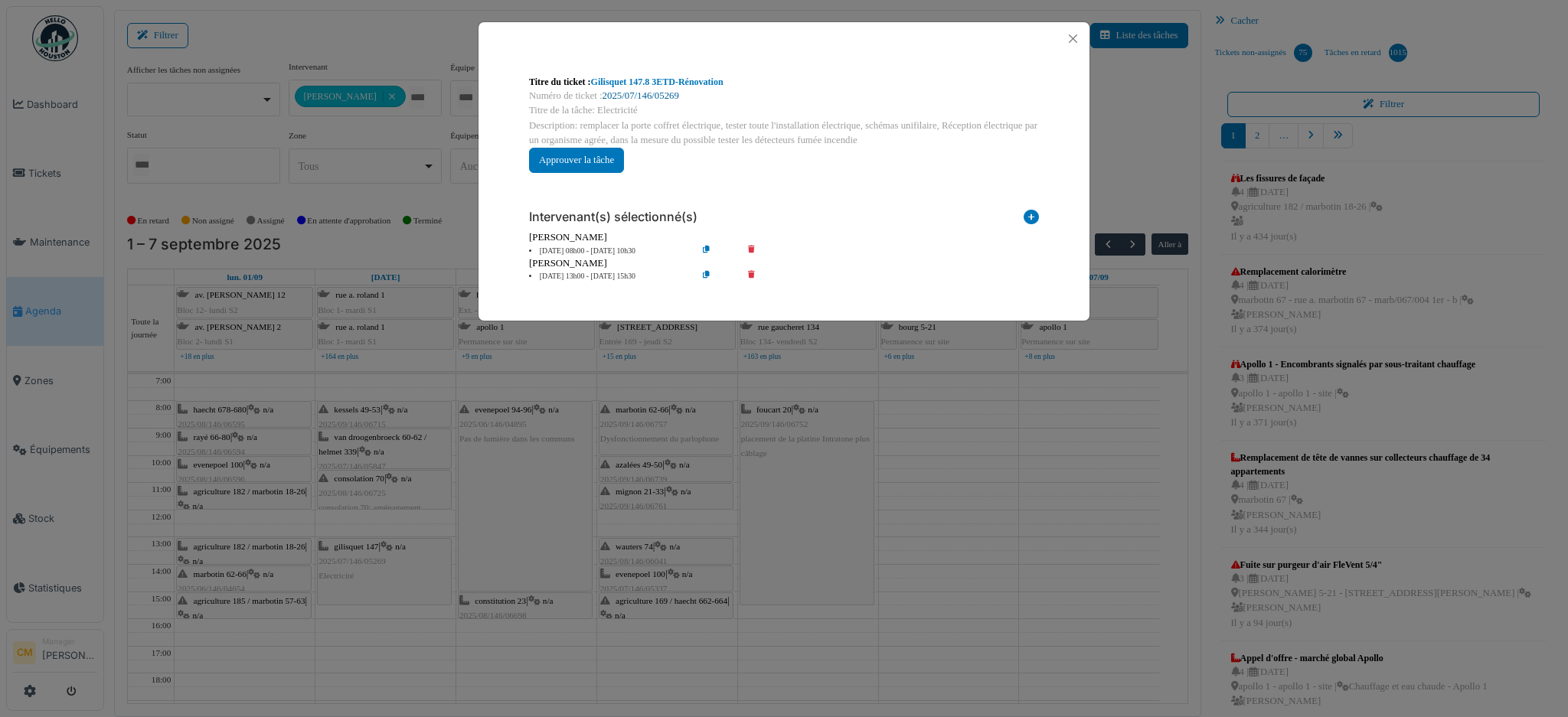
click at [642, 93] on link "2025/07/146/05269" at bounding box center [641, 95] width 76 height 11
click at [1073, 35] on button "Close" at bounding box center [1072, 38] width 20 height 20
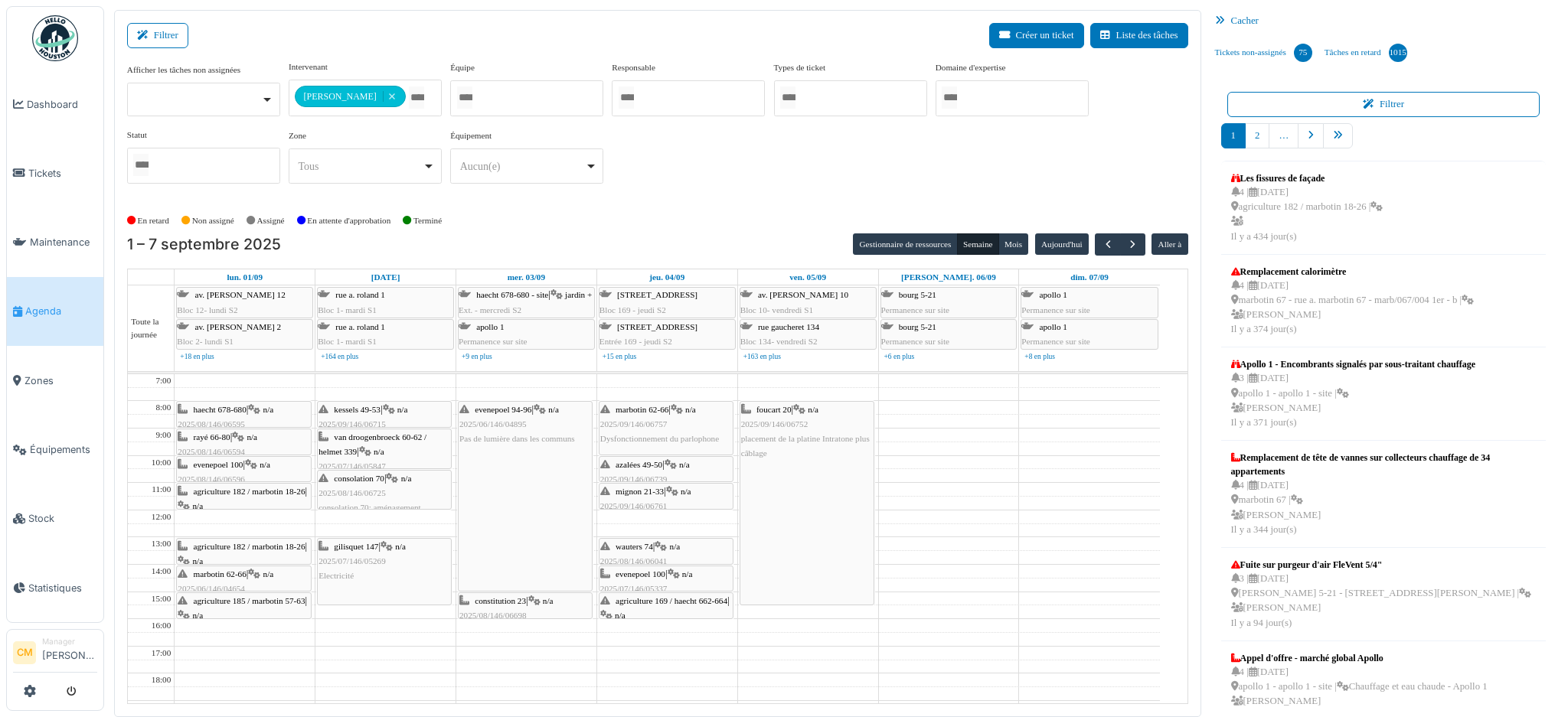
click at [375, 450] on div "van droogenbroeck 60-62 / helmet 339 | n/a 2025/07/146/05847 électricité" at bounding box center [385, 459] width 132 height 59
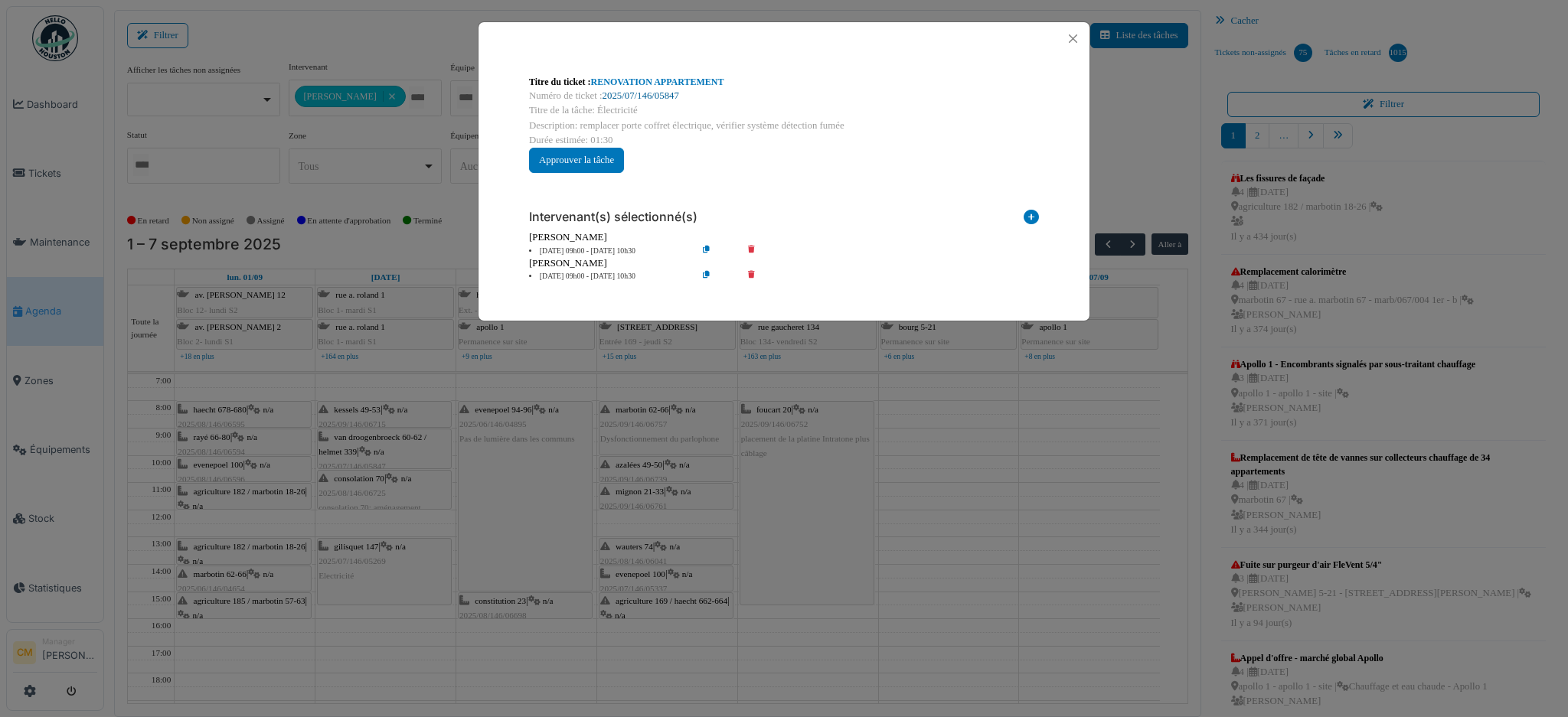
click at [654, 98] on link "2025/07/146/05847" at bounding box center [641, 95] width 76 height 11
click at [1076, 36] on button "Close" at bounding box center [1072, 38] width 20 height 20
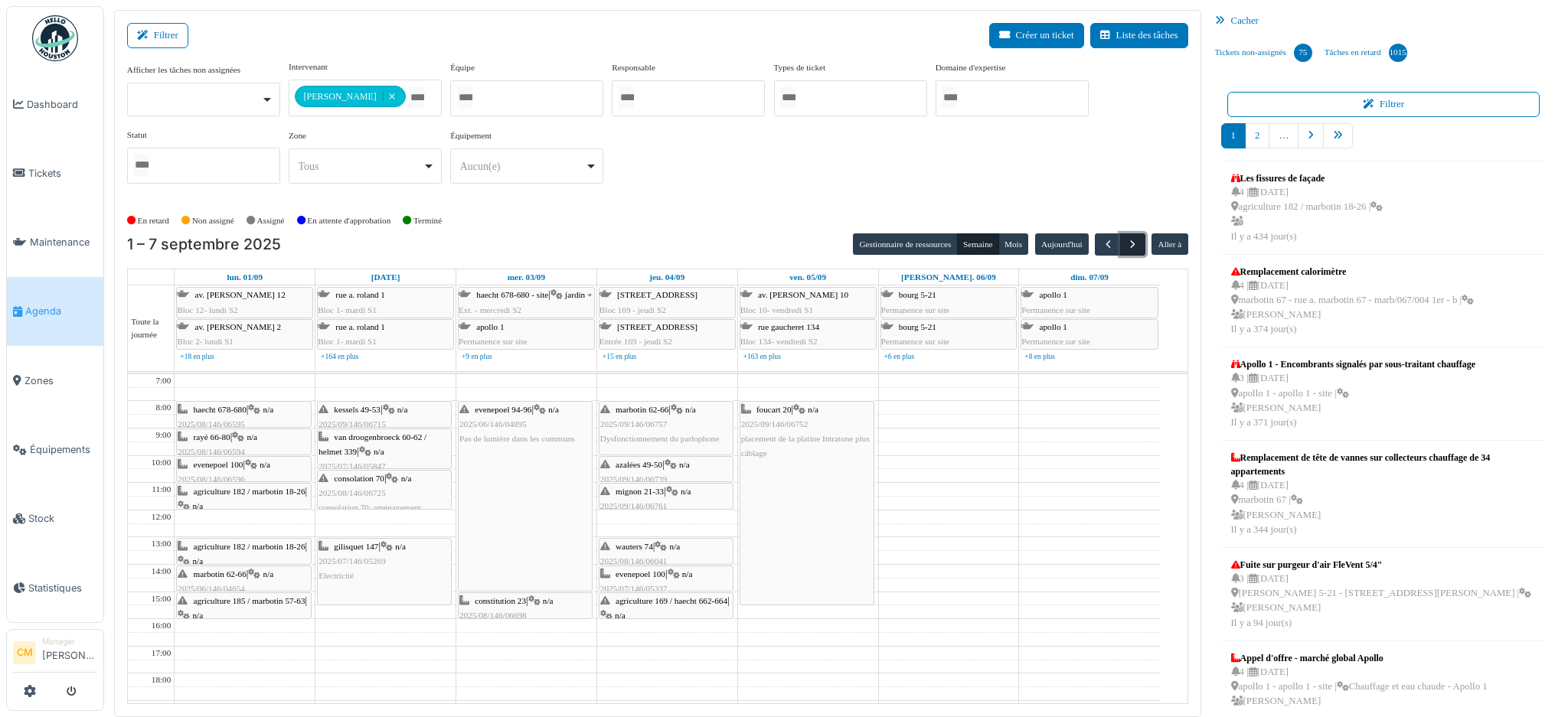
click at [1126, 246] on span "button" at bounding box center [1133, 245] width 13 height 13
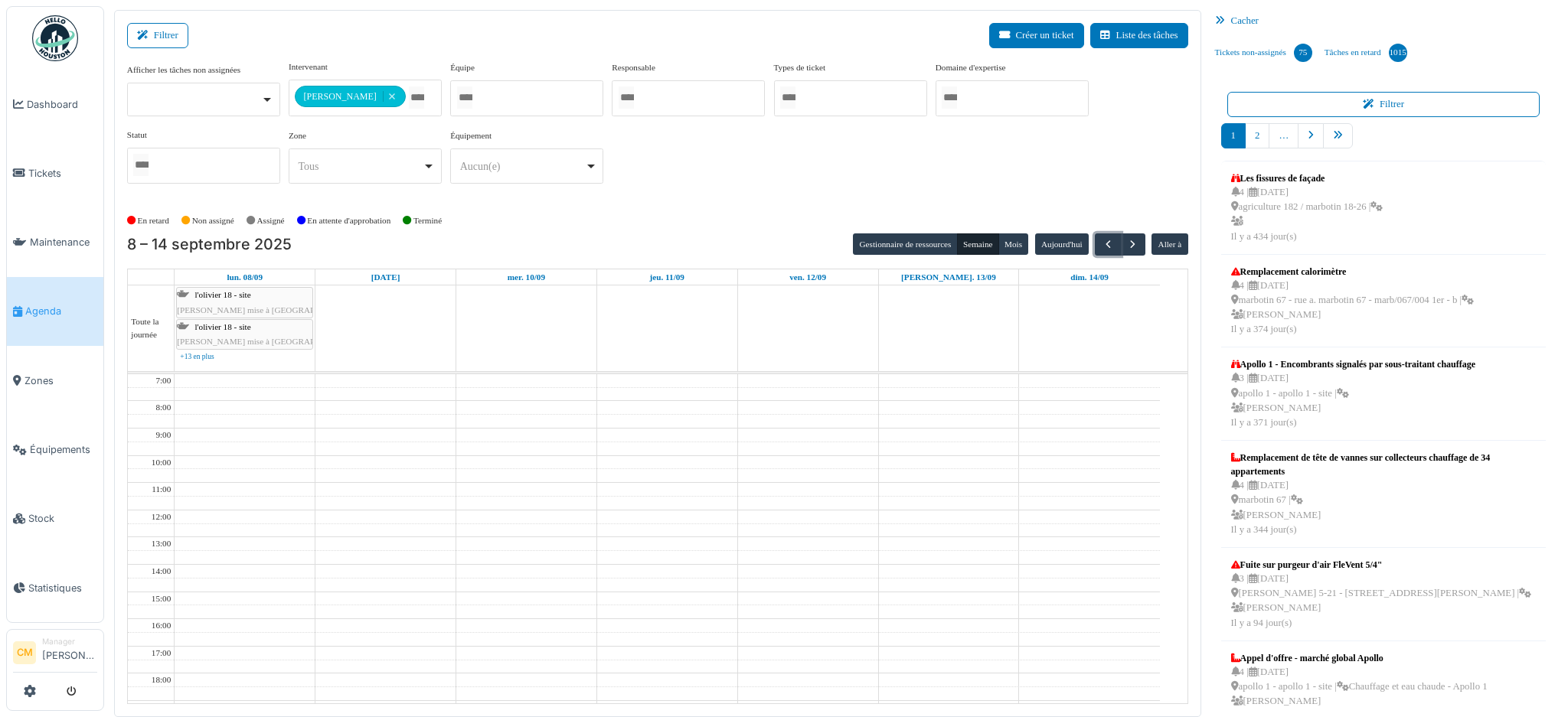
drag, startPoint x: 1097, startPoint y: 244, endPoint x: 878, endPoint y: 154, distance: 236.8
click at [1101, 244] on span "button" at bounding box center [1108, 245] width 13 height 13
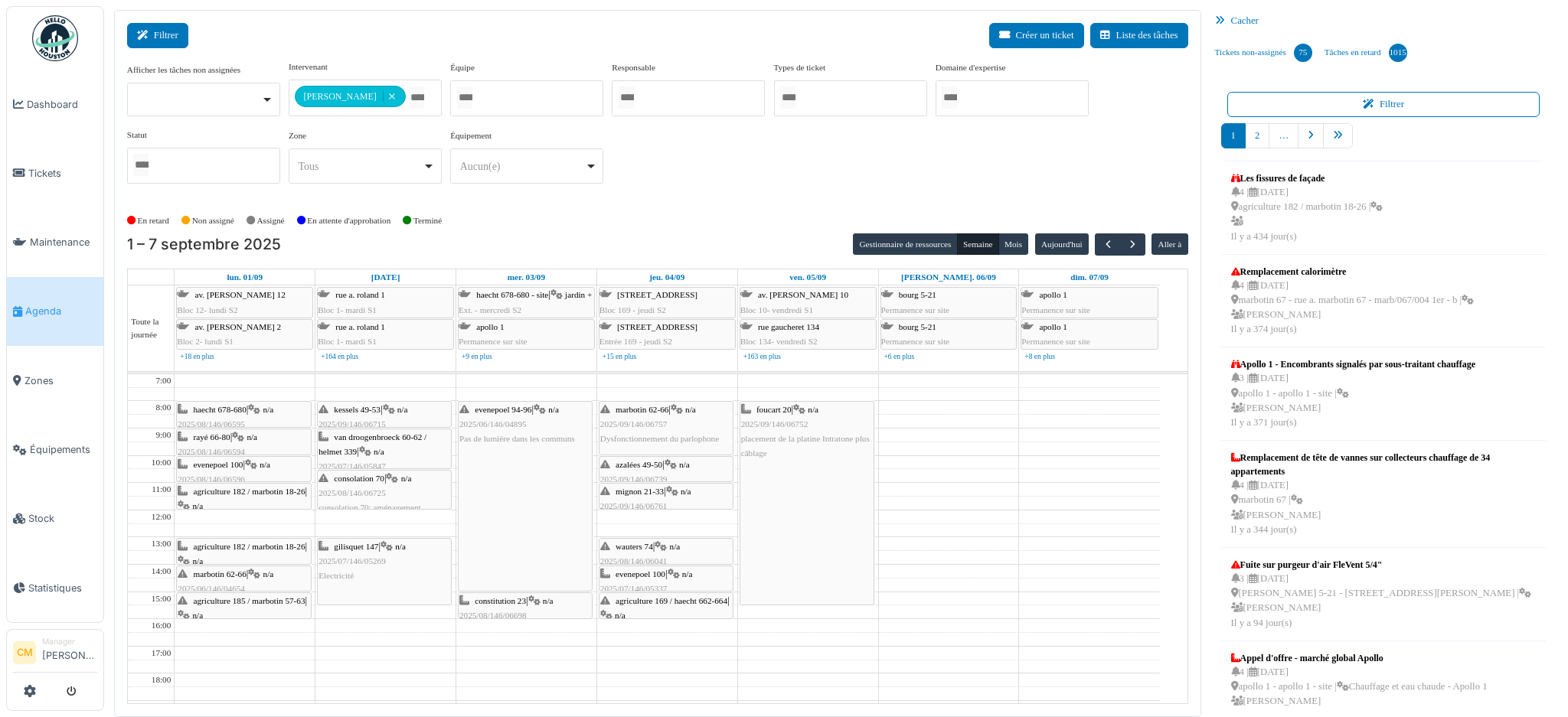
click at [154, 35] on button "Filtrer" at bounding box center [157, 35] width 61 height 25
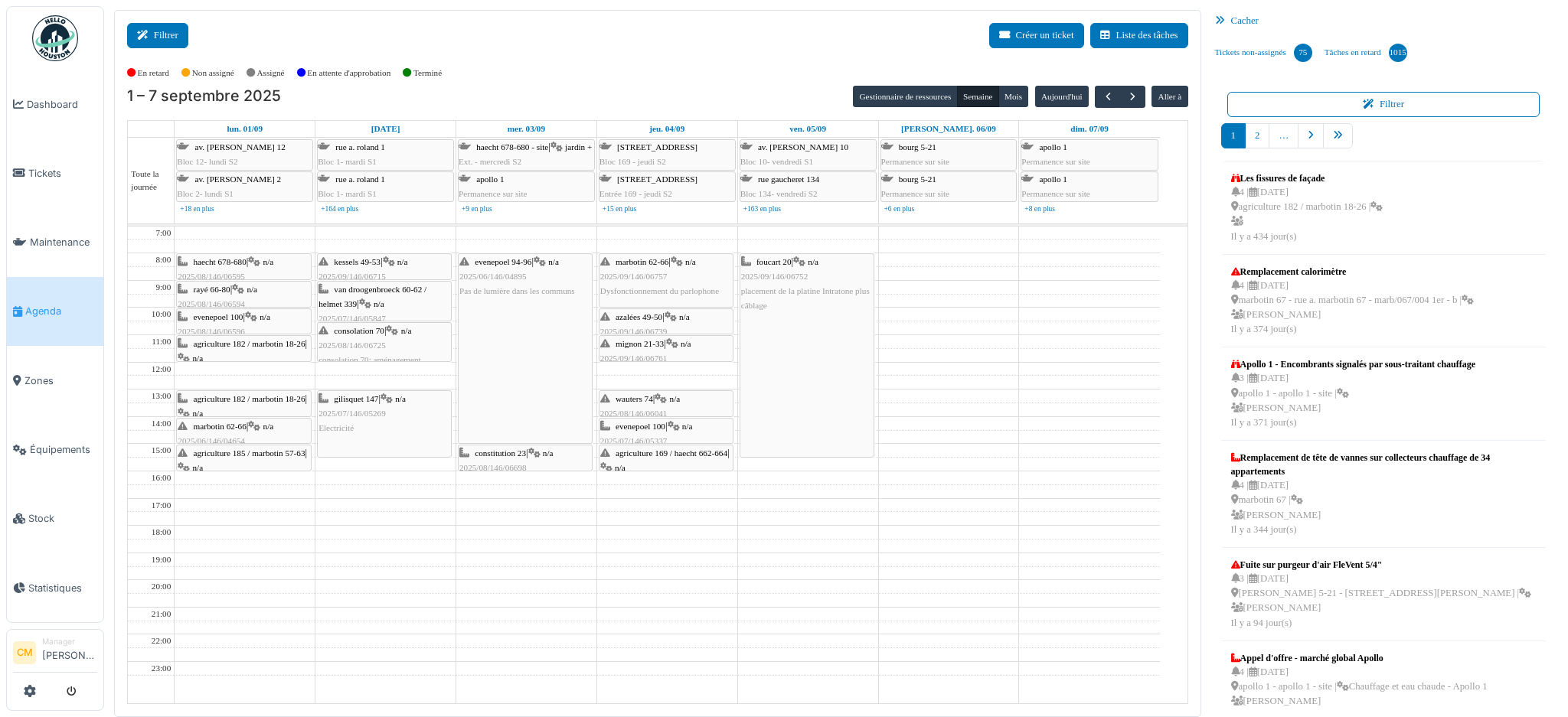
click at [151, 38] on icon at bounding box center [145, 36] width 17 height 10
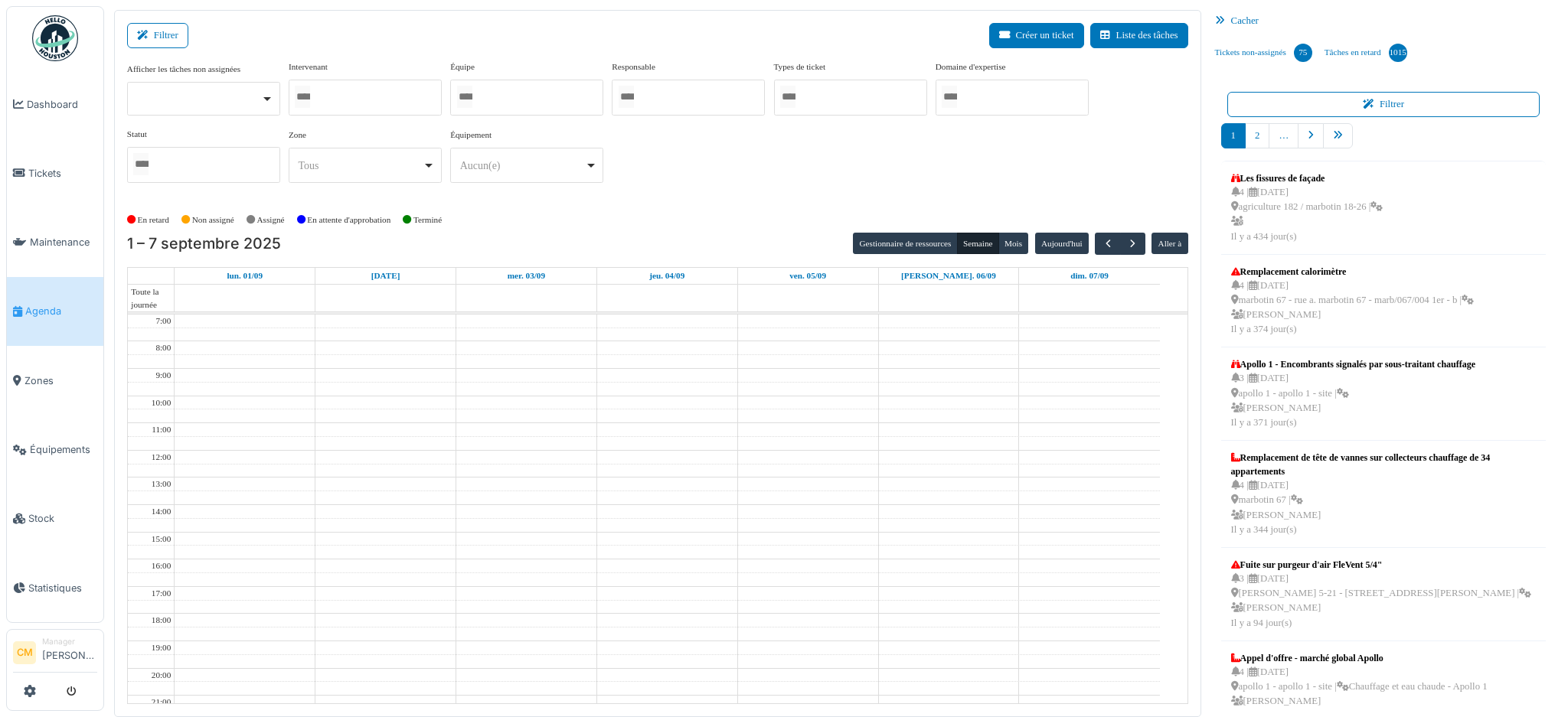
click at [334, 93] on div at bounding box center [365, 98] width 153 height 36
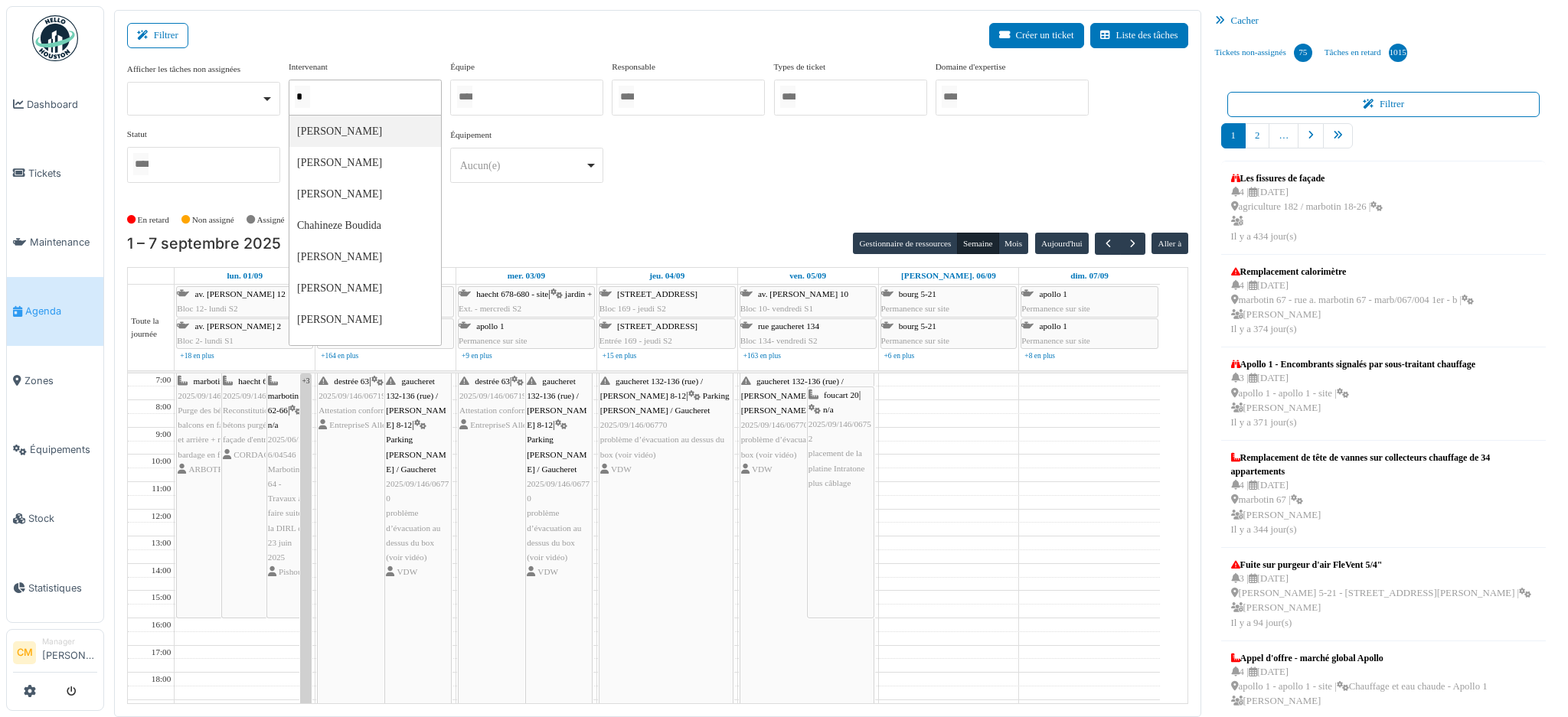
click at [334, 93] on div "*" at bounding box center [365, 98] width 153 height 36
type input "******"
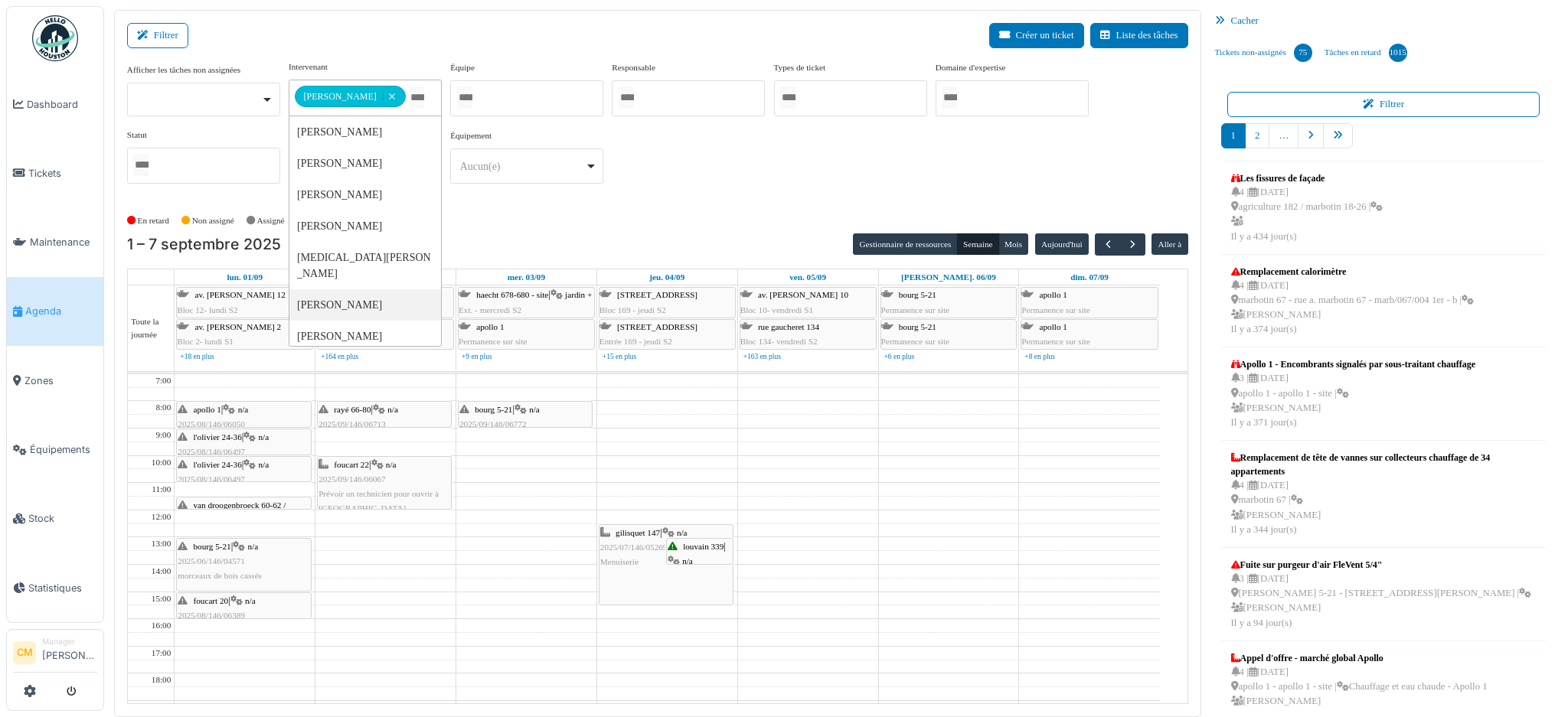
click at [773, 183] on div "**********" at bounding box center [657, 128] width 1061 height 136
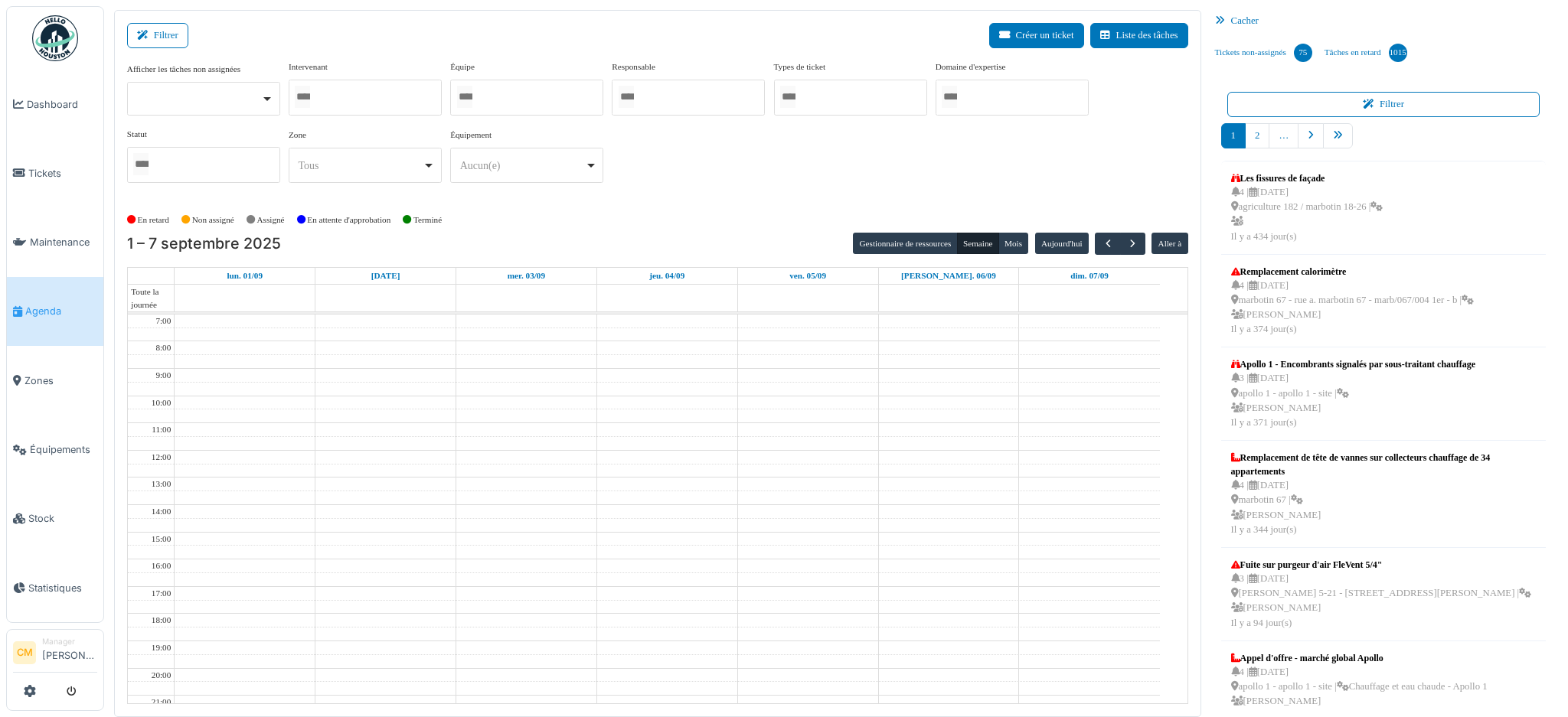
click at [371, 106] on div at bounding box center [365, 98] width 153 height 36
type input "****"
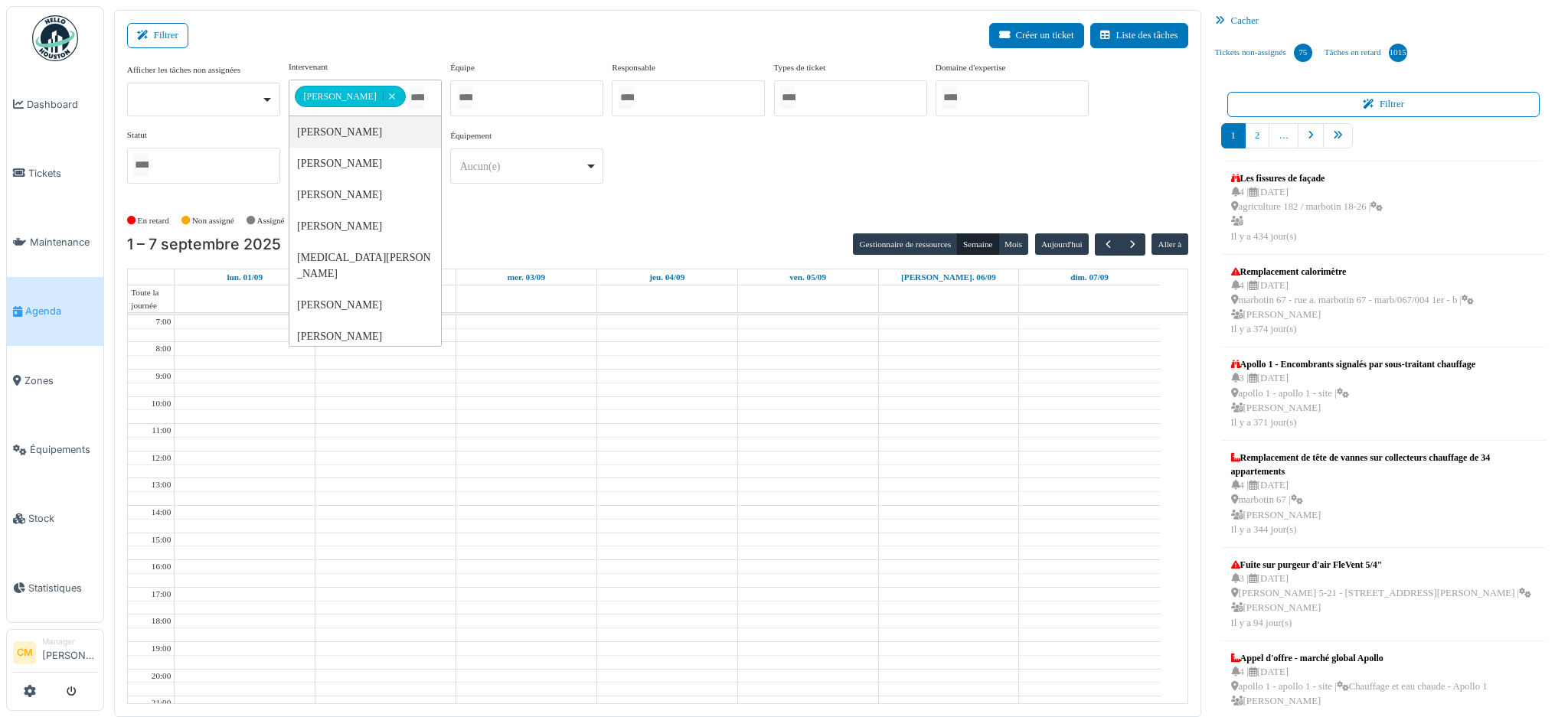
click at [756, 180] on div "**********" at bounding box center [657, 128] width 1061 height 136
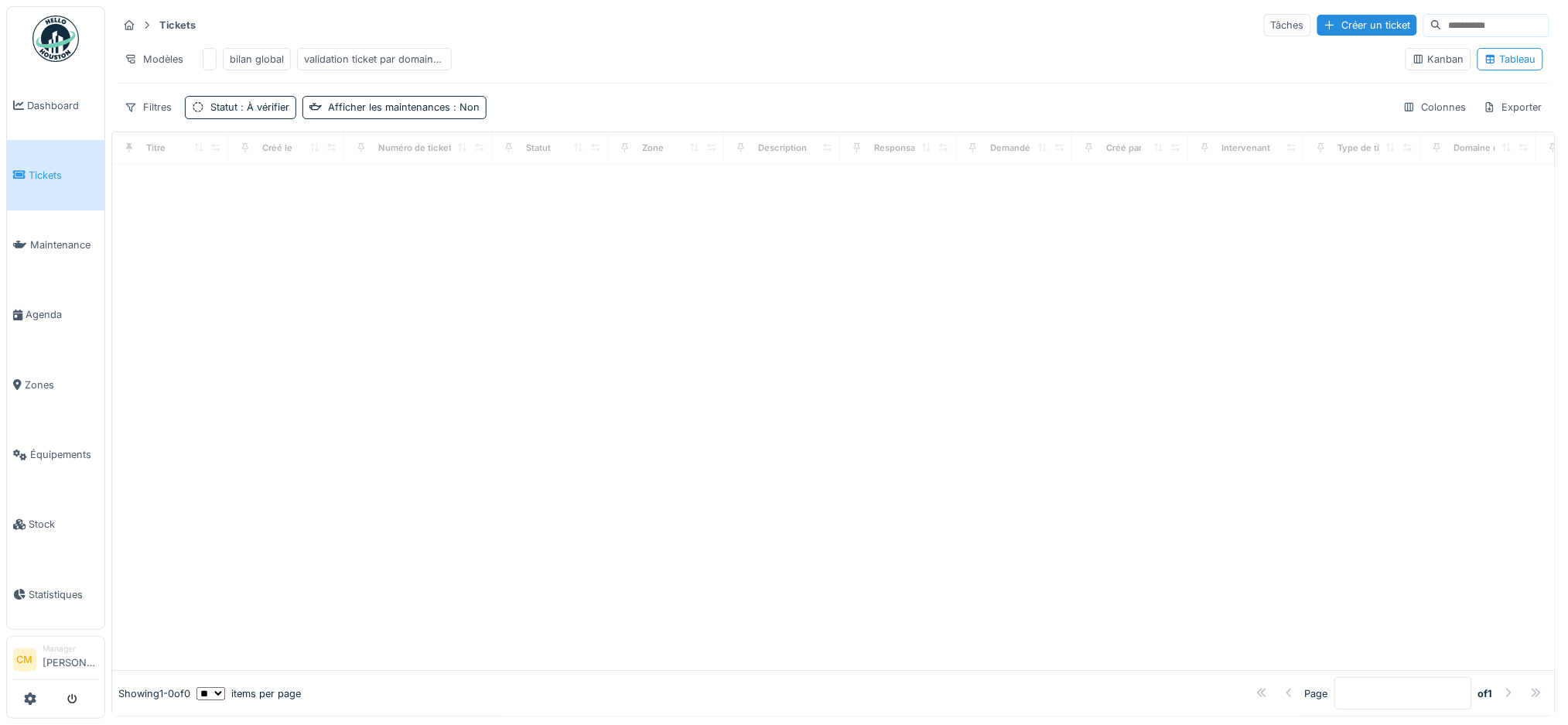
click at [360, 56] on div "validation ticket par domaine d'expertise" at bounding box center [374, 59] width 141 height 15
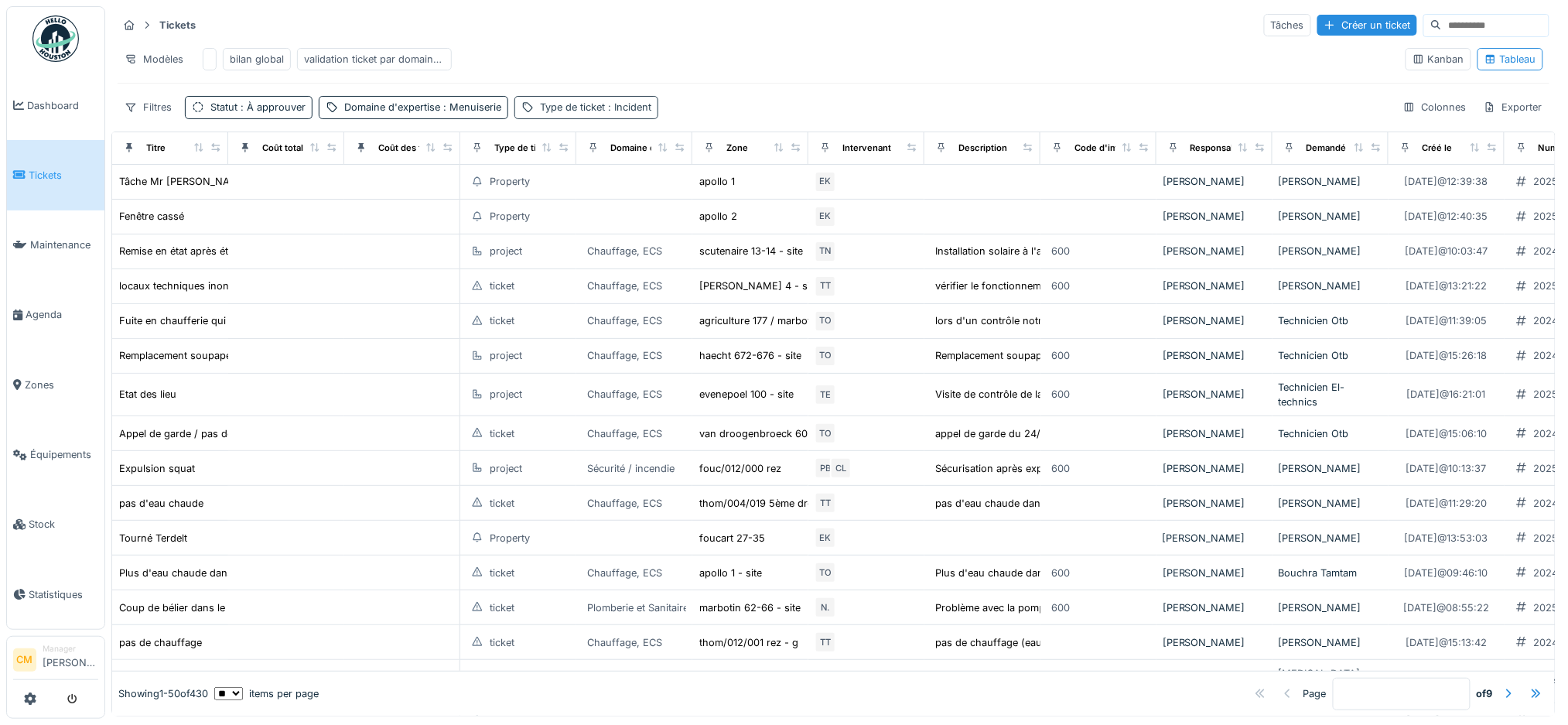
click at [638, 113] on span ": Incident" at bounding box center [628, 107] width 46 height 12
click at [459, 113] on span ": Menuiserie" at bounding box center [471, 107] width 61 height 12
click at [513, 169] on div "Supprimer" at bounding box center [514, 163] width 80 height 21
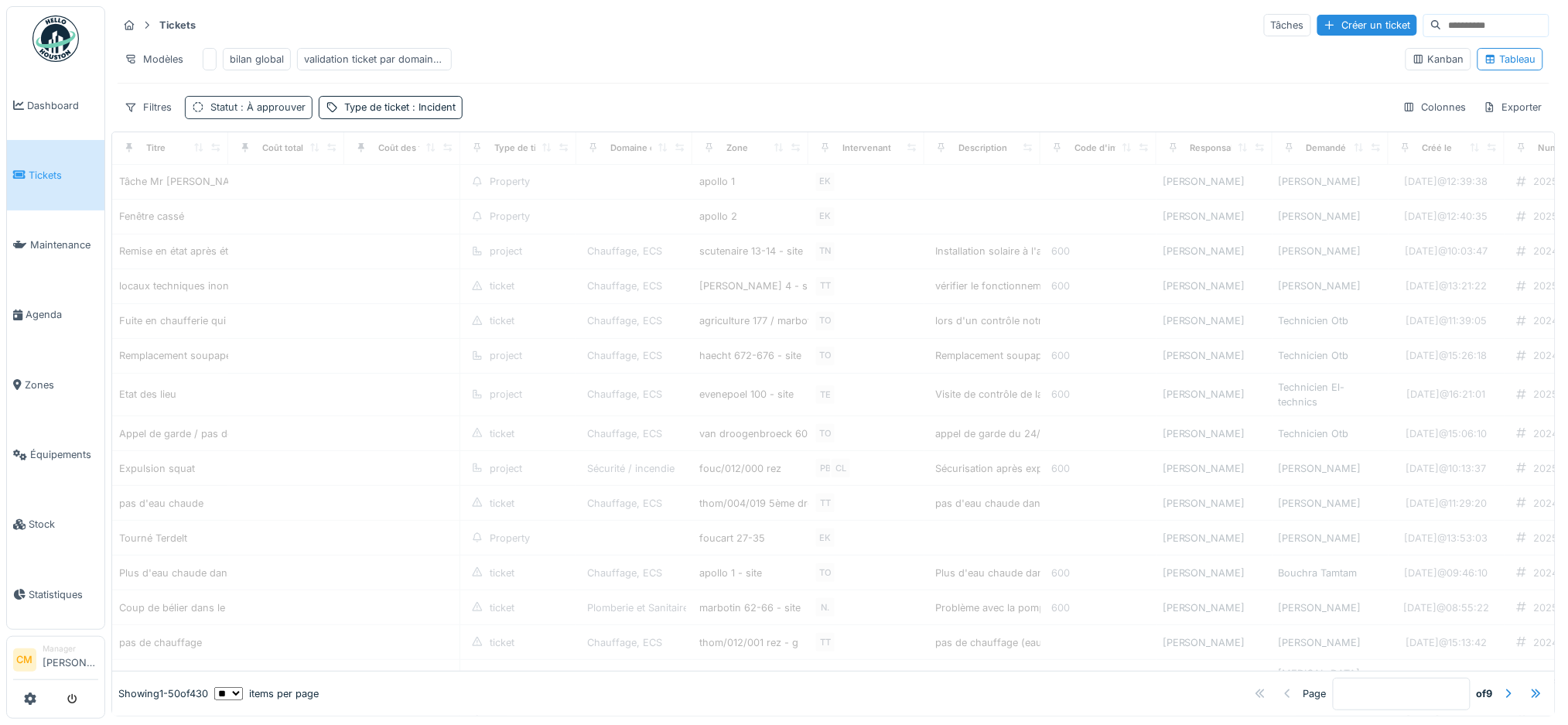
click at [263, 113] on span ": À approuver" at bounding box center [271, 107] width 68 height 12
click at [293, 165] on div "Supprimer" at bounding box center [311, 163] width 80 height 21
click at [142, 118] on div "Filtres" at bounding box center [148, 107] width 61 height 22
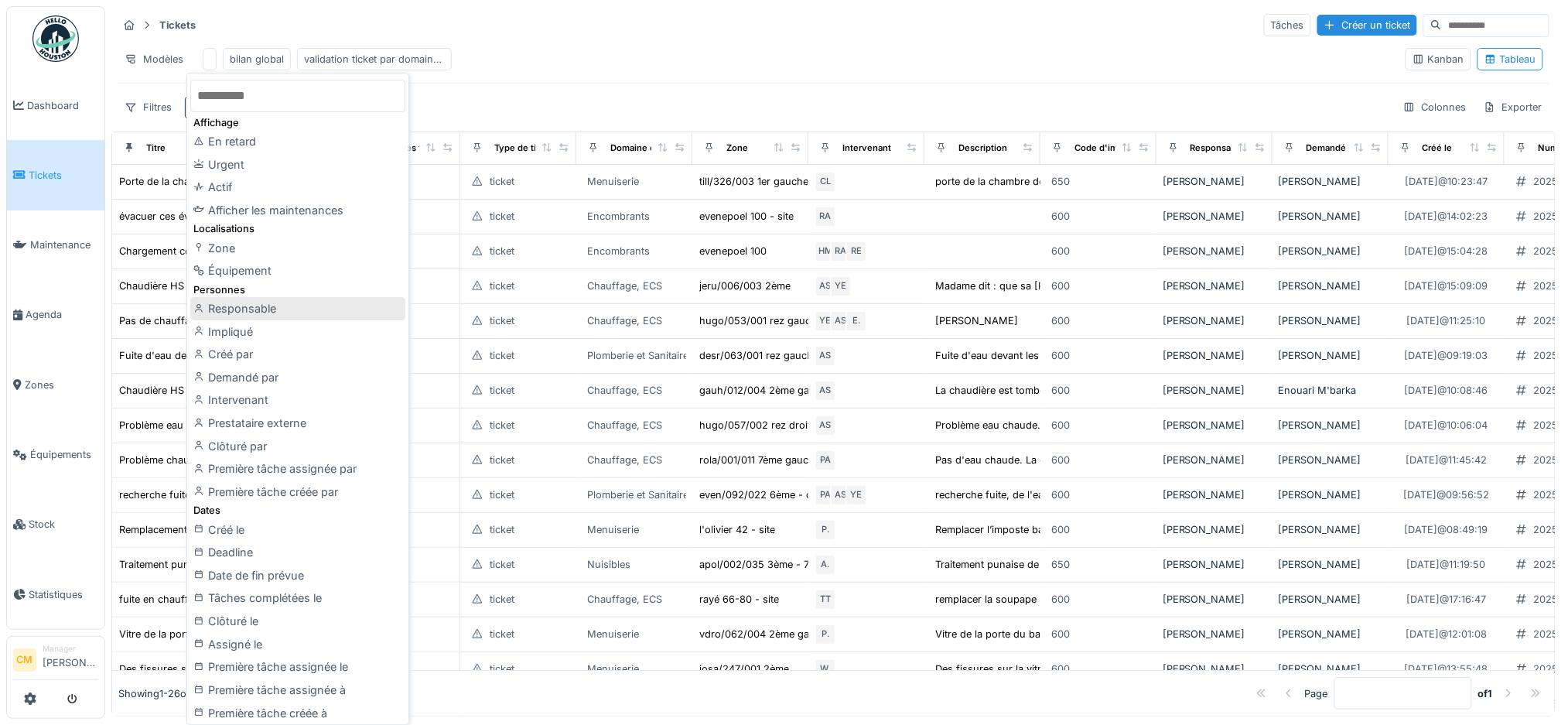
click at [243, 309] on div "Responsable" at bounding box center [298, 308] width 215 height 23
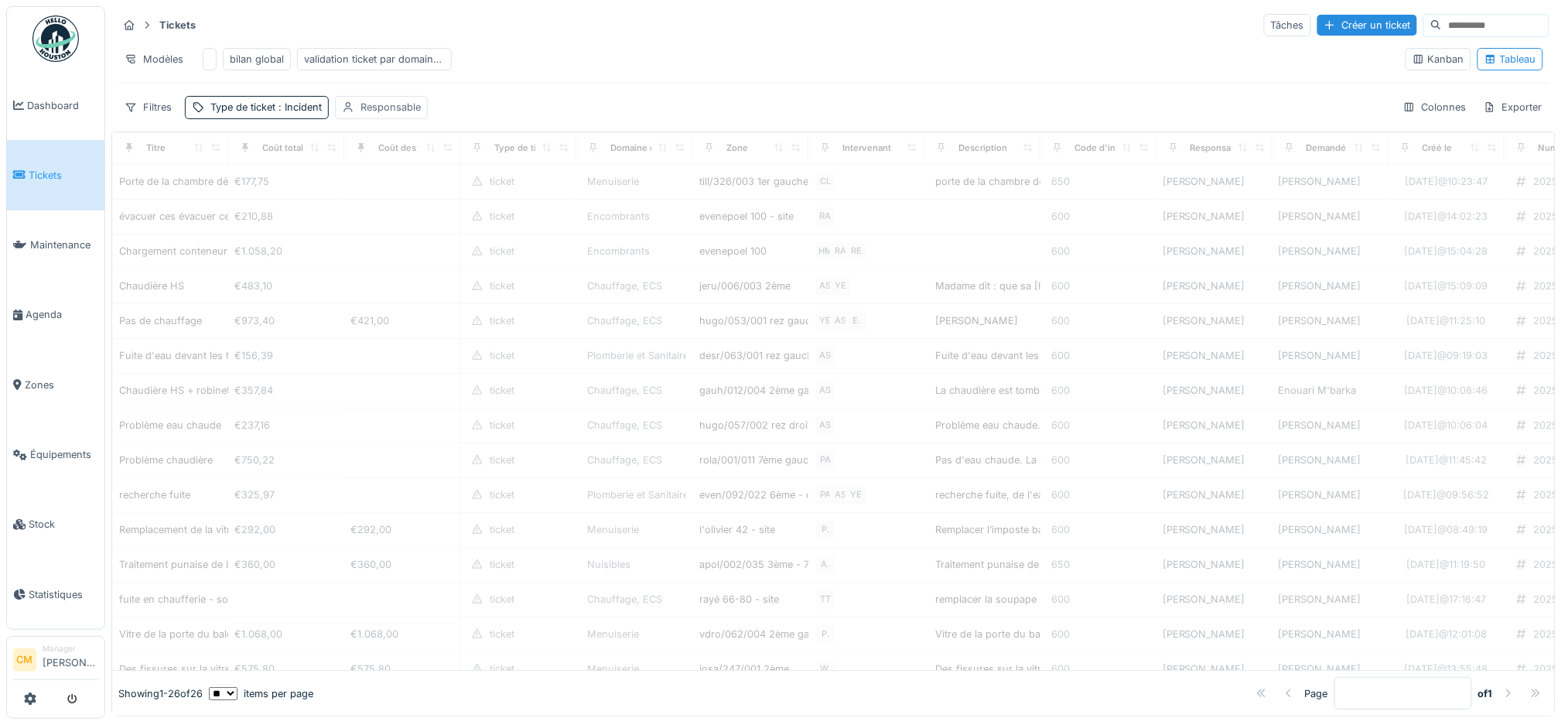
click at [386, 114] on div "Responsable" at bounding box center [390, 107] width 60 height 15
click at [408, 194] on div "Responsable" at bounding box center [394, 197] width 90 height 17
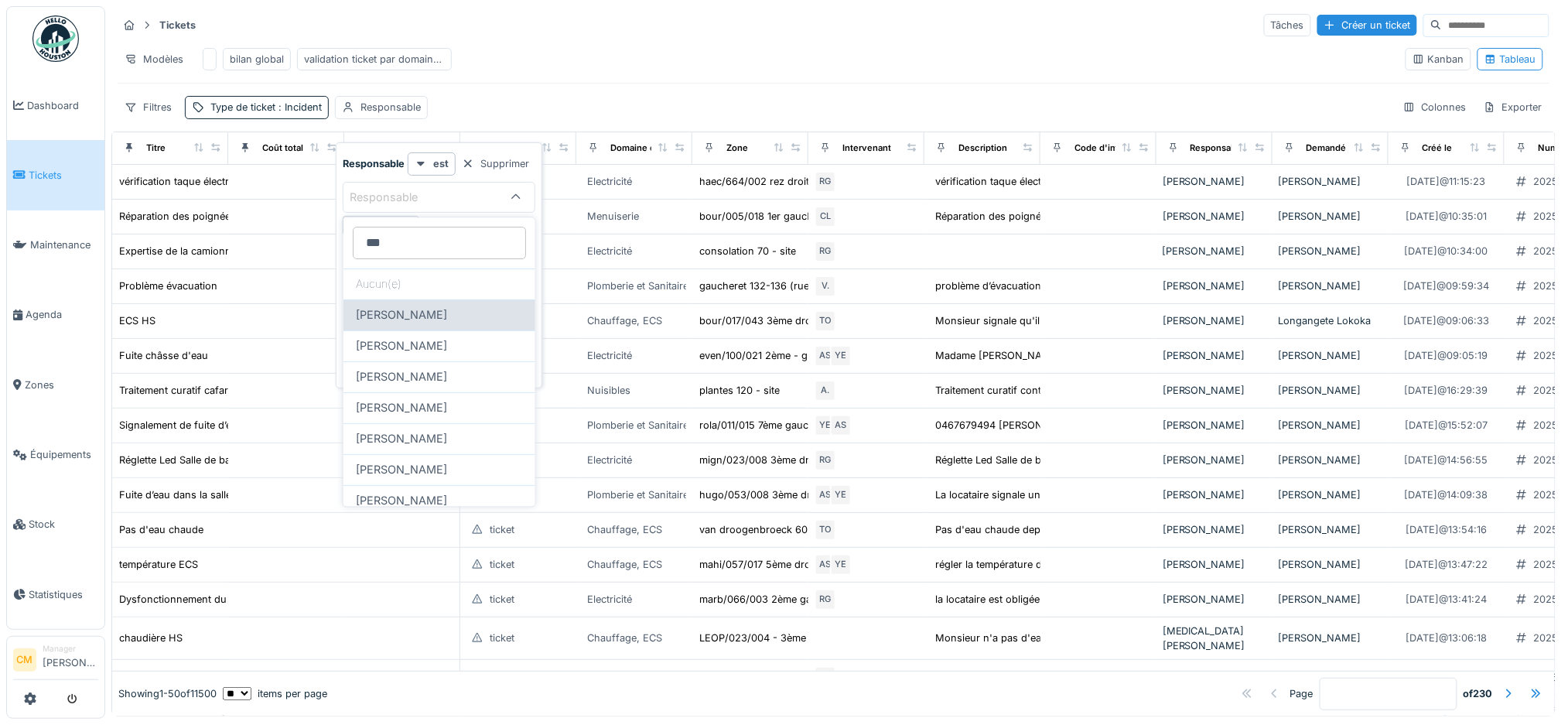
type input "***"
click at [415, 317] on span "[PERSON_NAME]" at bounding box center [401, 316] width 91 height 17
type input "****"
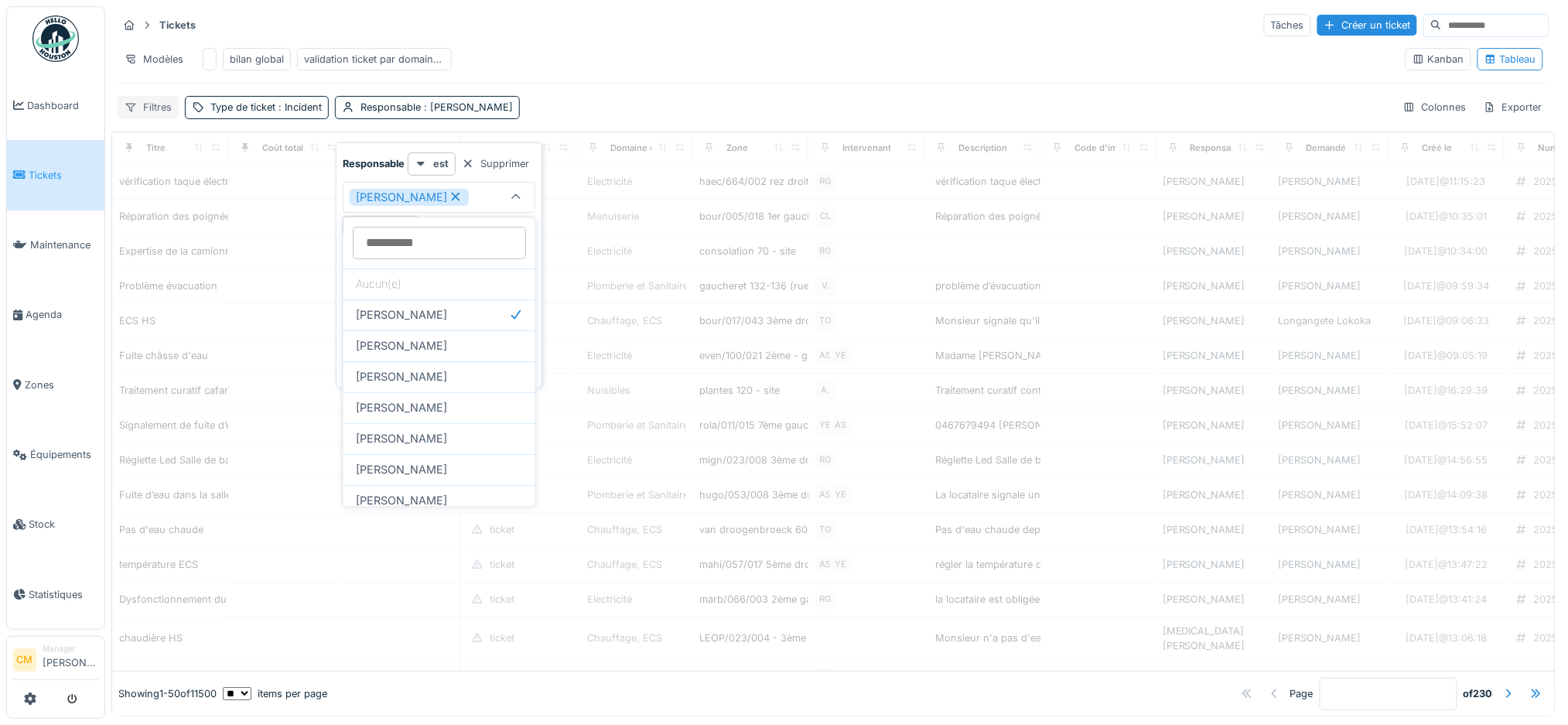
click at [151, 118] on div "Filtres" at bounding box center [148, 107] width 61 height 22
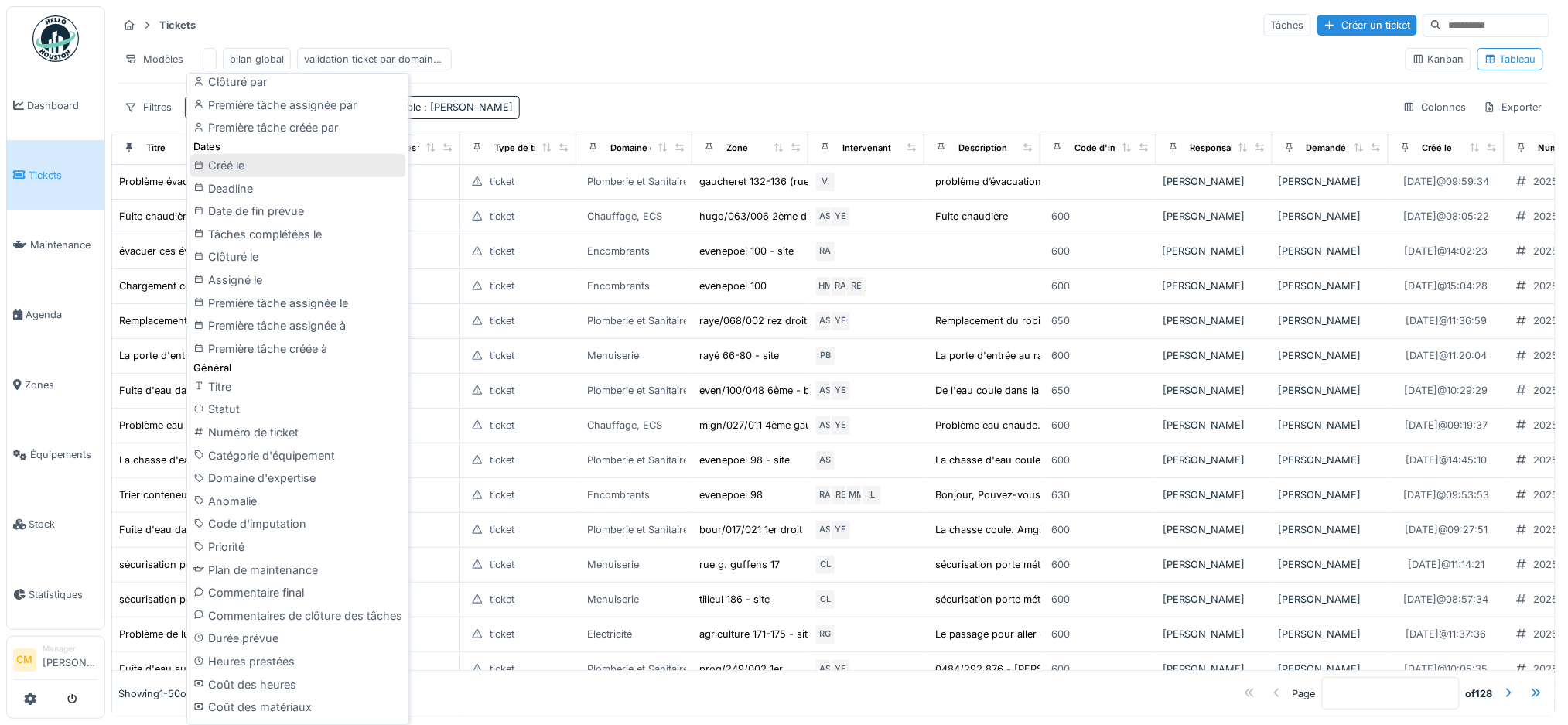
scroll to position [205, 0]
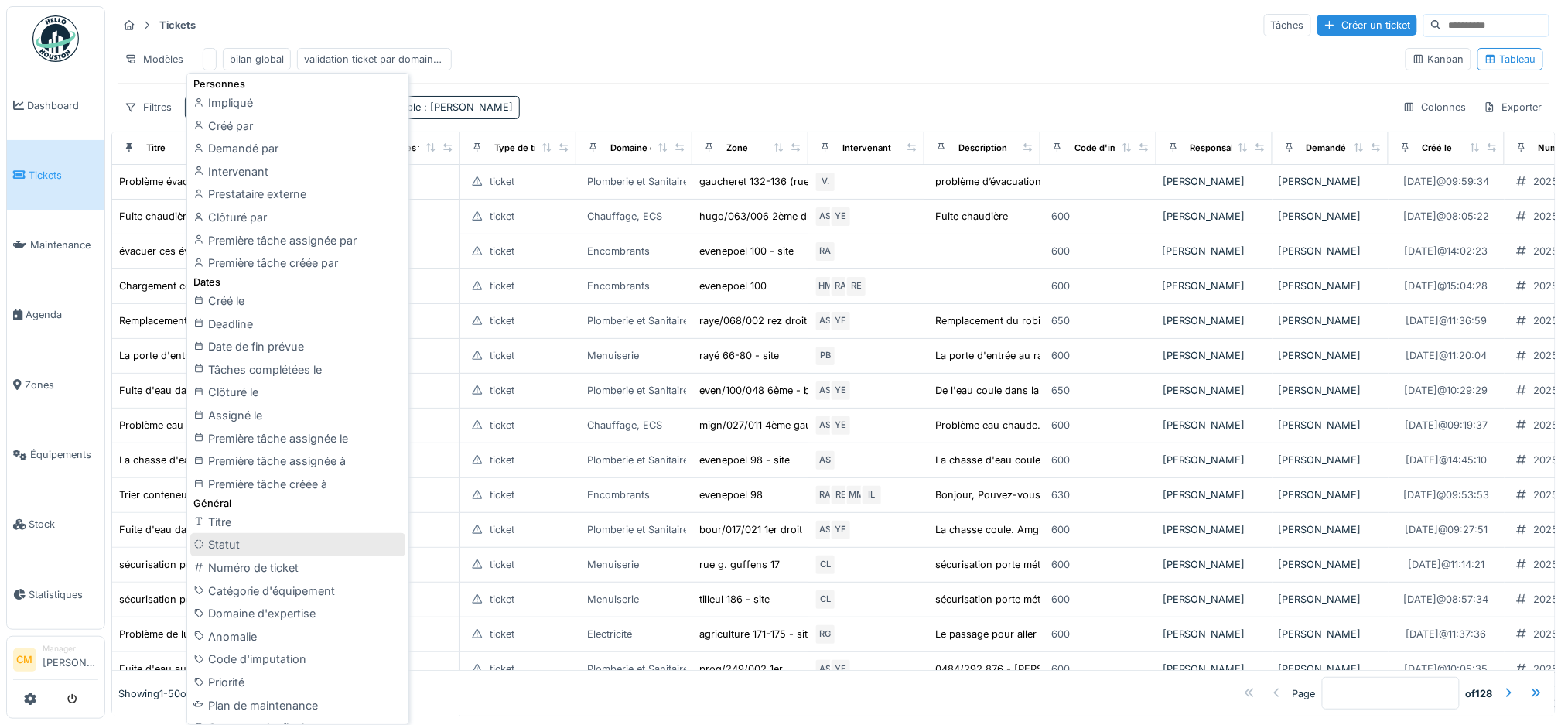
click at [273, 548] on div "Statut" at bounding box center [298, 544] width 215 height 23
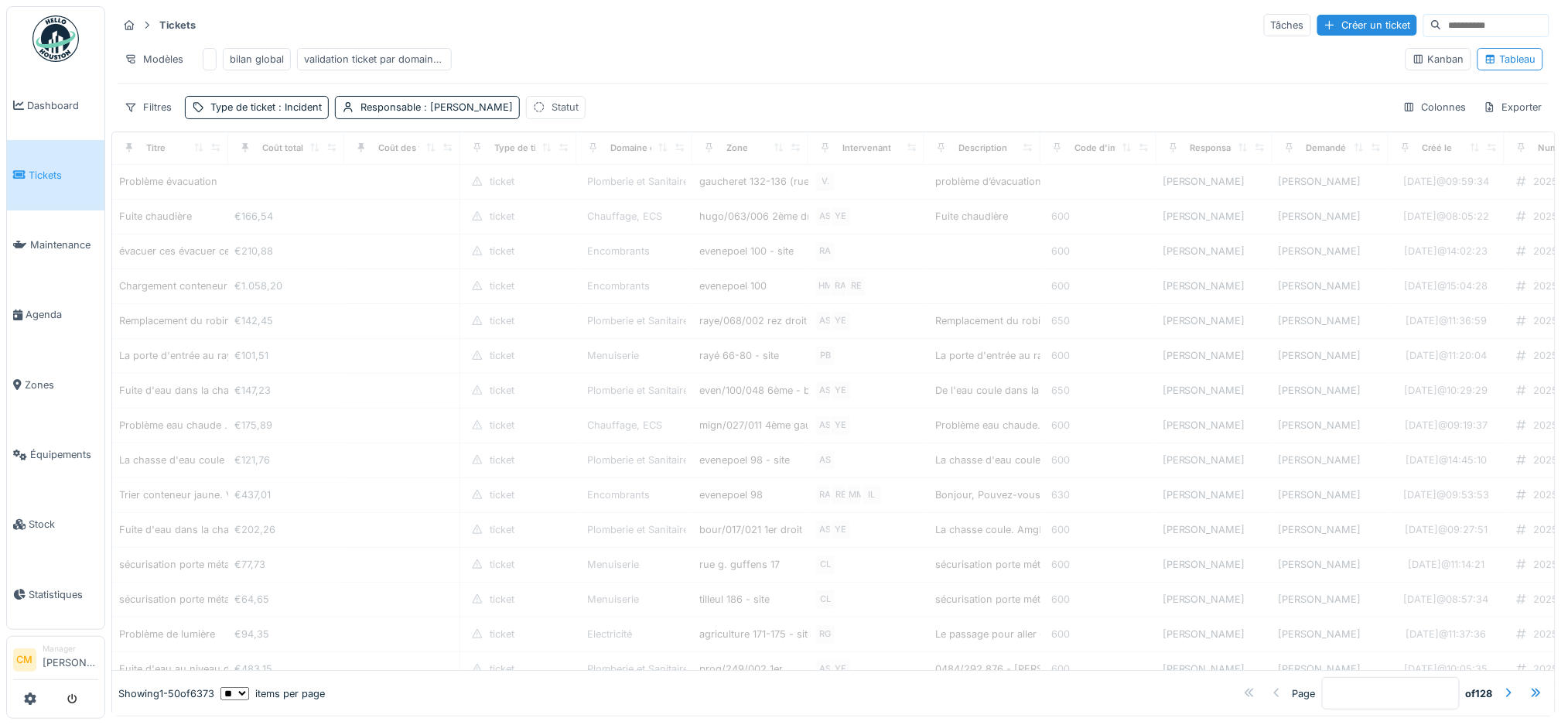
click at [551, 118] on div "Statut" at bounding box center [556, 107] width 59 height 22
click at [636, 196] on div "Statut" at bounding box center [601, 197] width 119 height 17
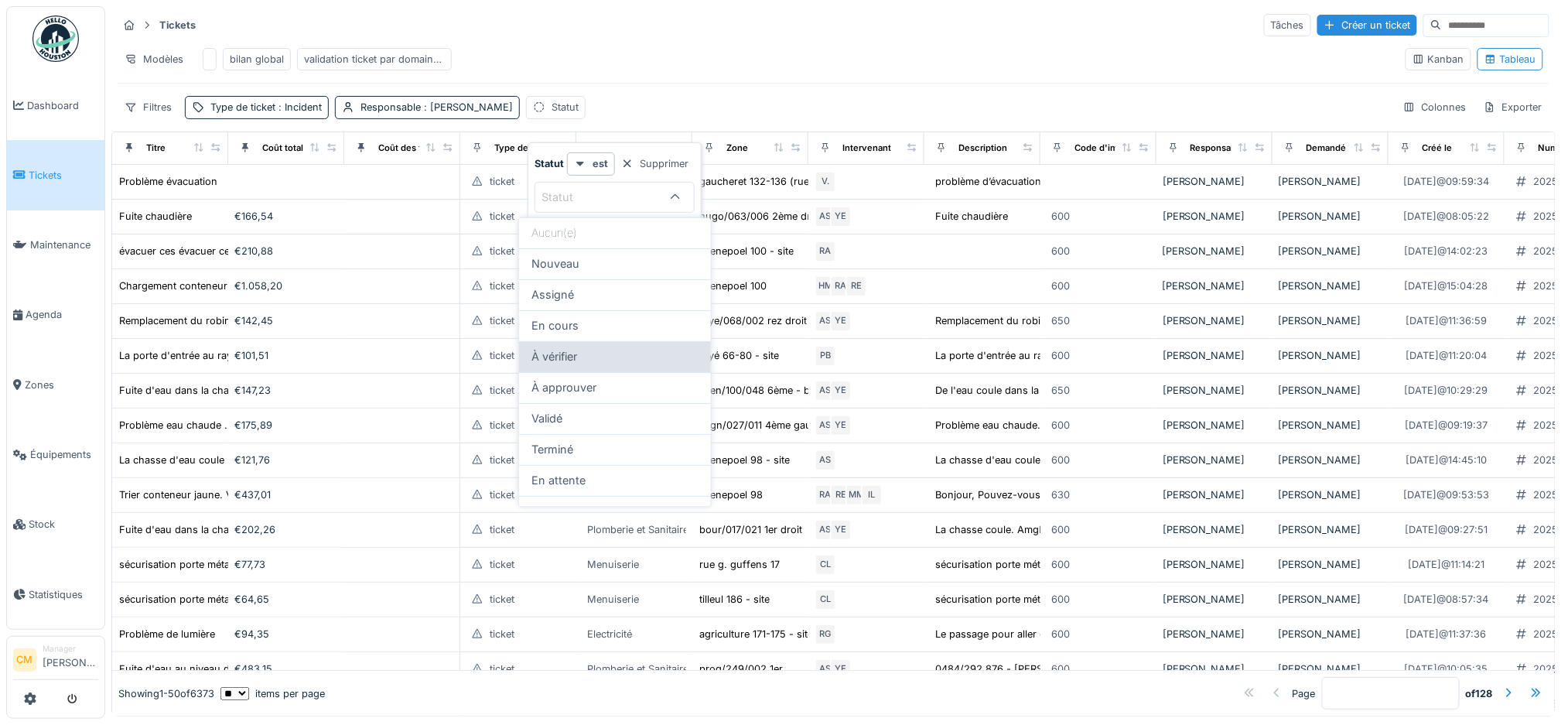
click at [574, 363] on span "À vérifier" at bounding box center [555, 357] width 46 height 17
type input "****"
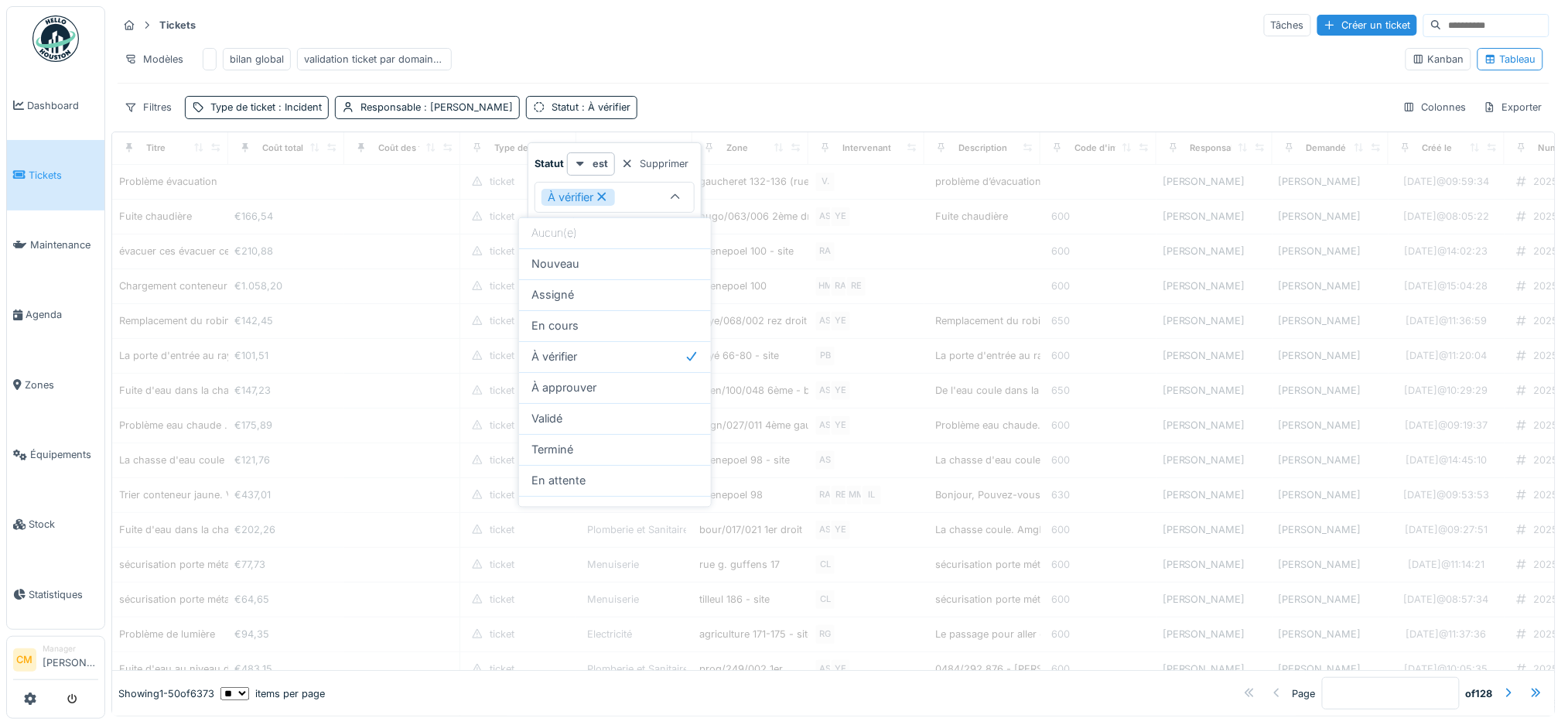
click at [852, 46] on div "Modèles bilan global validation ticket par domaine d'expertise" at bounding box center [755, 59] width 1275 height 35
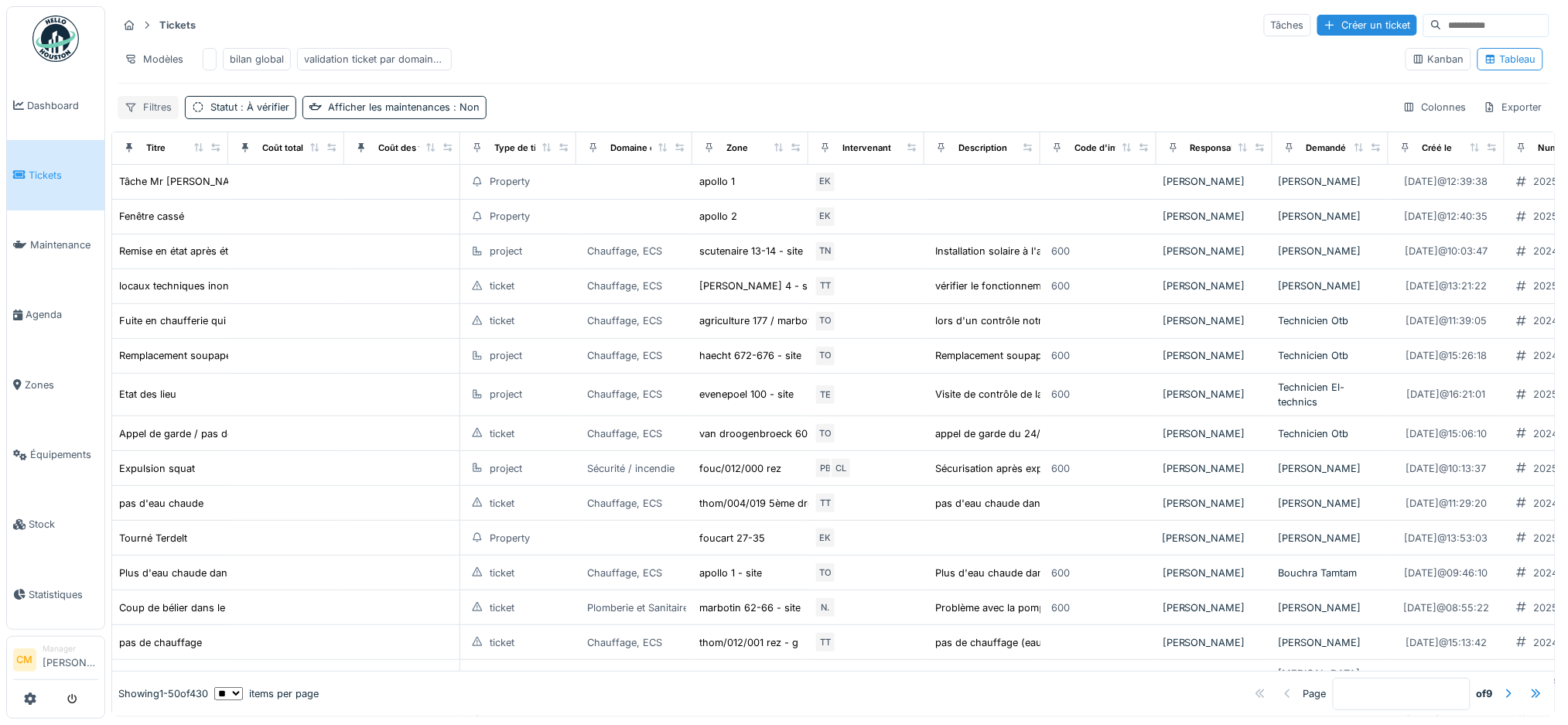
click at [145, 118] on div "Filtres" at bounding box center [148, 107] width 61 height 22
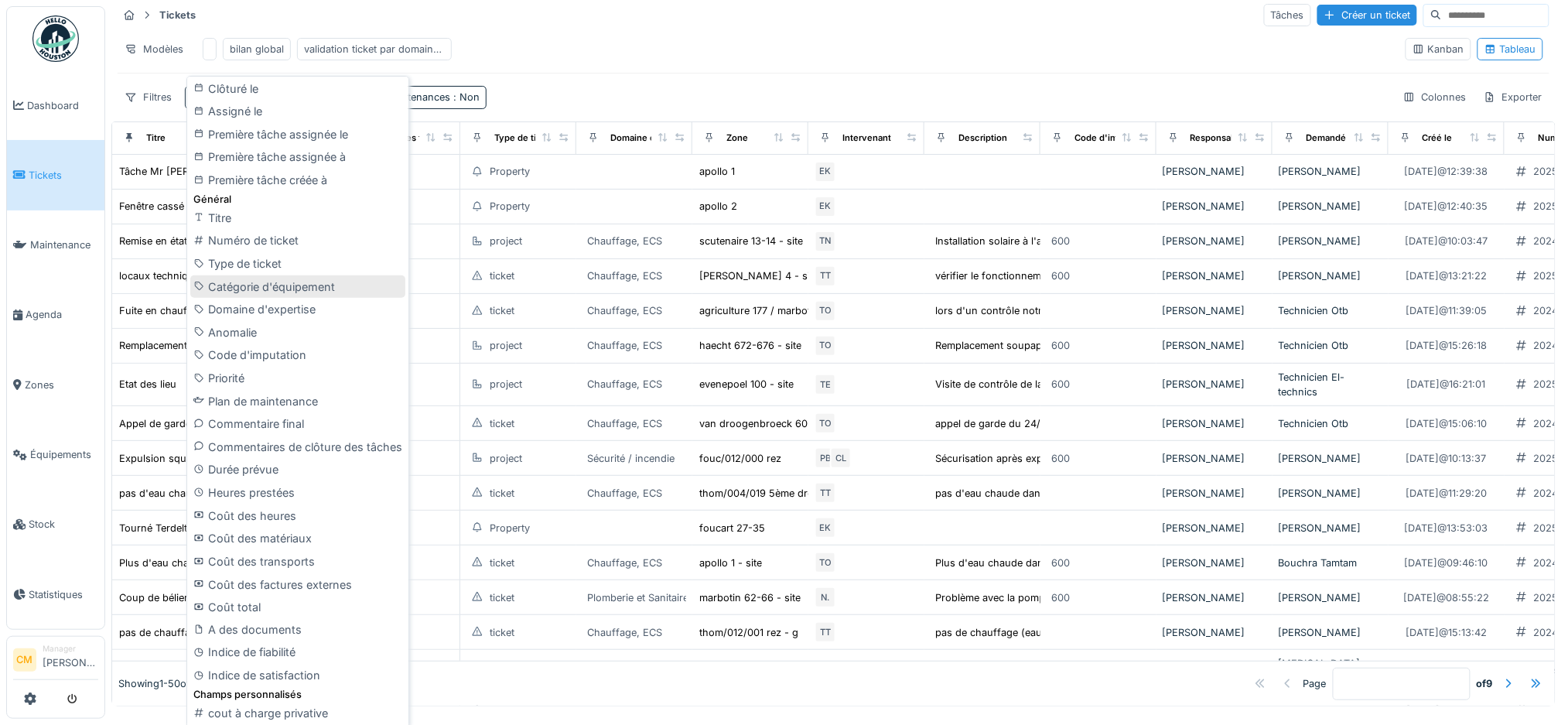
scroll to position [13, 0]
click at [263, 256] on div "Type de ticket" at bounding box center [298, 261] width 215 height 23
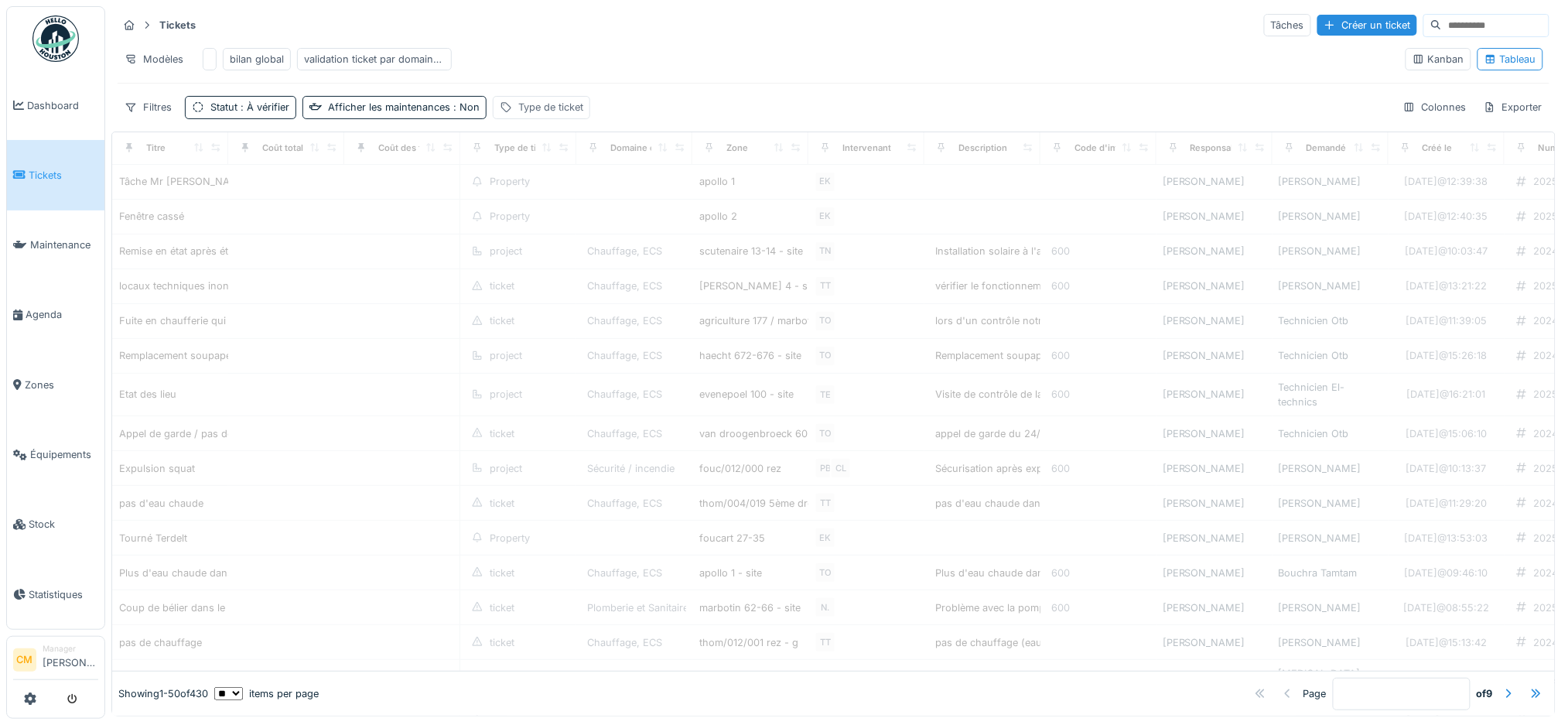
click at [535, 106] on div "Type de ticket" at bounding box center [551, 107] width 65 height 15
click at [571, 189] on div "Type de ticket" at bounding box center [552, 197] width 95 height 17
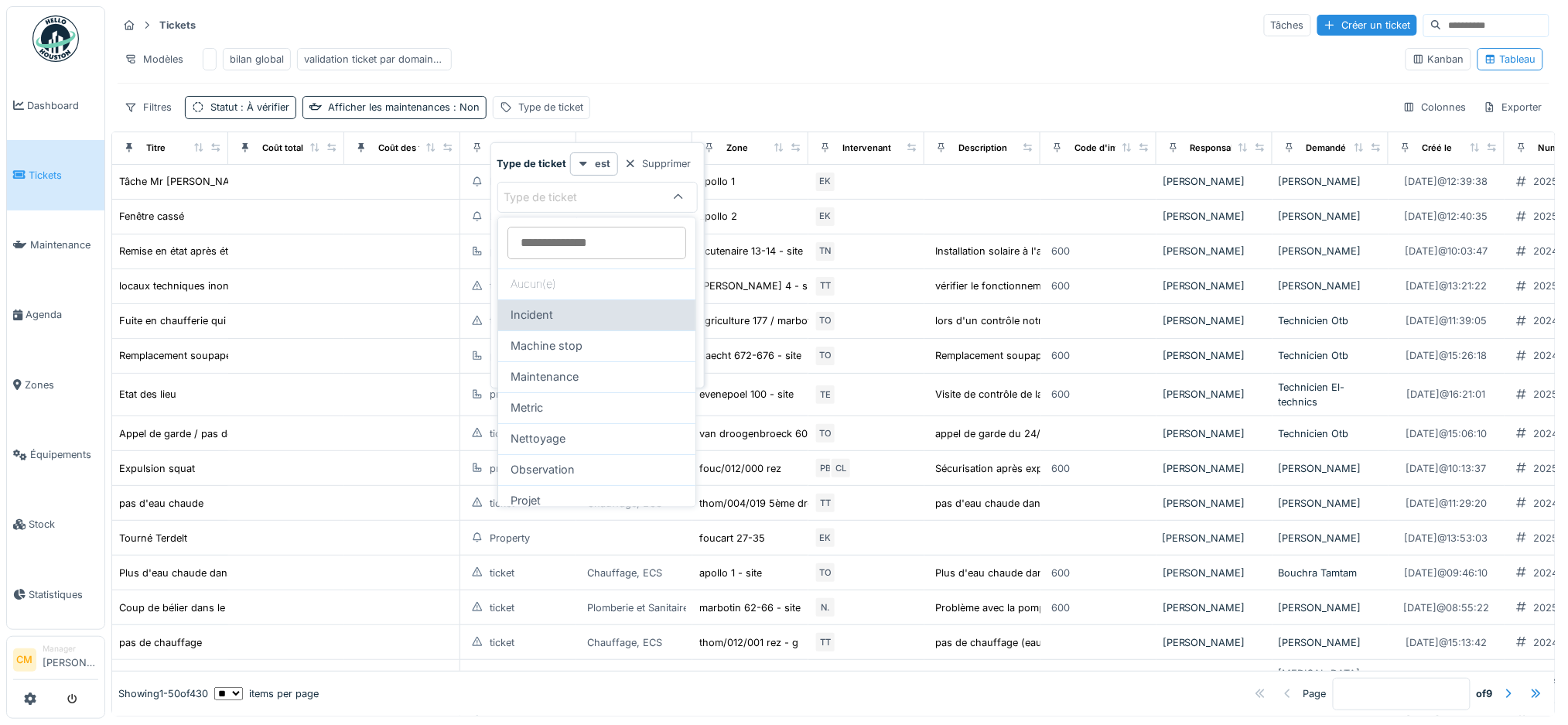
drag, startPoint x: 561, startPoint y: 320, endPoint x: 575, endPoint y: 312, distance: 16.1
click at [561, 321] on div "Incident" at bounding box center [597, 316] width 173 height 17
type input "***"
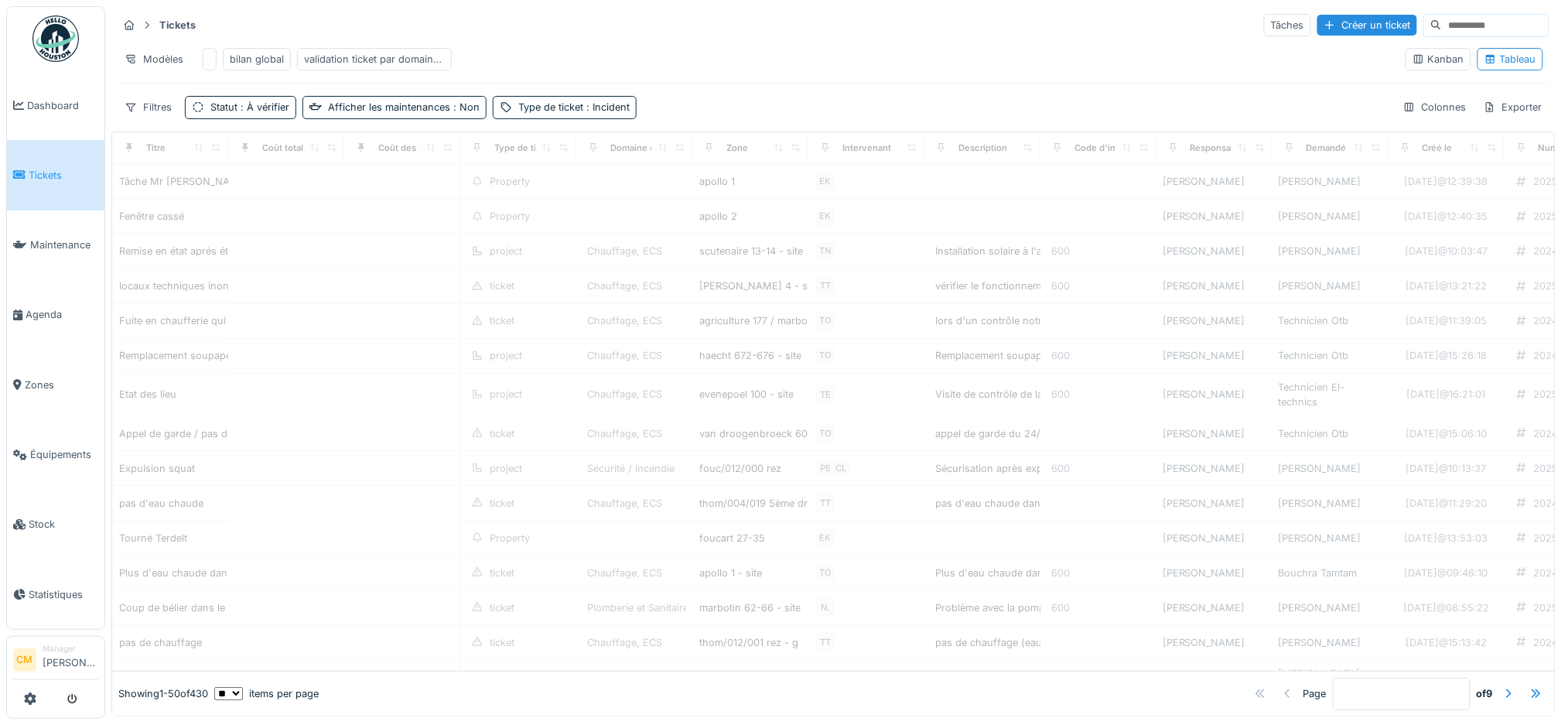
click at [771, 42] on div "Modèles bilan global validation ticket par domaine d'expertise" at bounding box center [755, 59] width 1275 height 35
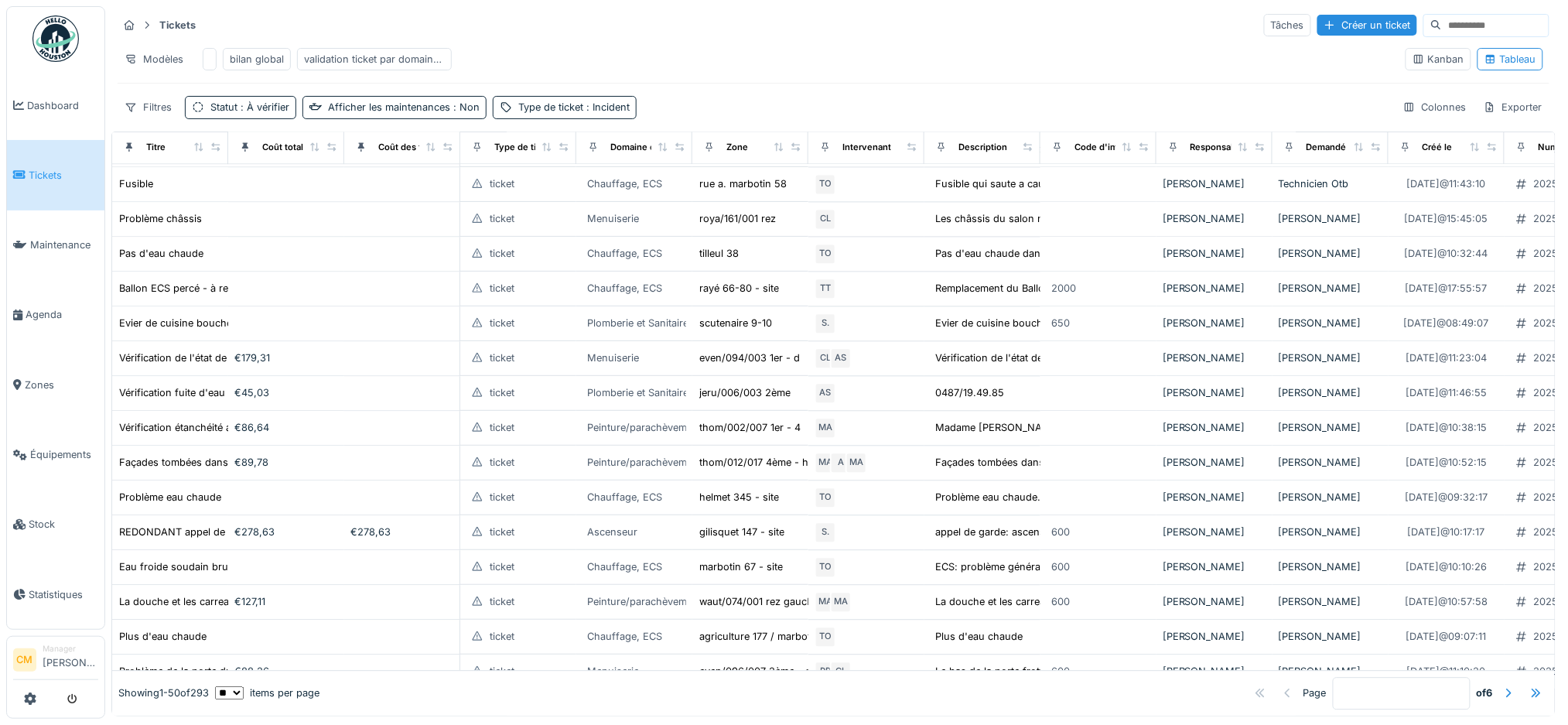
scroll to position [906, 0]
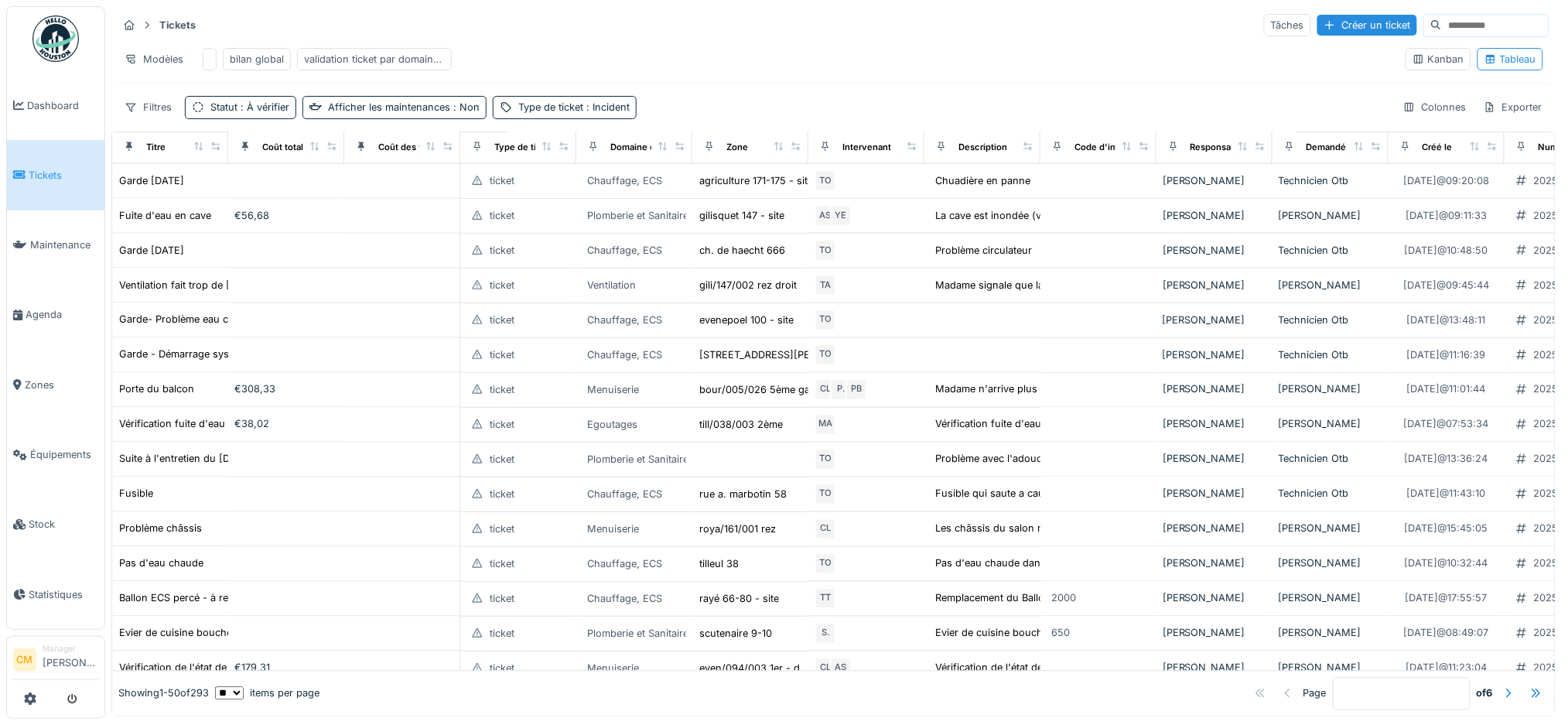
click at [243, 687] on select "** ** ** *** *** ***" at bounding box center [229, 694] width 29 height 13
select select "***"
click at [228, 687] on select "** ** ** *** *** ***" at bounding box center [229, 694] width 29 height 13
click at [1477, 110] on div "Exporter" at bounding box center [1513, 107] width 72 height 22
click at [1511, 148] on div "Export Excel" at bounding box center [1493, 158] width 86 height 23
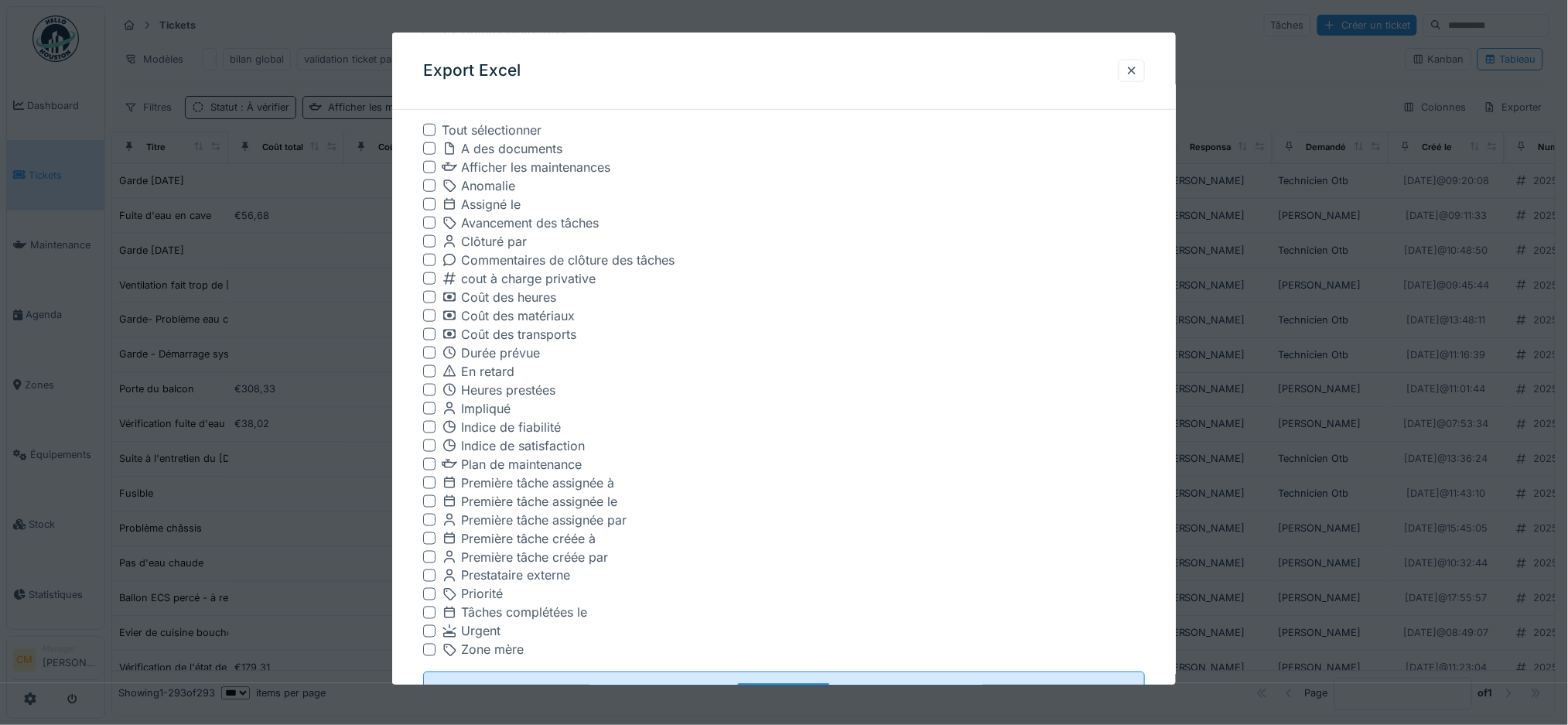
scroll to position [600, 0]
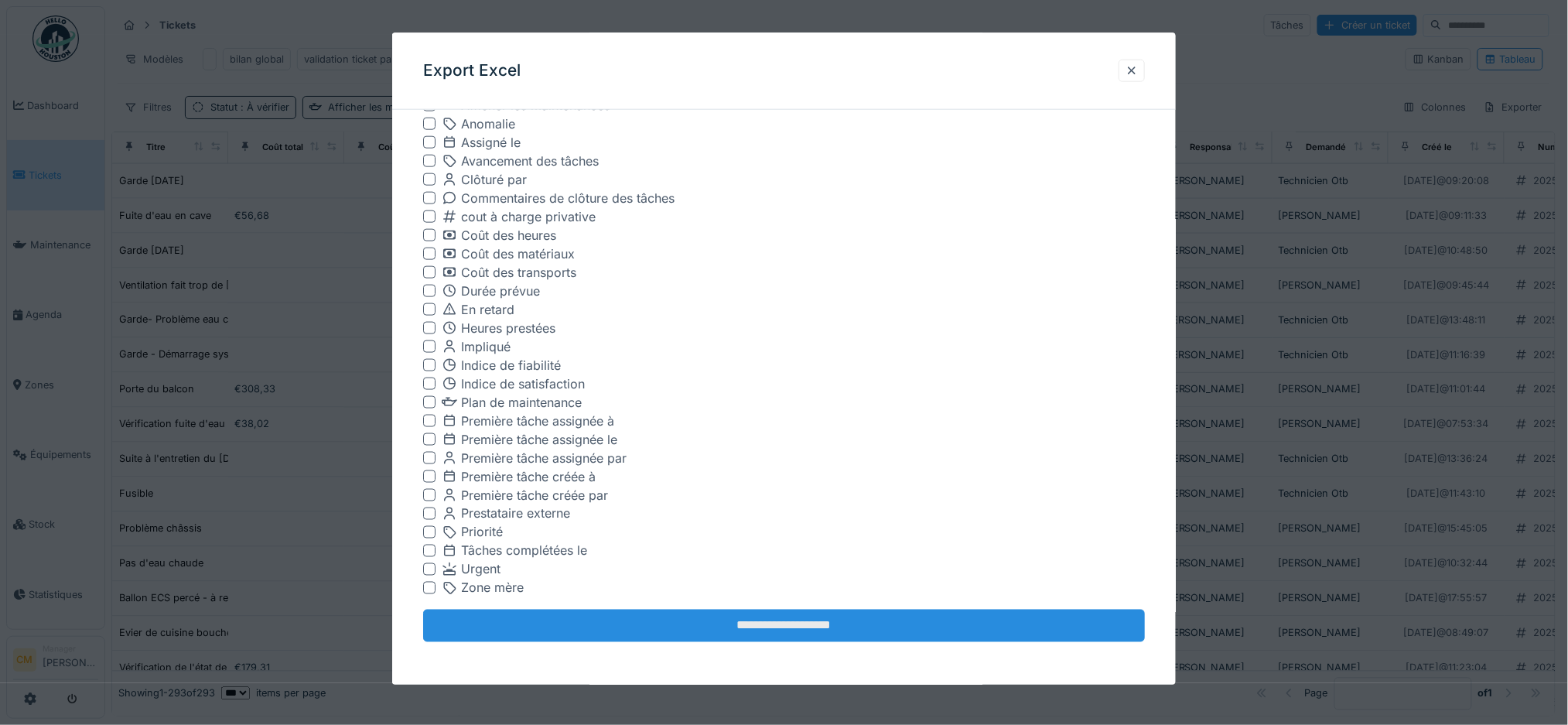
click at [785, 625] on input "**********" at bounding box center [784, 626] width 722 height 33
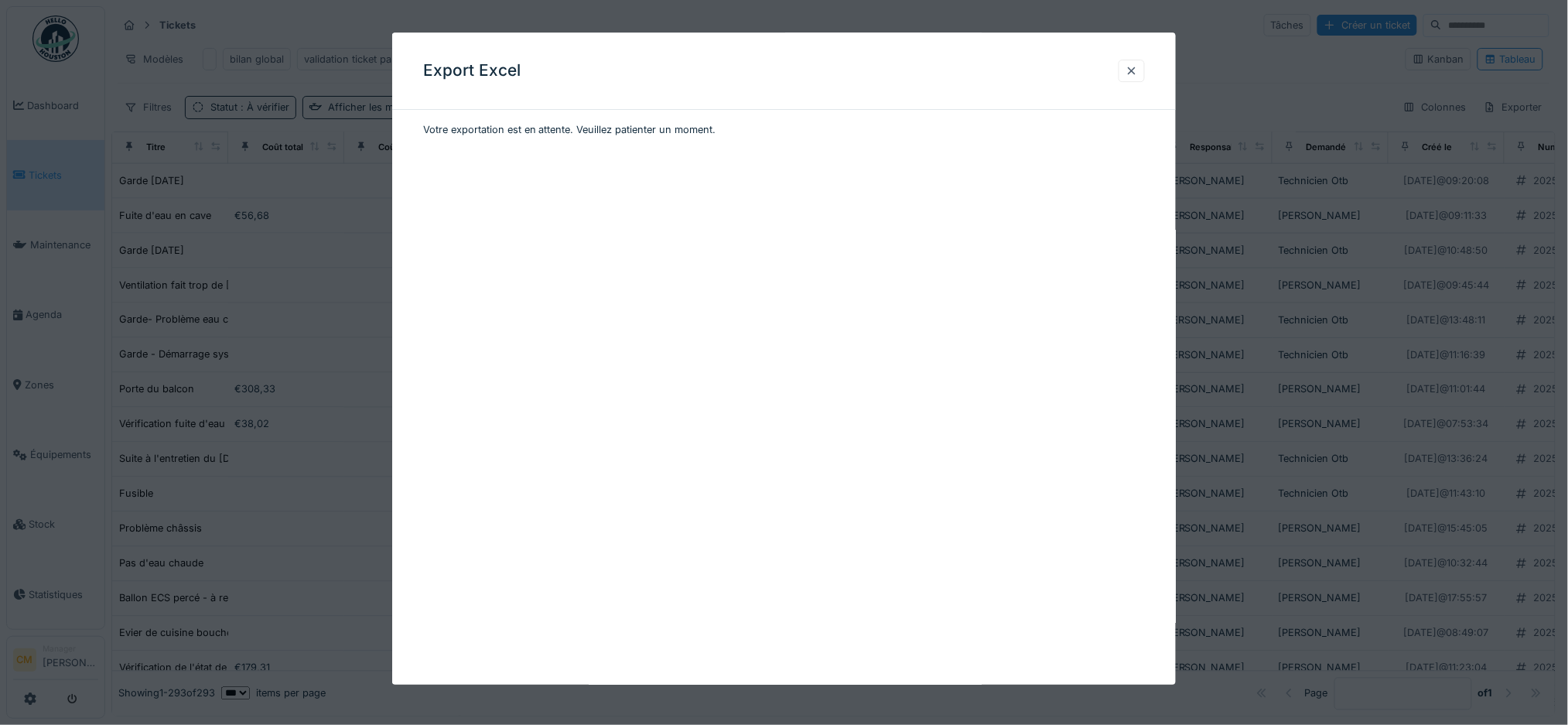
scroll to position [0, 0]
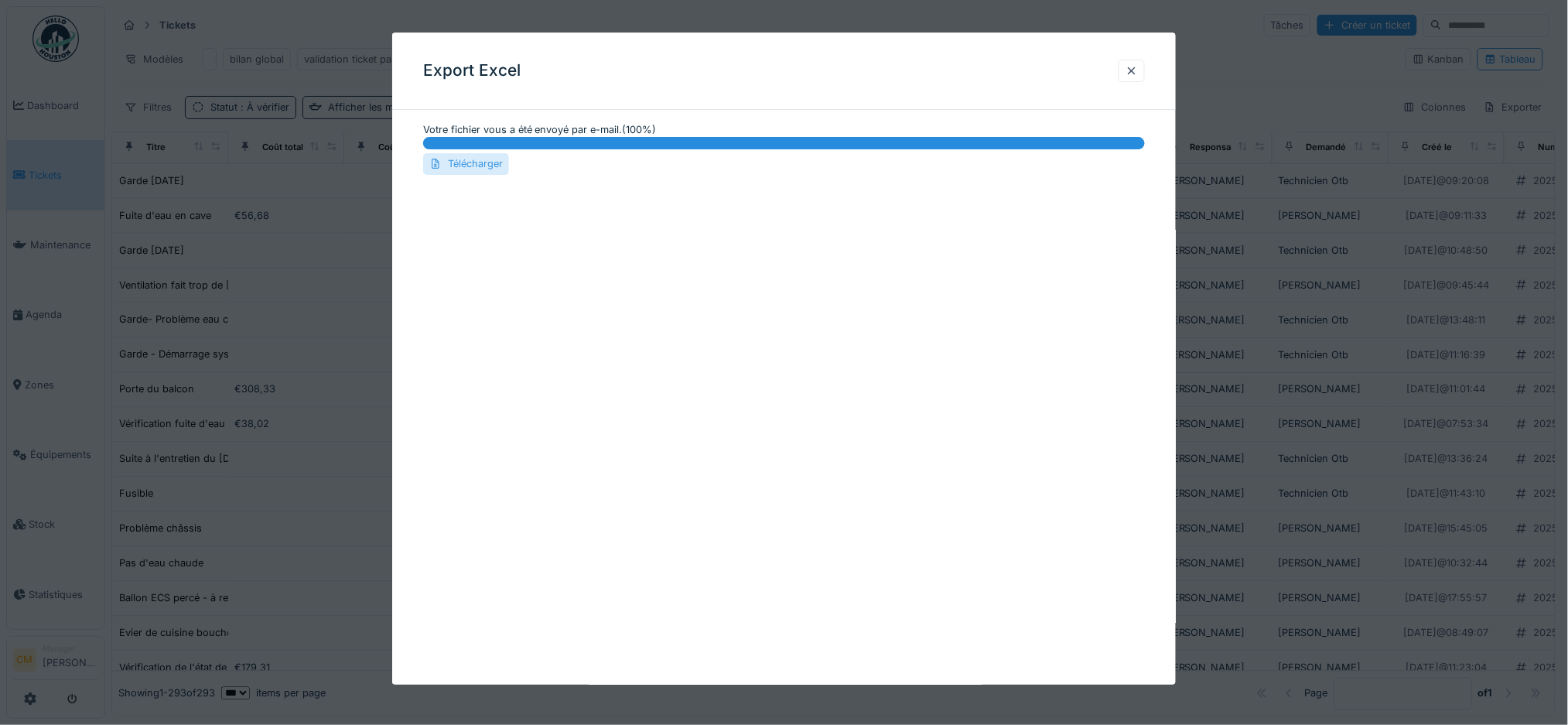
click at [473, 163] on div "Télécharger" at bounding box center [466, 164] width 85 height 21
click at [1145, 67] on div at bounding box center [1132, 70] width 26 height 22
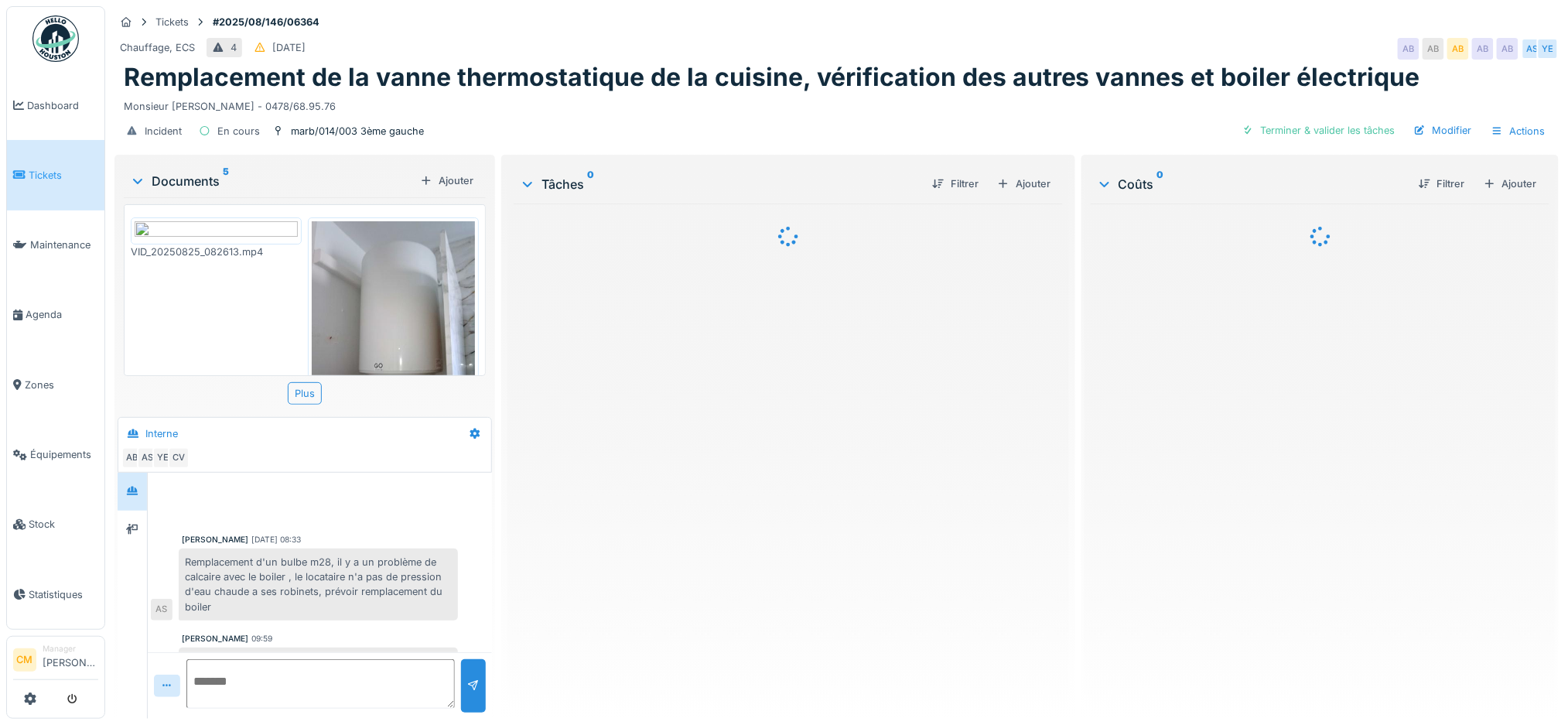
scroll to position [59, 0]
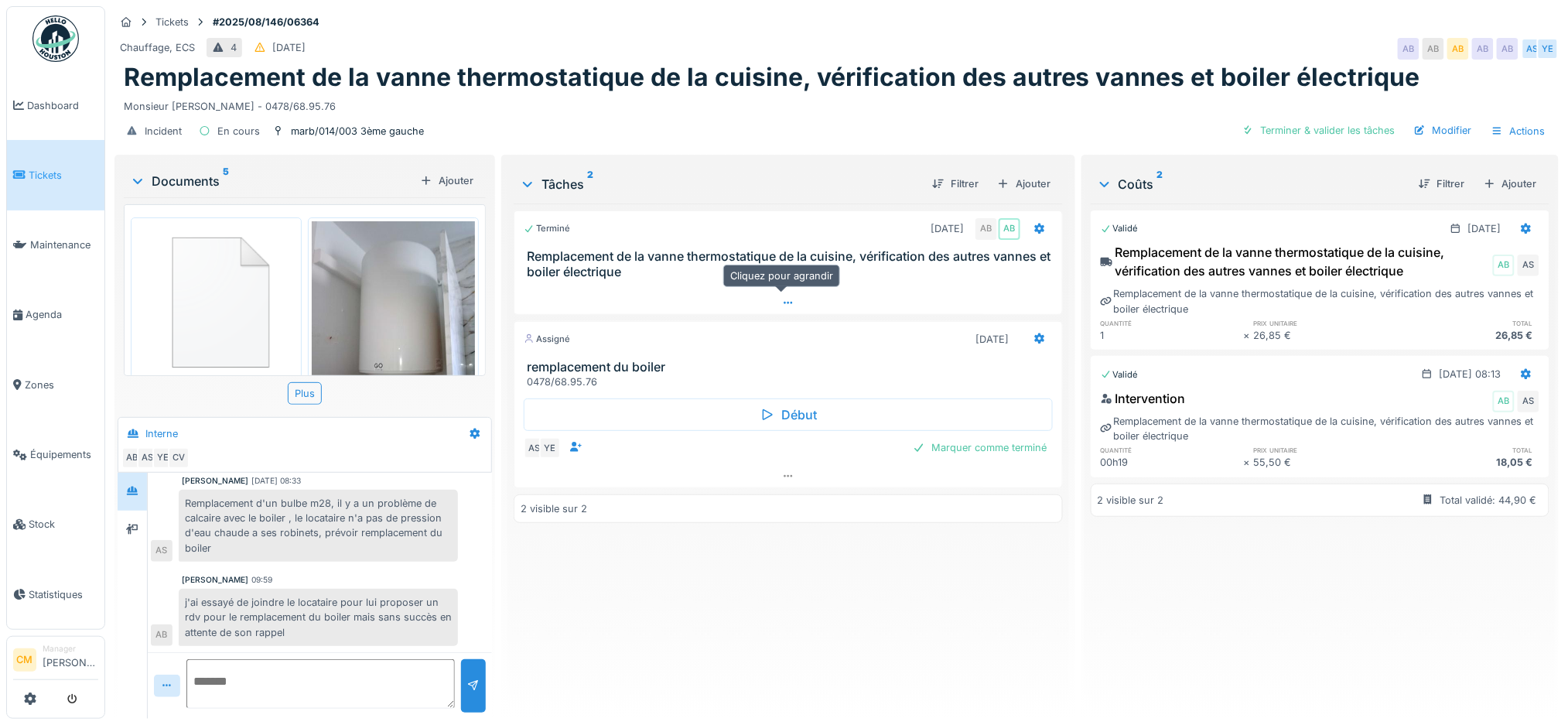
click at [783, 306] on icon at bounding box center [788, 302] width 12 height 10
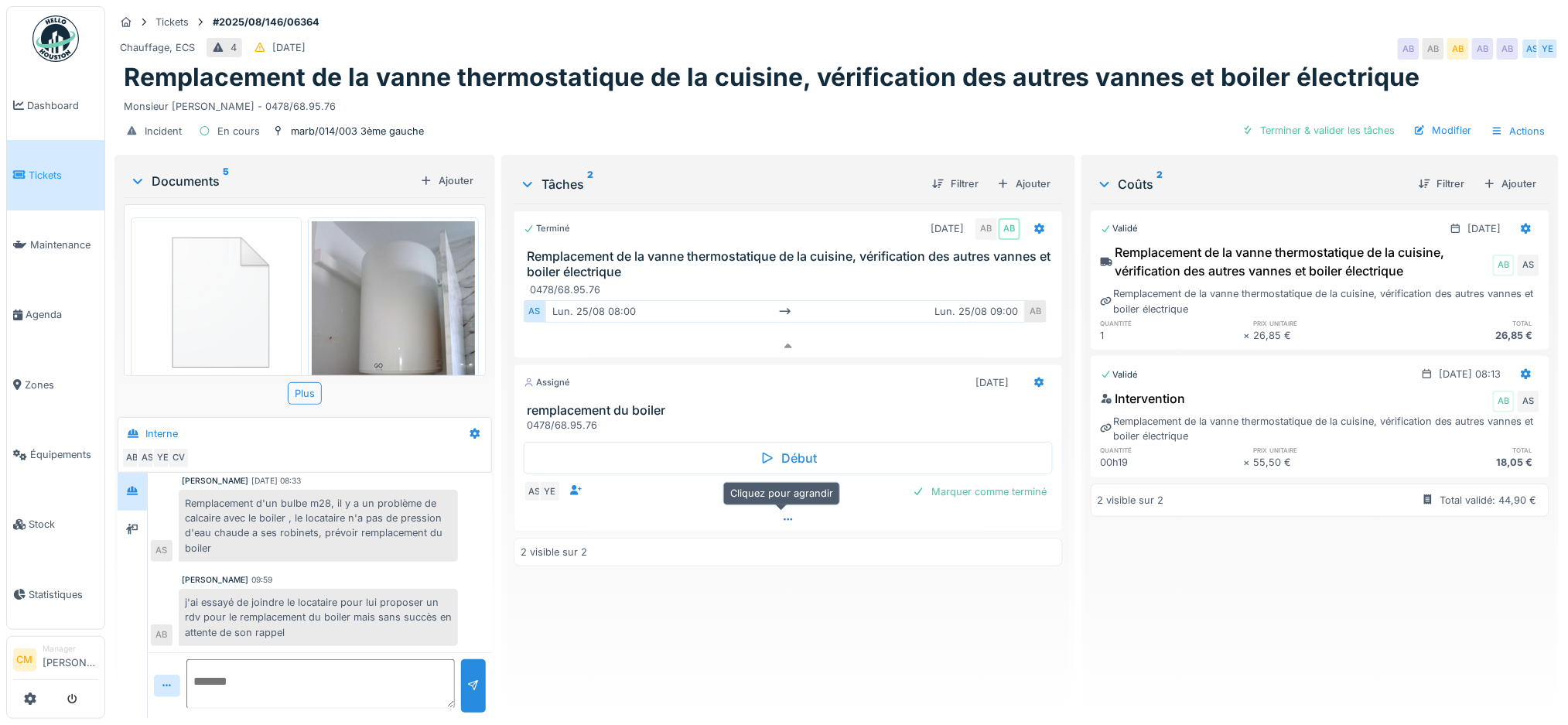
click at [781, 508] on div at bounding box center [788, 519] width 547 height 22
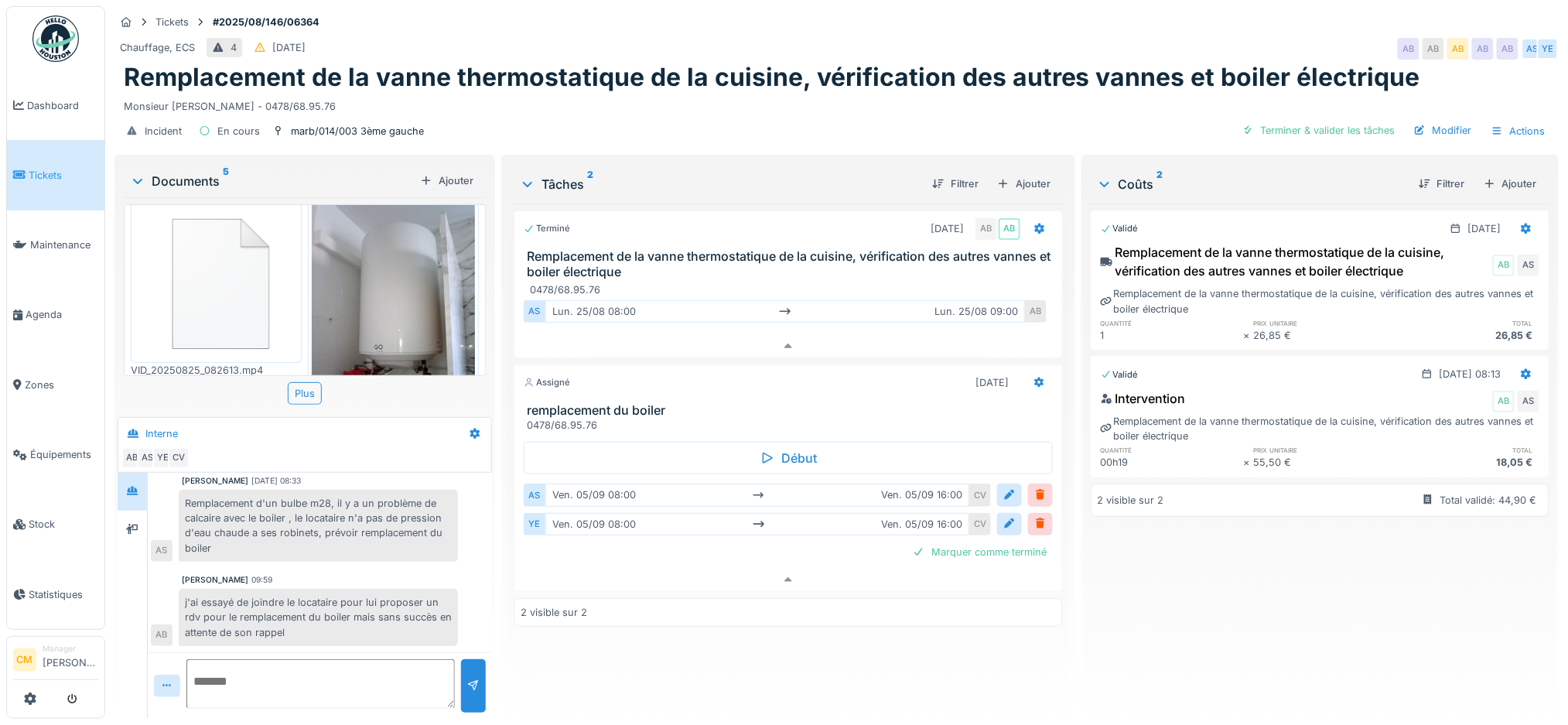
scroll to position [0, 0]
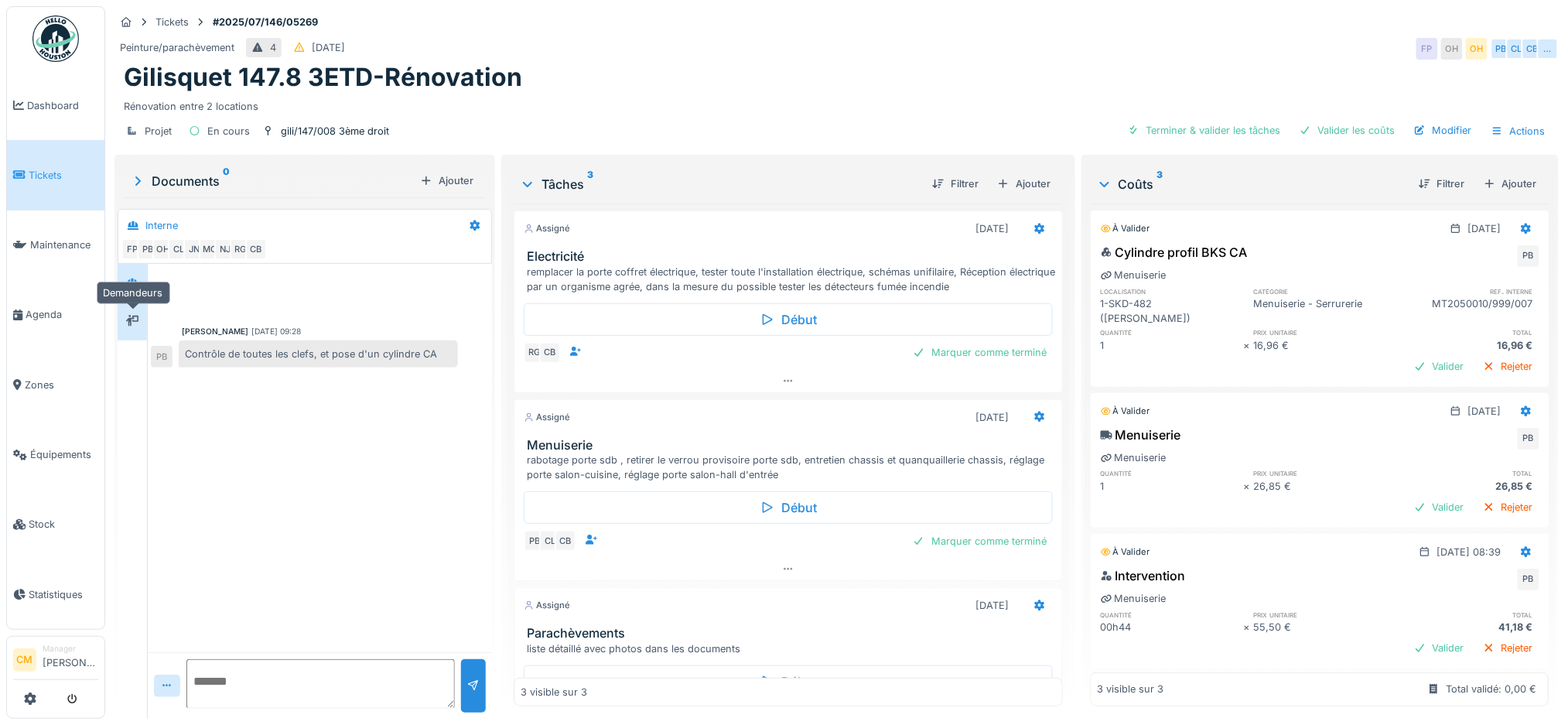
click at [139, 321] on div at bounding box center [132, 321] width 23 height 20
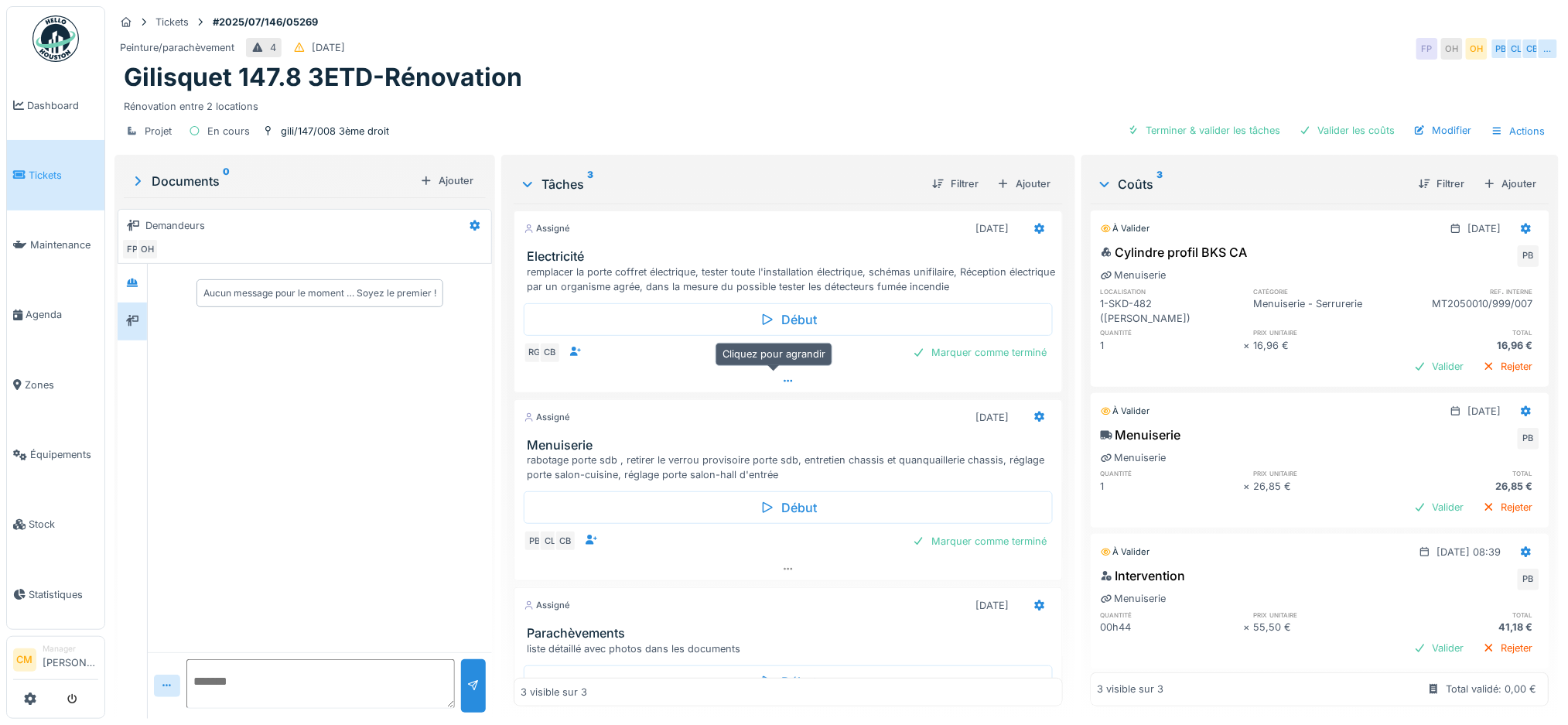
click at [783, 381] on icon at bounding box center [787, 381] width 8 height 2
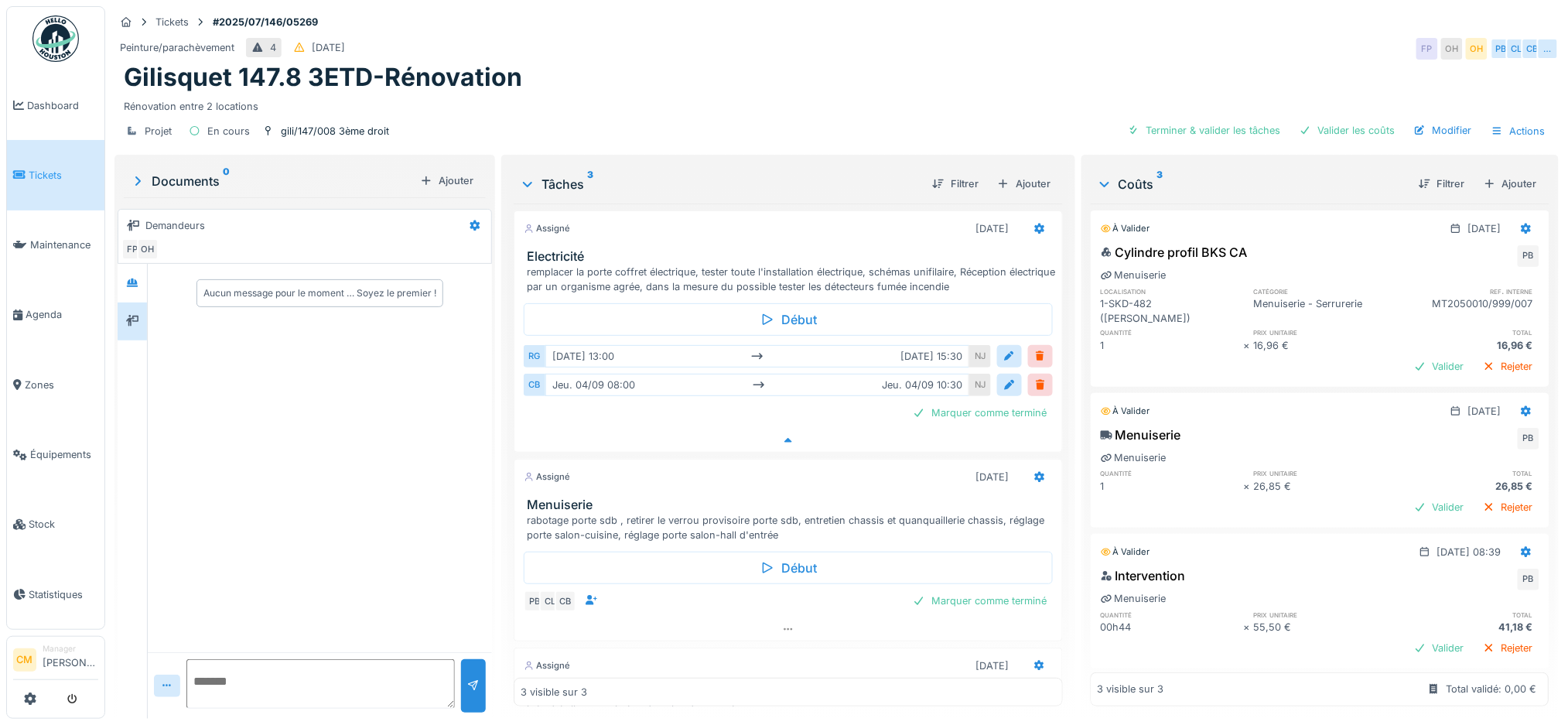
scroll to position [7, 0]
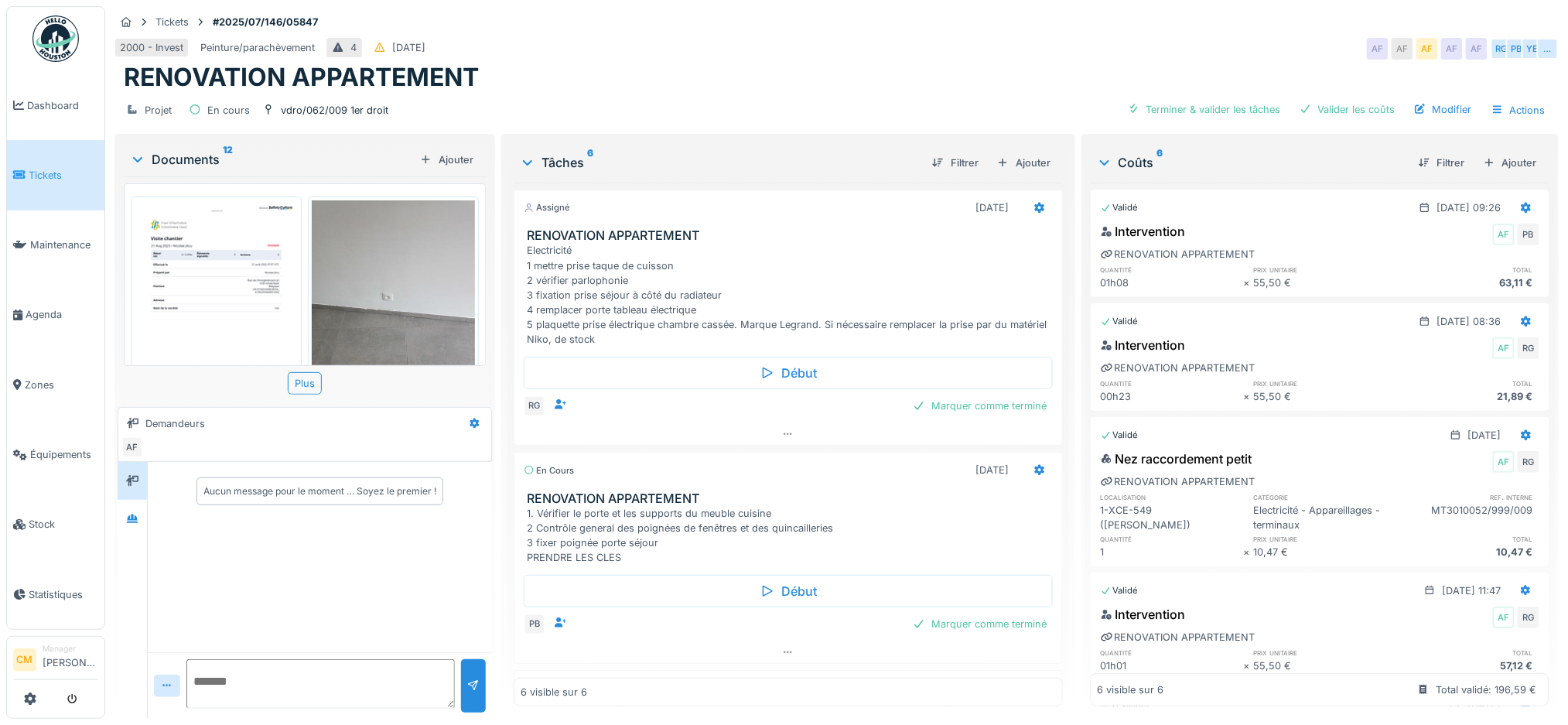
click at [209, 271] on img at bounding box center [216, 316] width 164 height 230
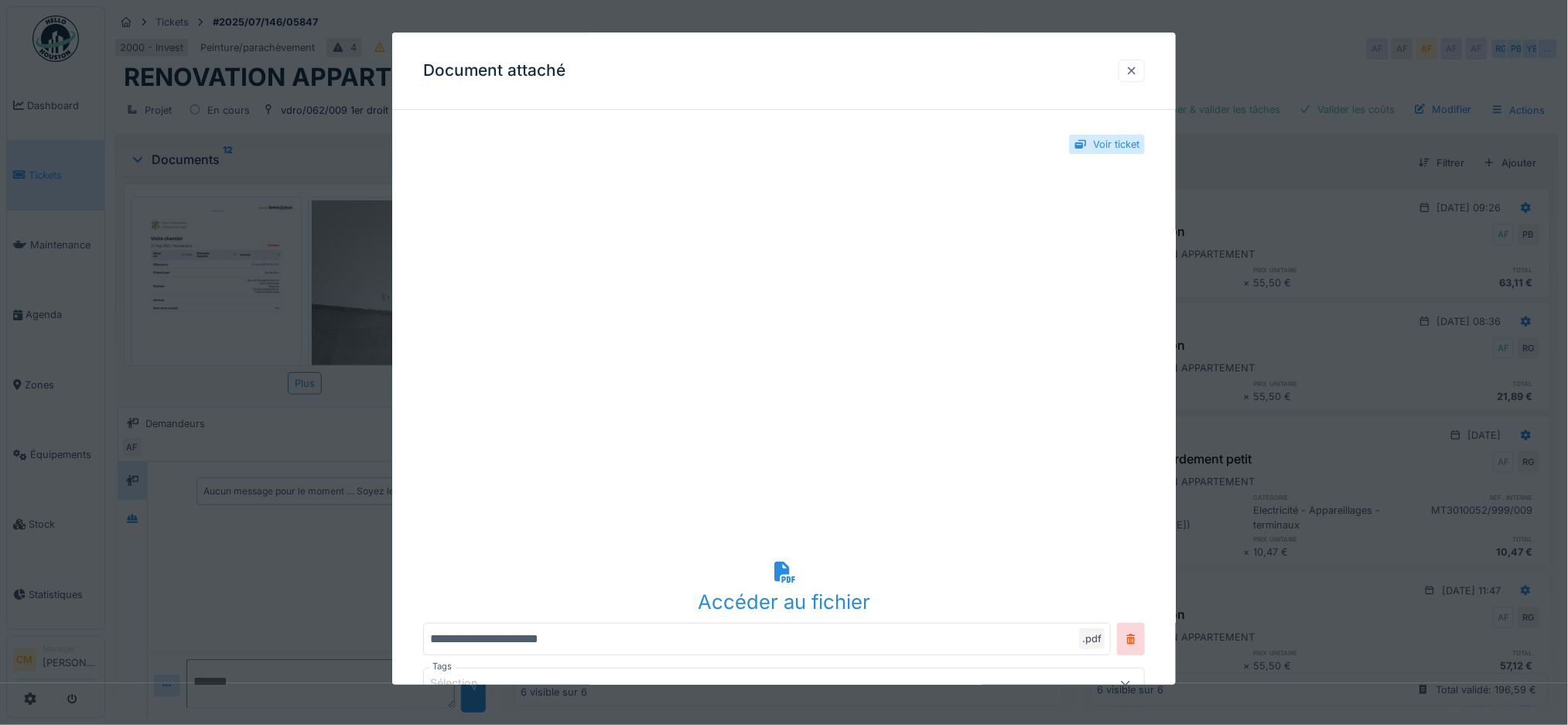
click at [1138, 71] on div at bounding box center [1131, 71] width 12 height 15
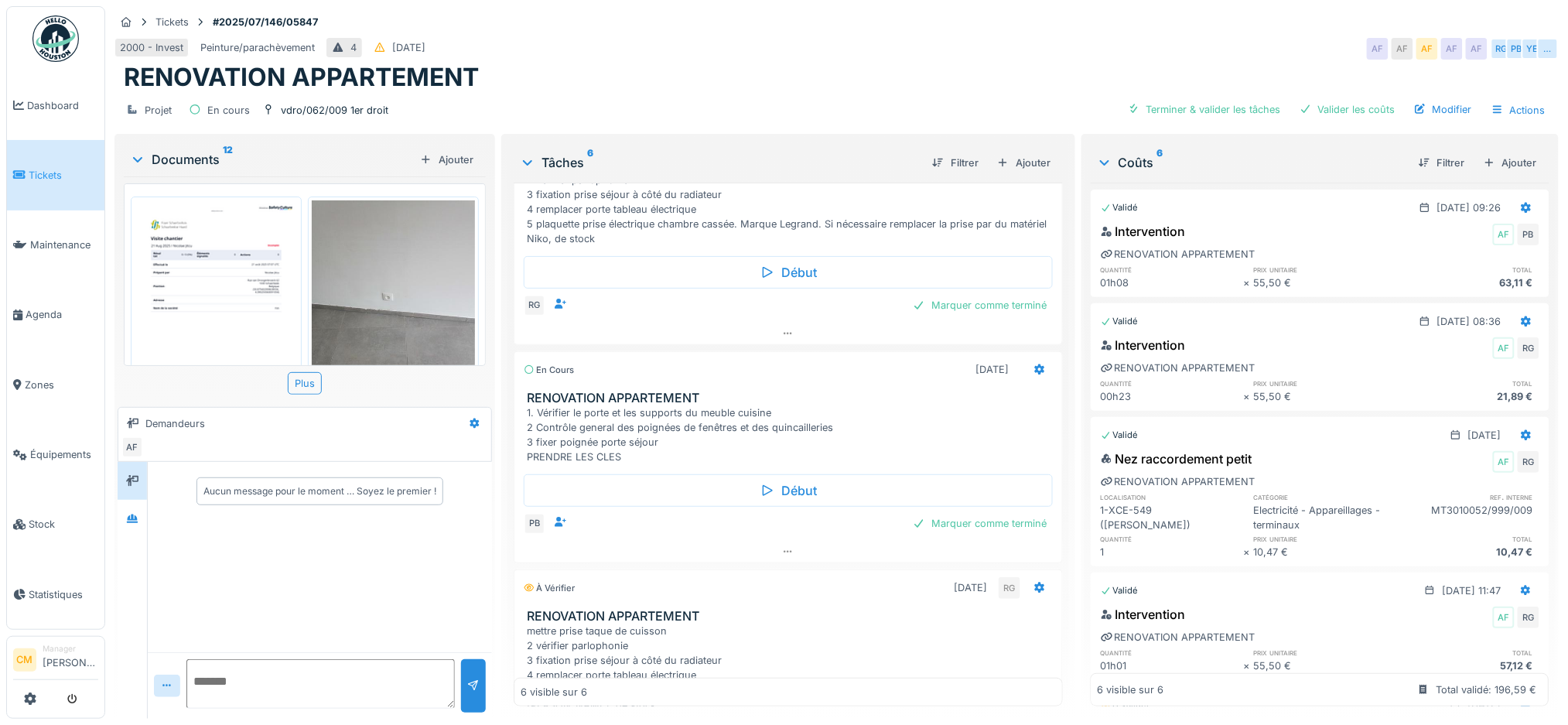
scroll to position [309, 0]
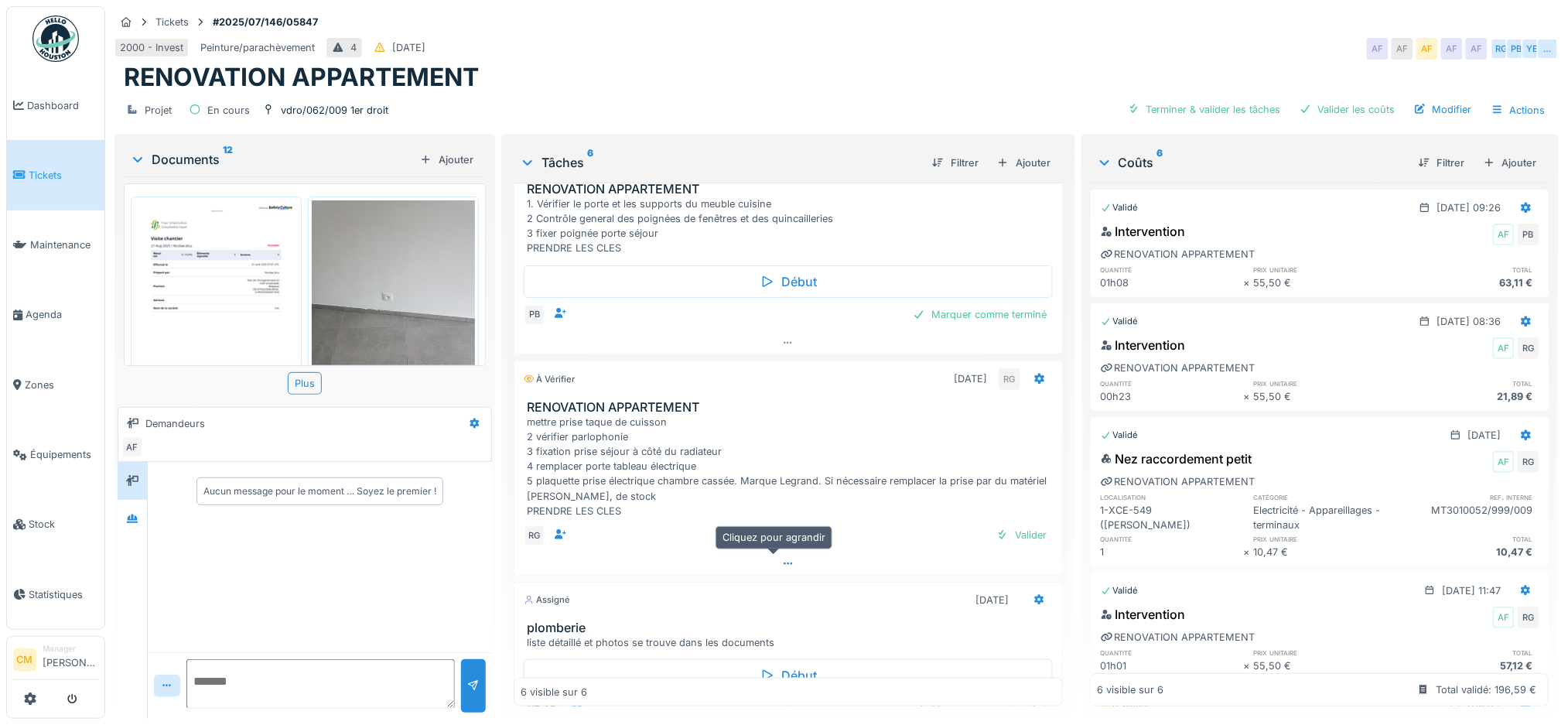
click at [782, 568] on icon at bounding box center [788, 564] width 12 height 10
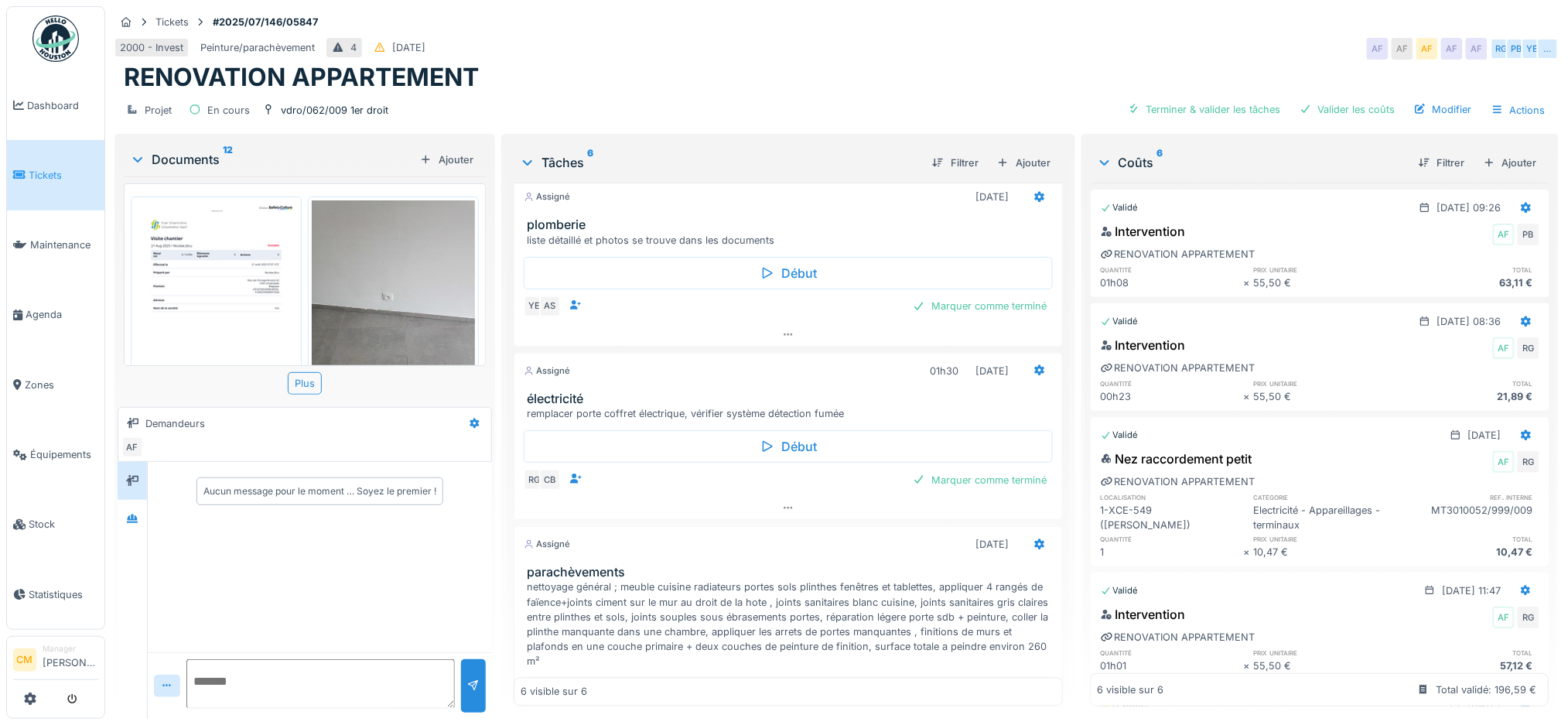
scroll to position [852, 0]
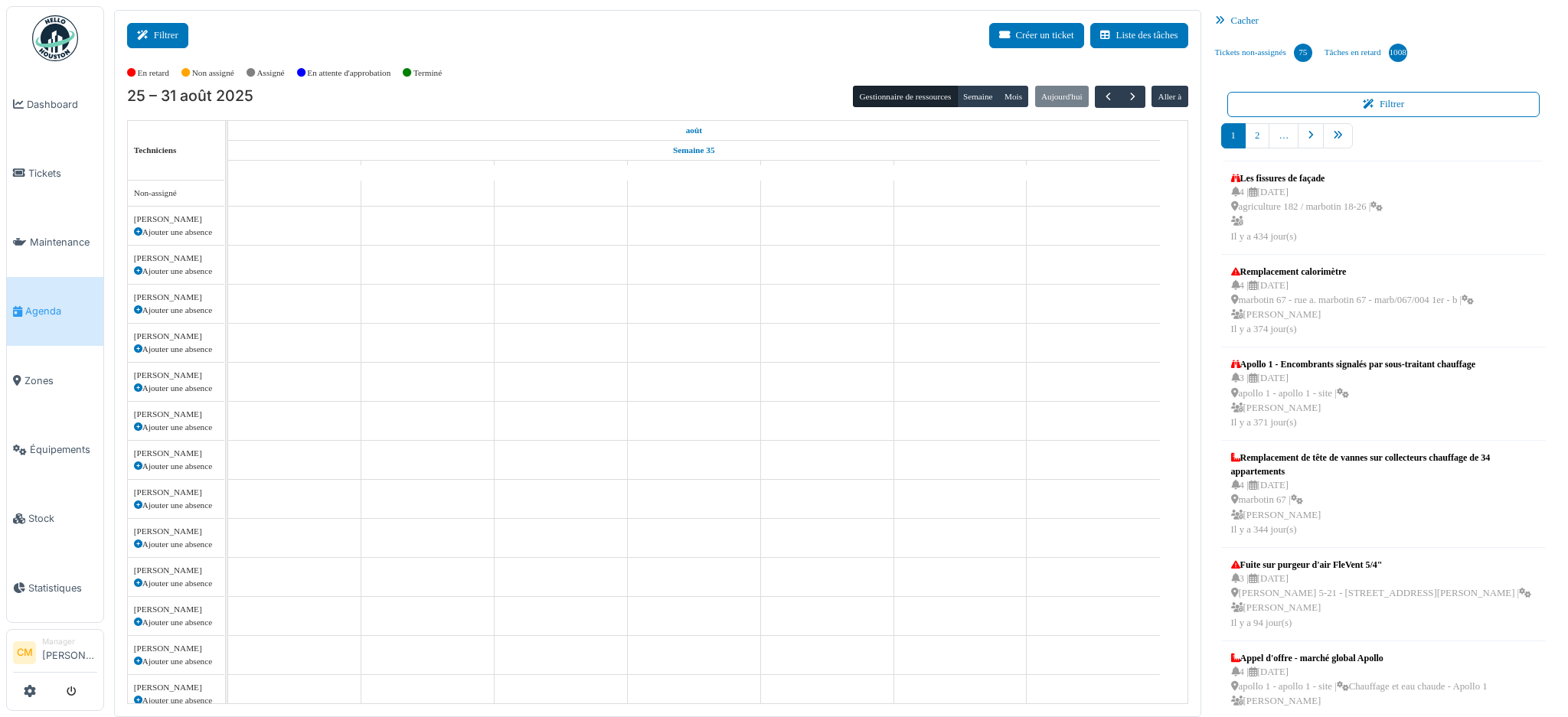
click at [153, 36] on icon at bounding box center [145, 36] width 17 height 10
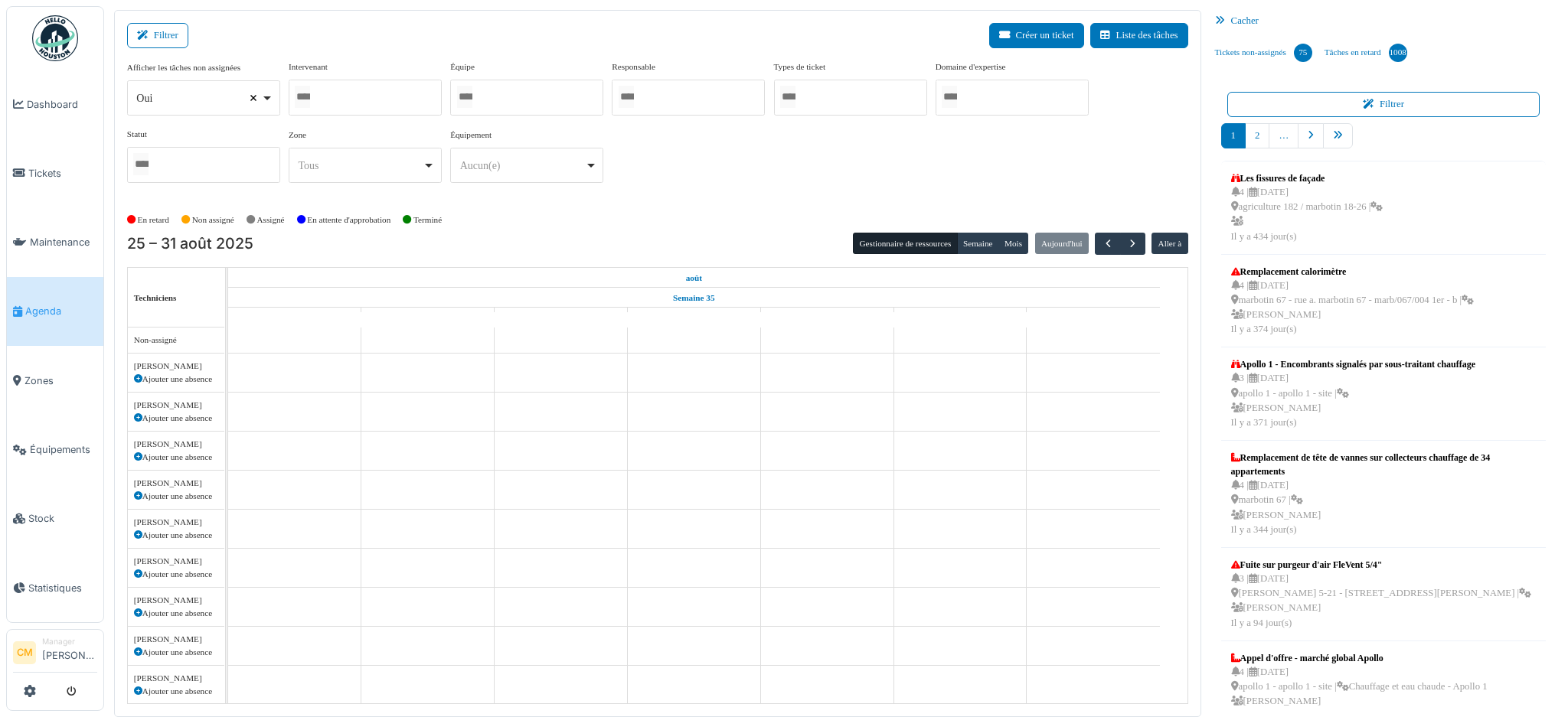
select select
click at [341, 101] on div at bounding box center [365, 98] width 153 height 36
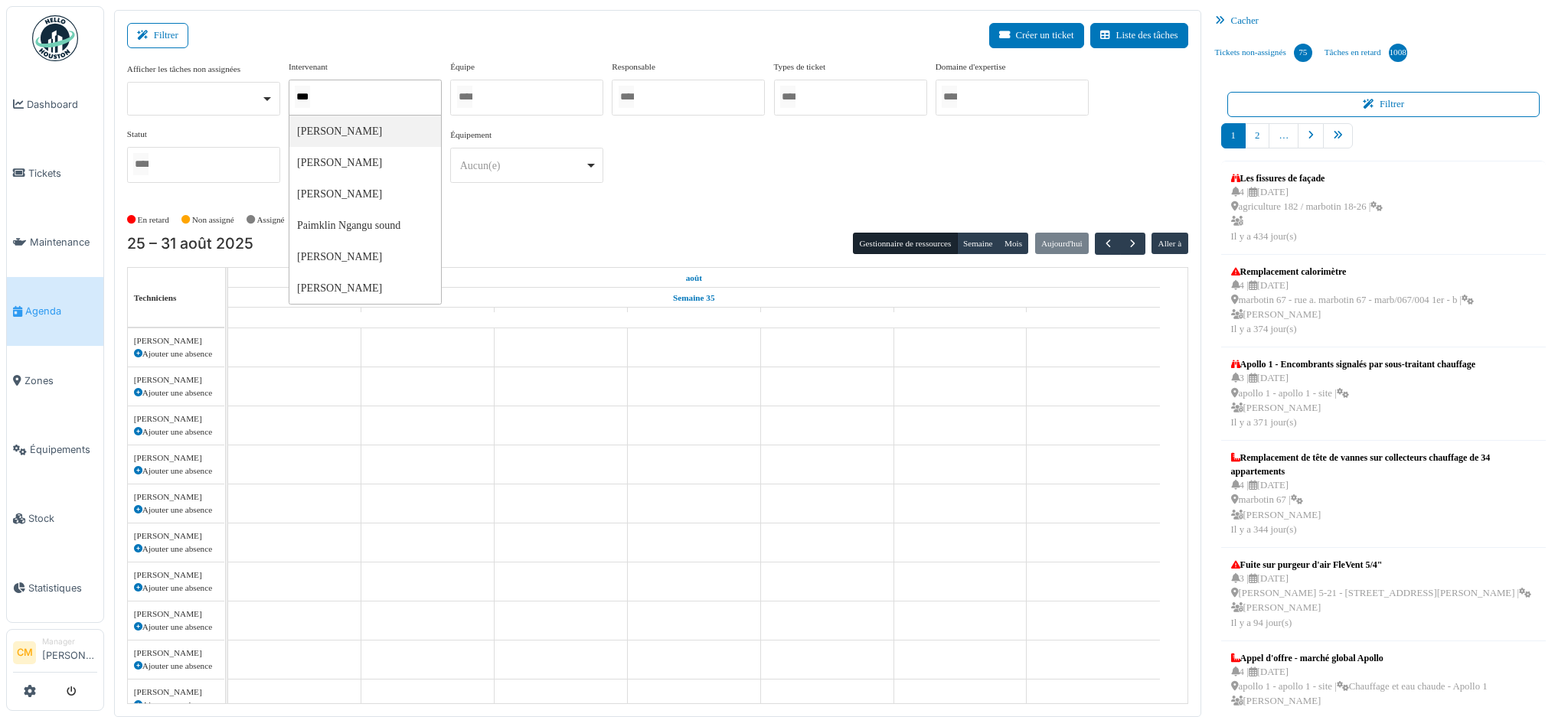
type input "****"
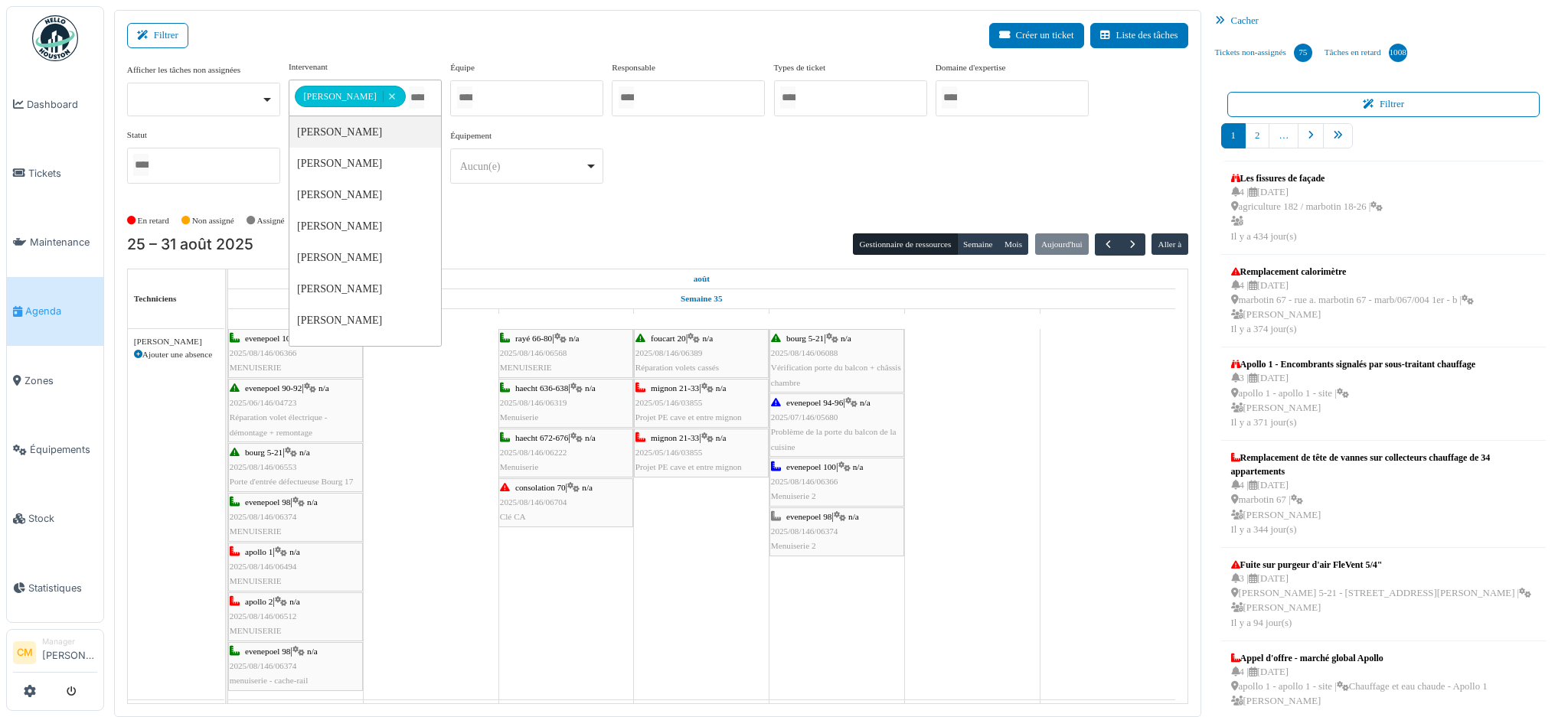
click at [725, 198] on div "**********" at bounding box center [657, 134] width 1061 height 148
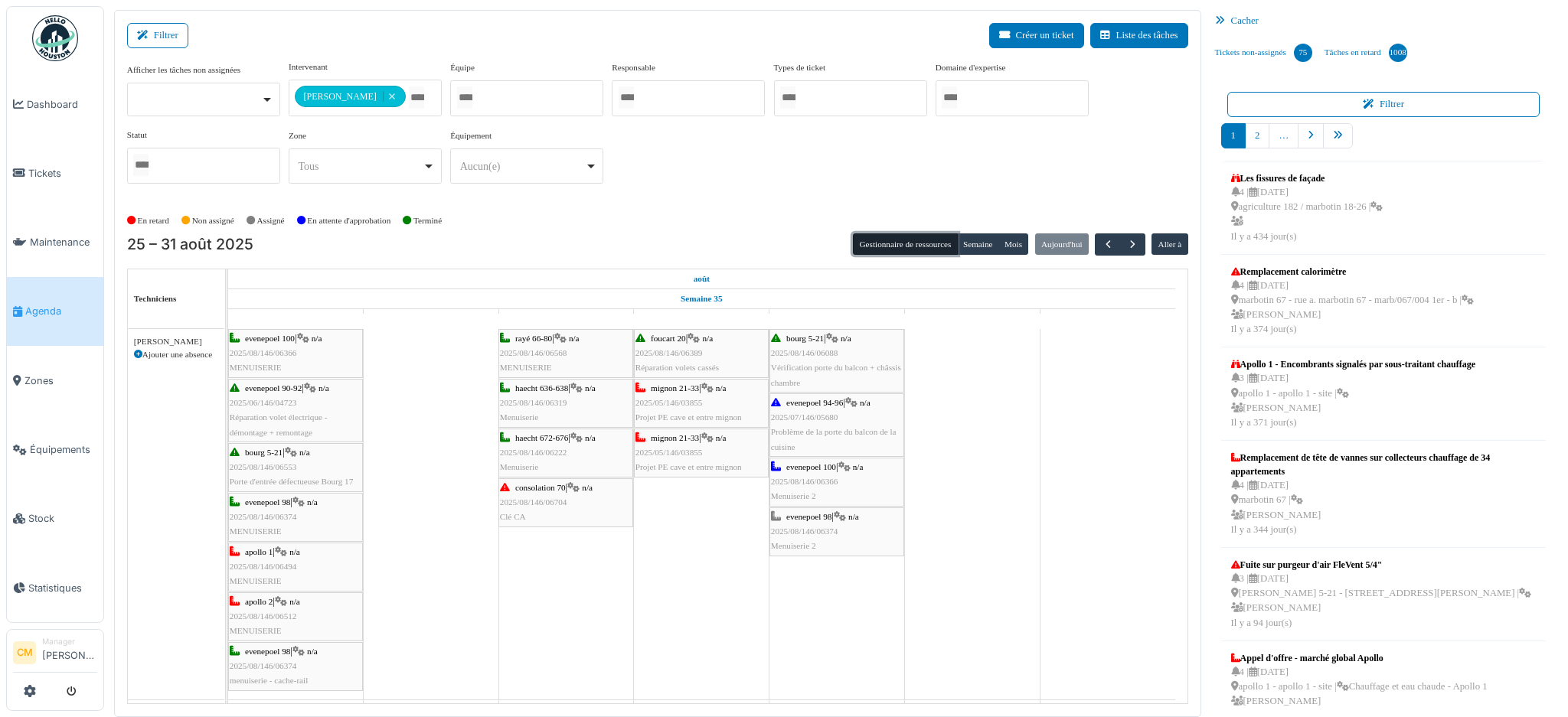
click at [892, 240] on button "Gestionnaire de ressources" at bounding box center [904, 244] width 104 height 21
click at [965, 249] on button "Semaine" at bounding box center [978, 244] width 42 height 21
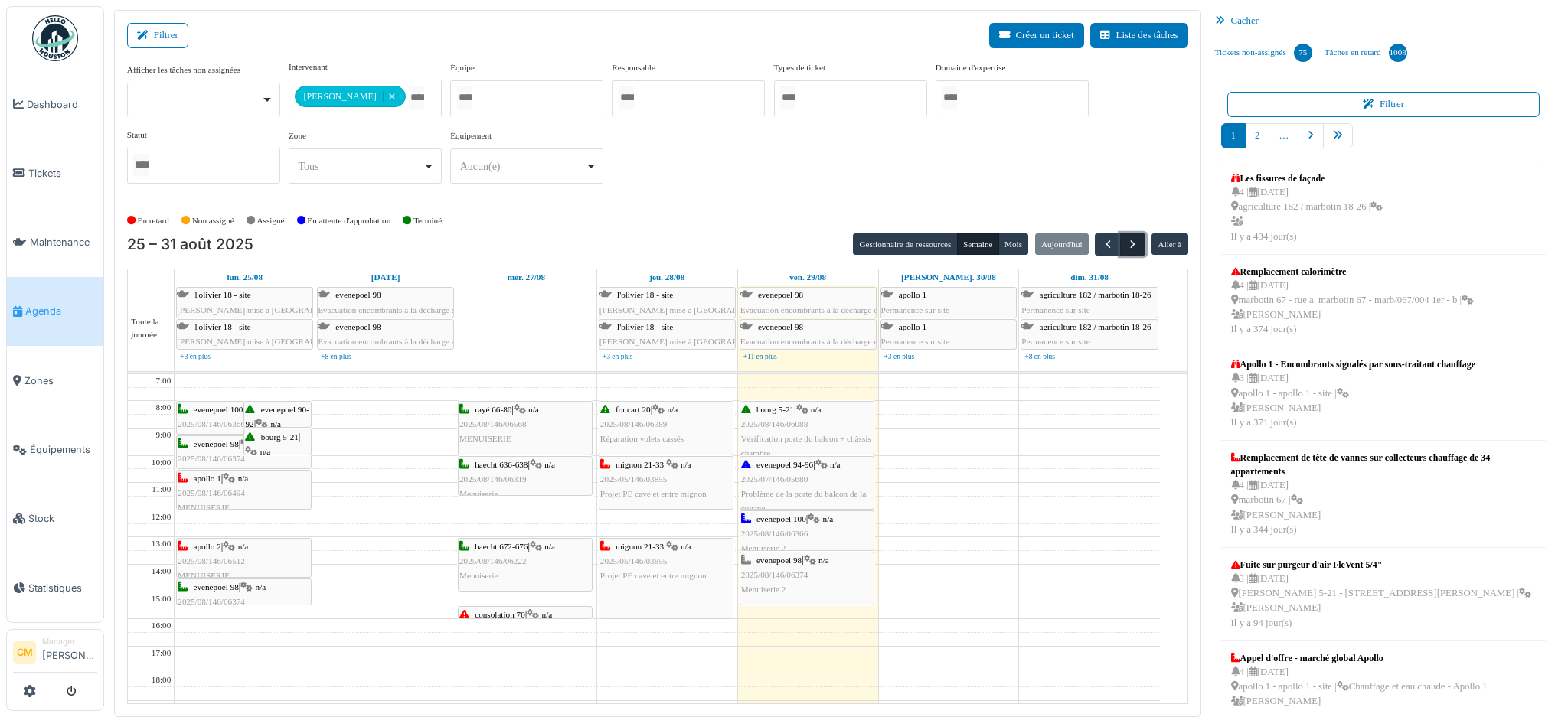
click at [1126, 246] on span "button" at bounding box center [1133, 245] width 13 height 13
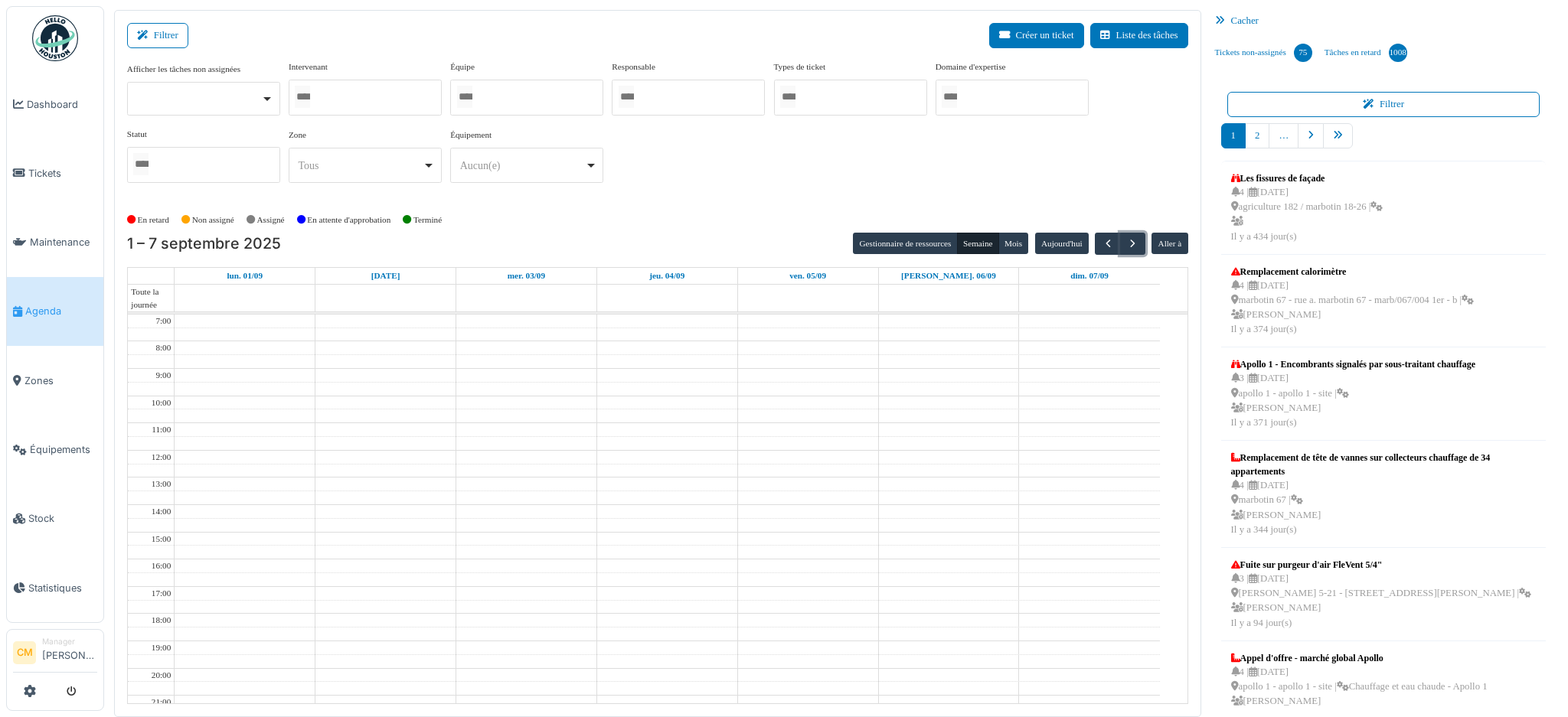
click at [364, 91] on div at bounding box center [365, 98] width 153 height 36
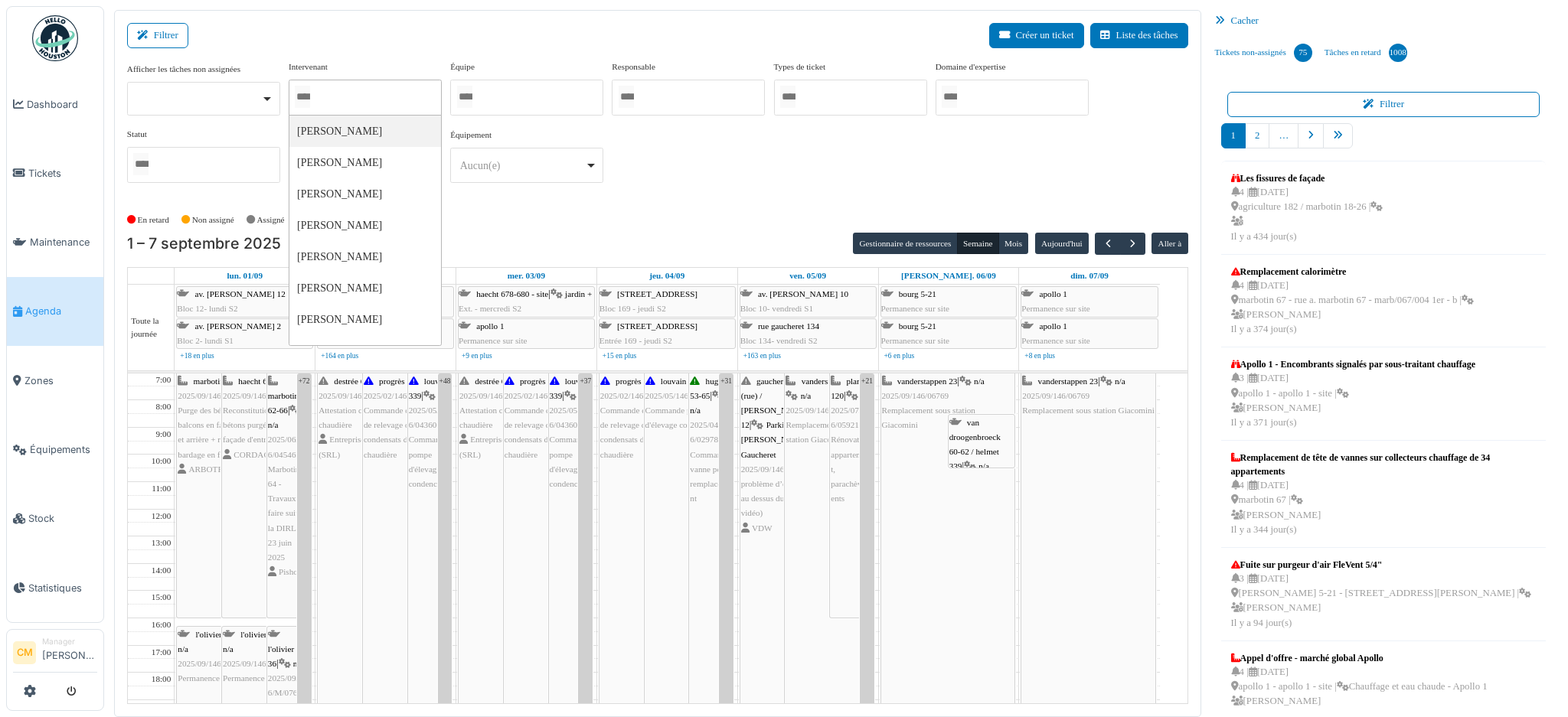
click at [473, 102] on input "Tous" at bounding box center [464, 96] width 15 height 22
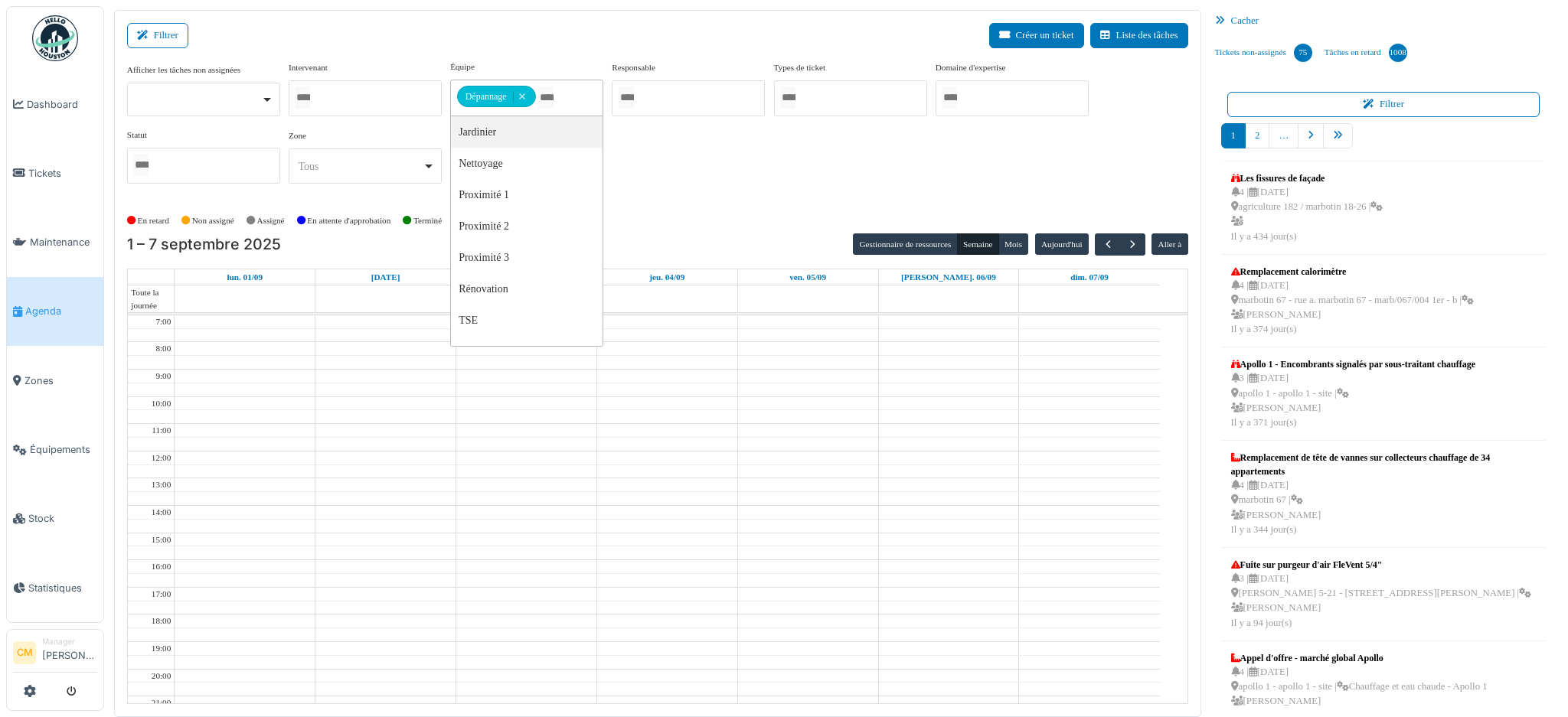
click at [799, 173] on div "Afficher les tâches non assignées Oui Non Intervenant [PERSON_NAME] [PERSON_NAM…" at bounding box center [657, 128] width 1061 height 136
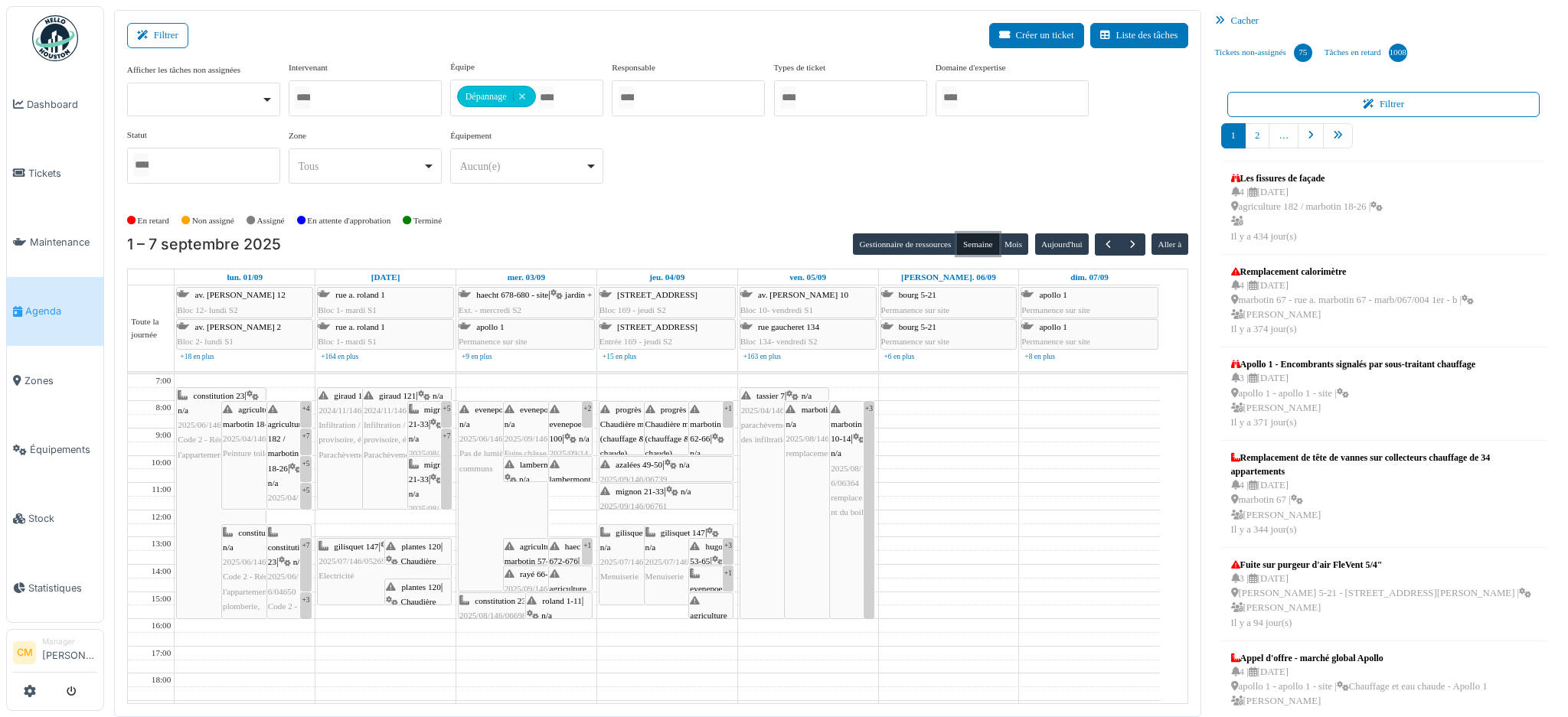
click at [965, 249] on button "Semaine" at bounding box center [978, 244] width 42 height 21
click at [1126, 241] on span "button" at bounding box center [1133, 245] width 13 height 13
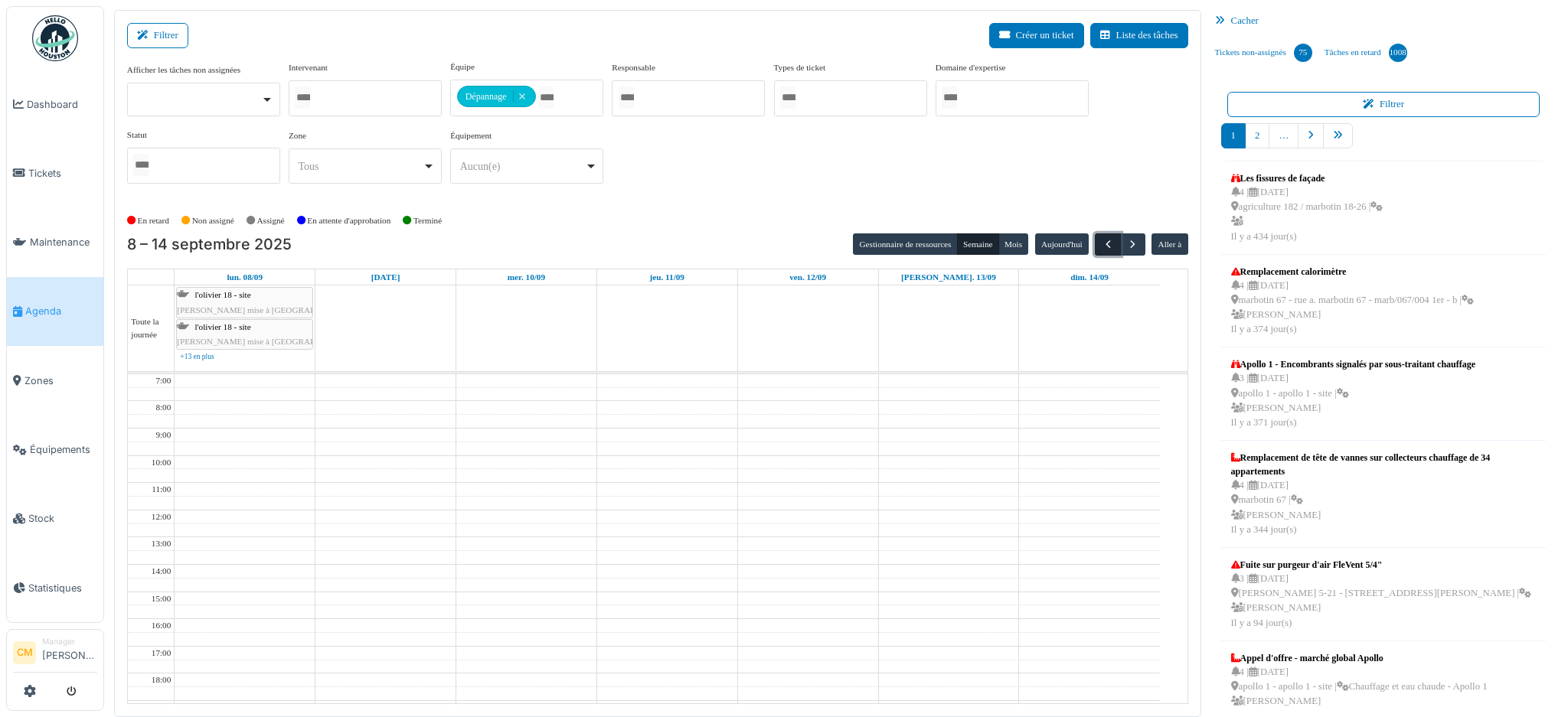
click at [1101, 245] on span "button" at bounding box center [1108, 245] width 13 height 13
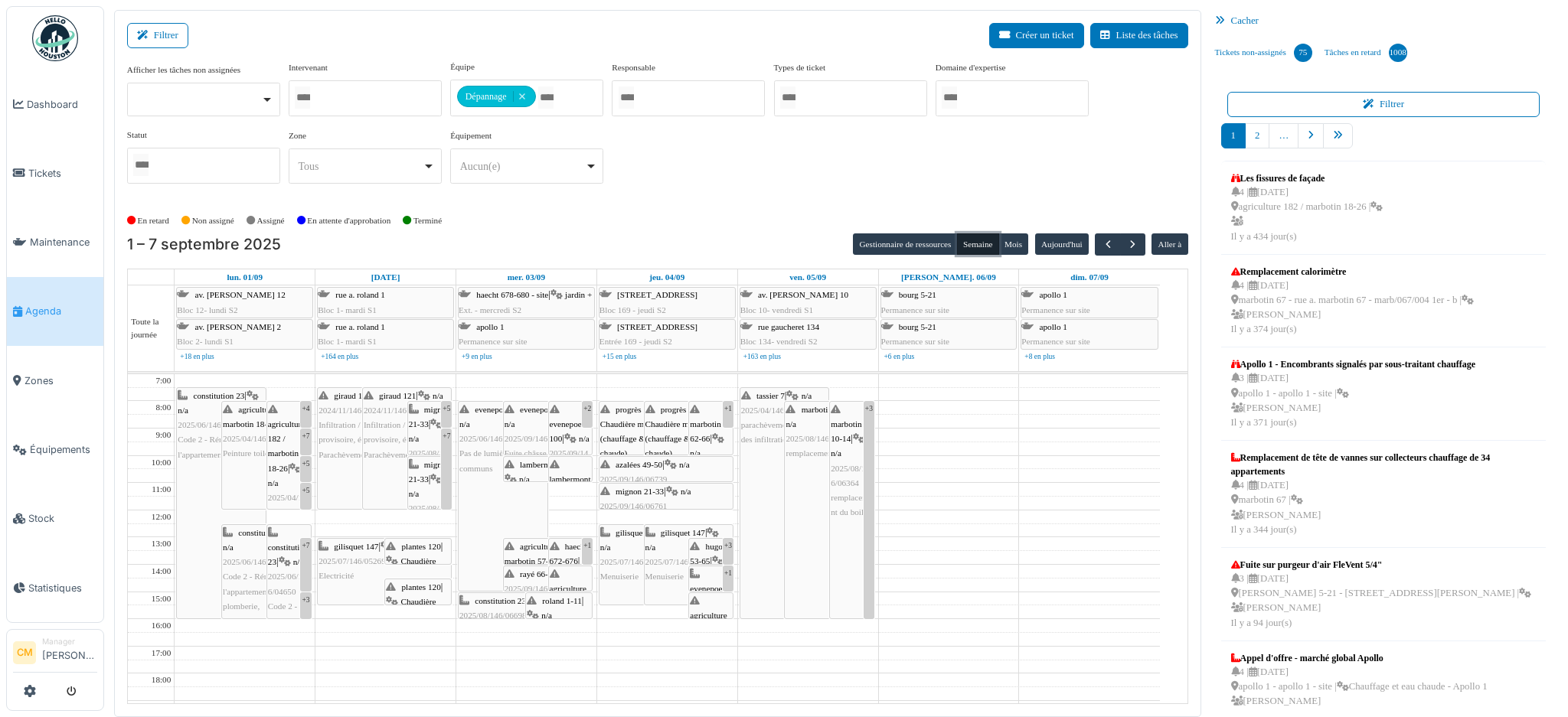
click at [971, 241] on button "Semaine" at bounding box center [978, 244] width 42 height 21
click at [918, 243] on button "Gestionnaire de ressources" at bounding box center [904, 244] width 104 height 21
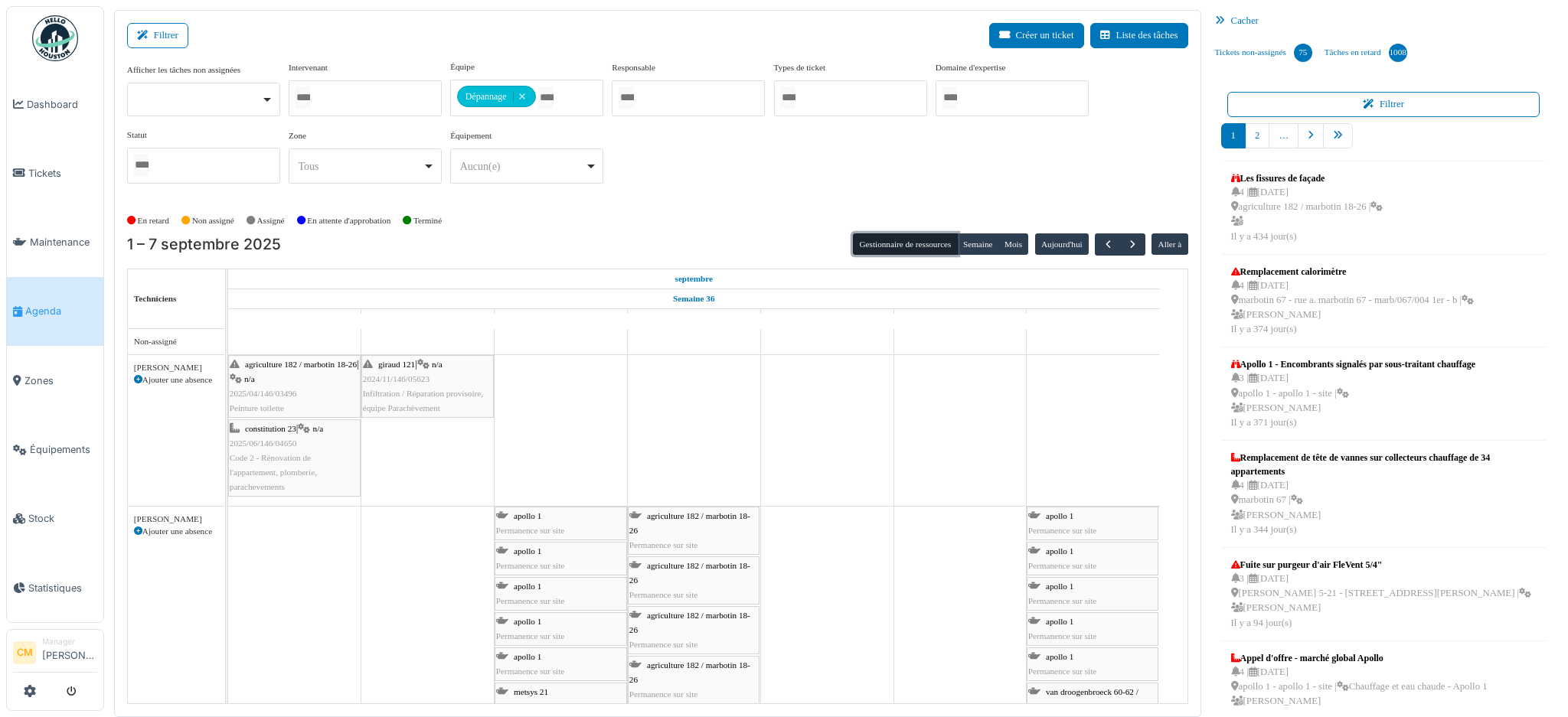
click at [895, 241] on button "Gestionnaire de ressources" at bounding box center [904, 244] width 104 height 21
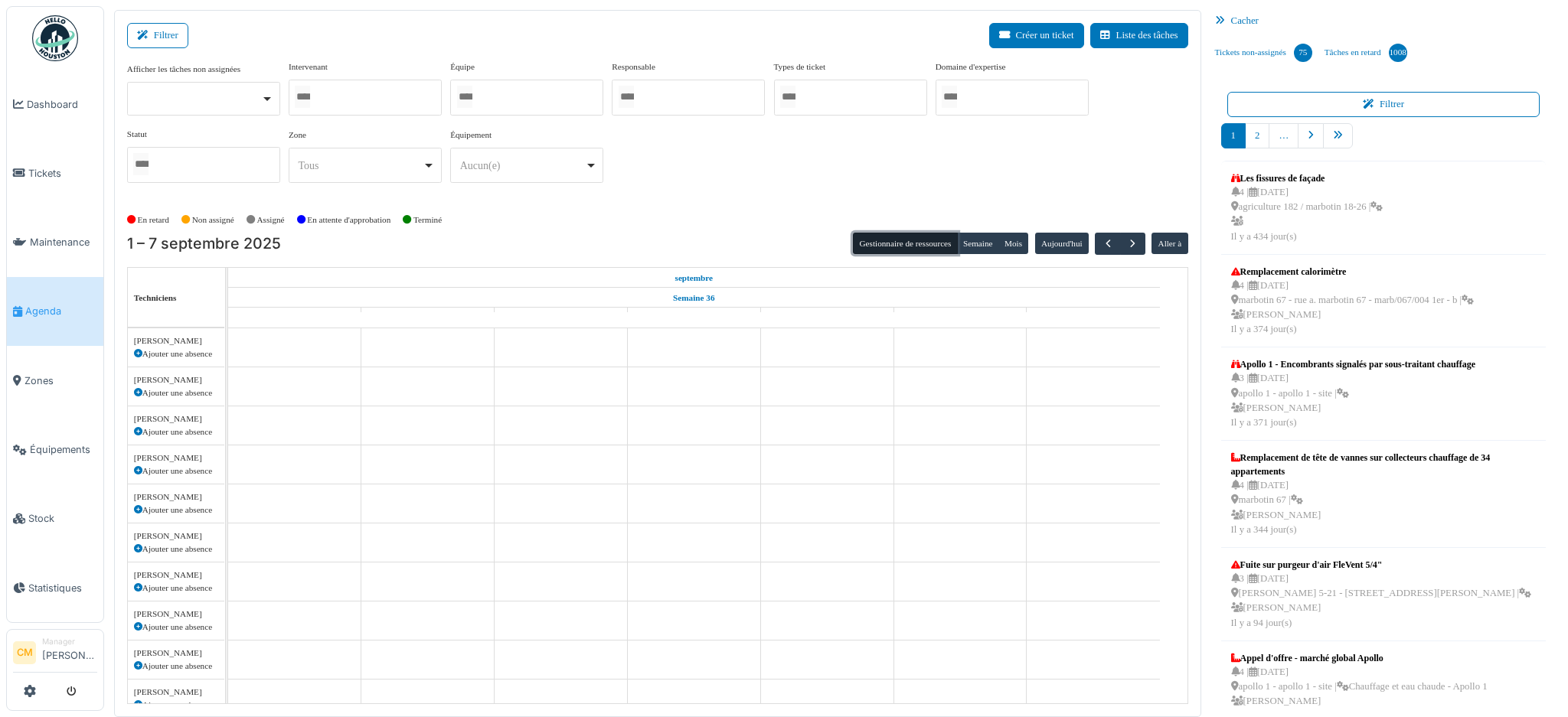
click at [516, 95] on div at bounding box center [526, 98] width 153 height 36
click at [800, 152] on div "Afficher les tâches non assignées Oui Non Intervenant [PERSON_NAME] [PERSON_NAM…" at bounding box center [657, 128] width 1061 height 136
